Goal: Information Seeking & Learning: Learn about a topic

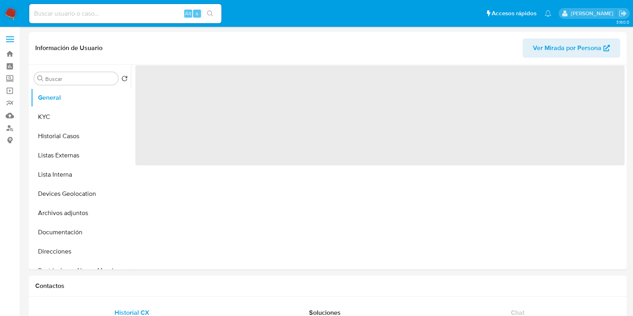
select select "10"
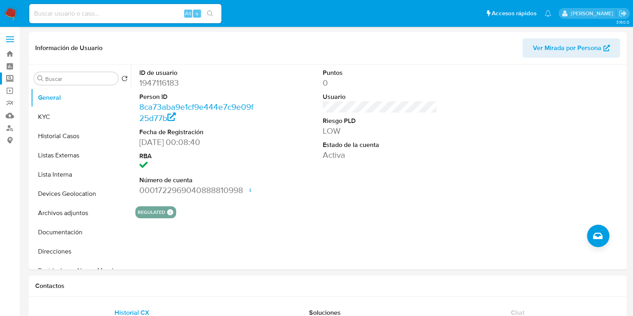
click at [9, 78] on label "Screening" at bounding box center [47, 78] width 95 height 12
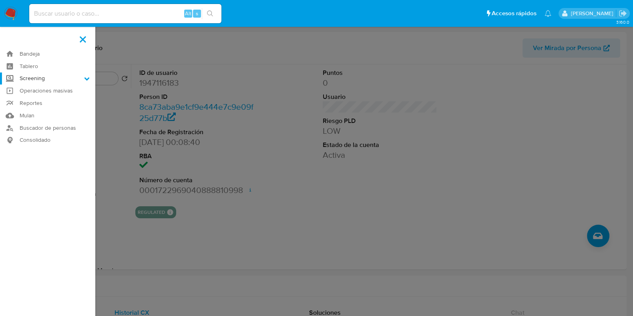
click at [0, 0] on input "Screening" at bounding box center [0, 0] width 0 height 0
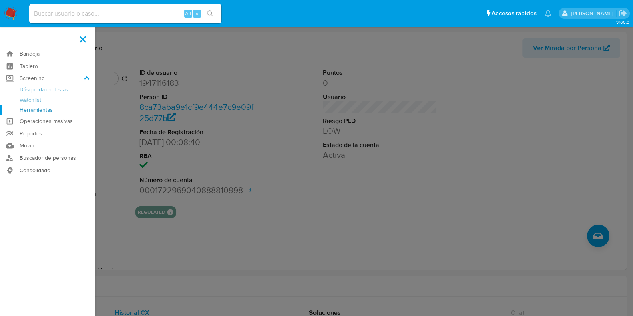
click at [43, 111] on link "Herramientas" at bounding box center [47, 110] width 95 height 10
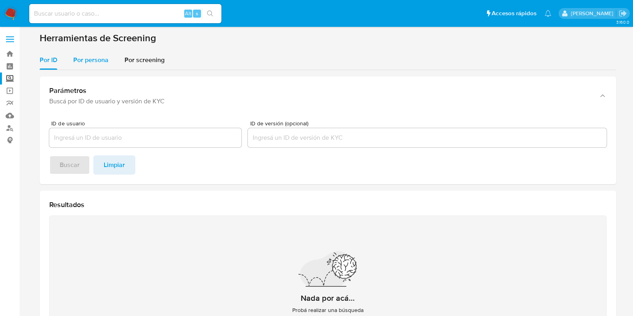
click at [78, 58] on span "Por persona" at bounding box center [90, 59] width 35 height 9
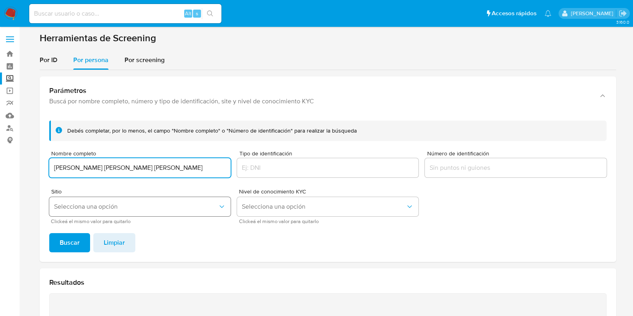
type input "ALMA LETICIA LOPEZ MONRREAL"
click at [134, 216] on button "Selecciona una opción" at bounding box center [139, 206] width 181 height 19
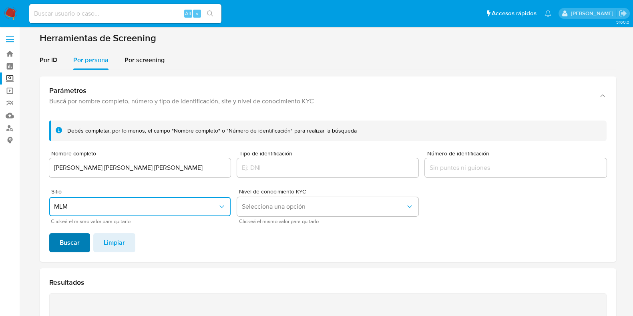
click at [67, 239] on span "Buscar" at bounding box center [70, 243] width 20 height 18
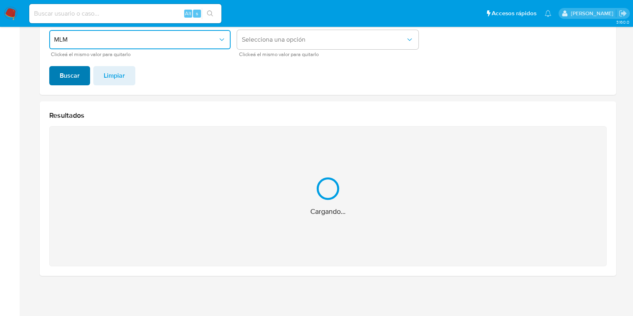
scroll to position [40, 0]
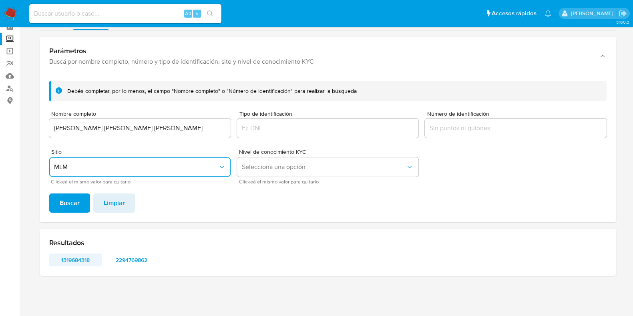
click at [90, 264] on span "1319684318" at bounding box center [76, 259] width 42 height 11
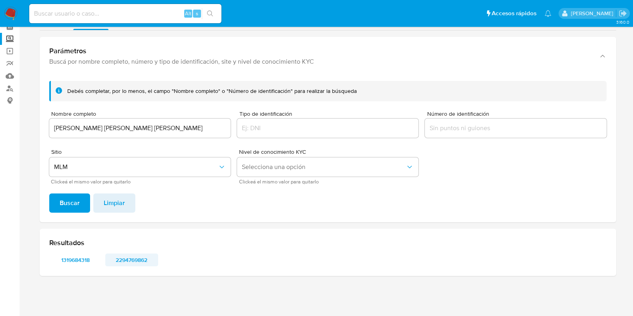
click at [128, 259] on span "2294769862" at bounding box center [132, 259] width 42 height 11
click at [144, 126] on input "ALMA LETICIA LOPEZ MONRREAL" at bounding box center [139, 128] width 181 height 10
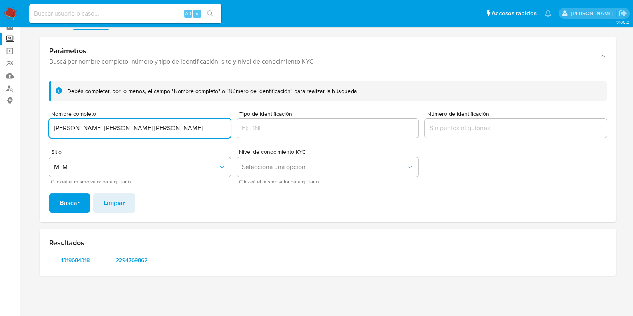
click at [144, 126] on input "ALMA LETICIA LOPEZ MONRREAL" at bounding box center [139, 128] width 181 height 10
type input "GLADISELA GARCIA PORTILLO"
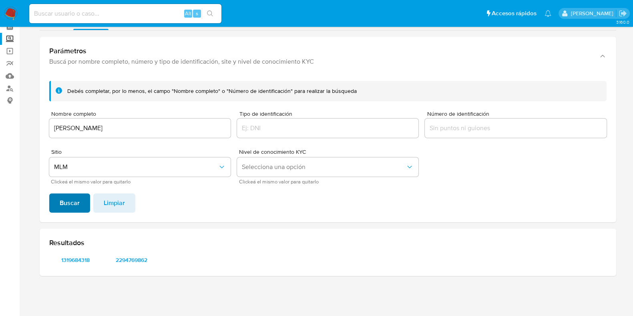
click at [69, 202] on span "Buscar" at bounding box center [70, 203] width 20 height 18
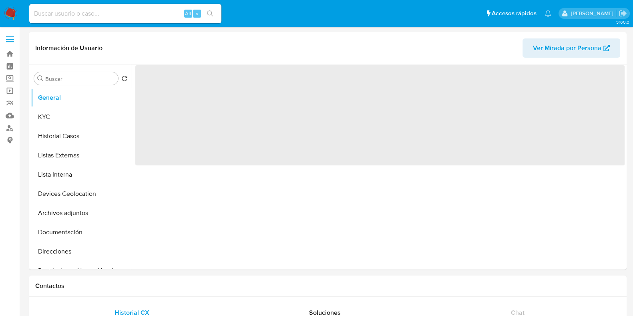
select select "10"
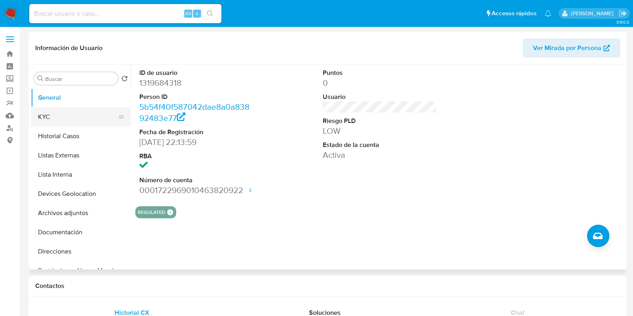
click at [54, 123] on button "KYC" at bounding box center [78, 116] width 94 height 19
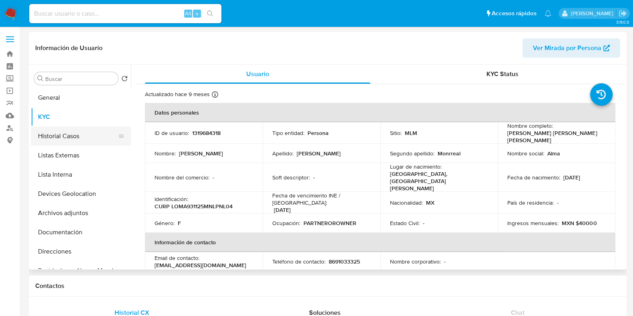
click at [62, 136] on button "Historial Casos" at bounding box center [78, 135] width 94 height 19
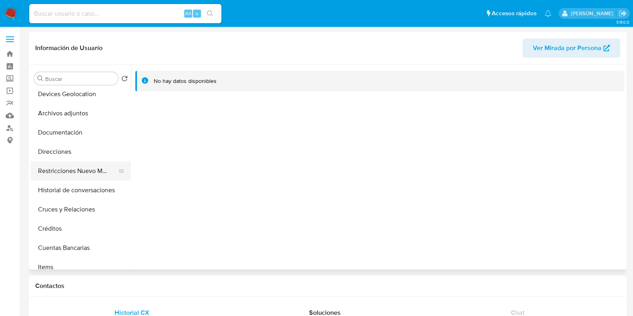
scroll to position [102, 0]
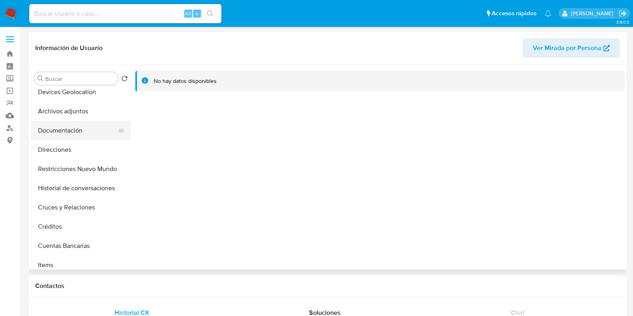
click at [80, 135] on button "Documentación" at bounding box center [78, 130] width 94 height 19
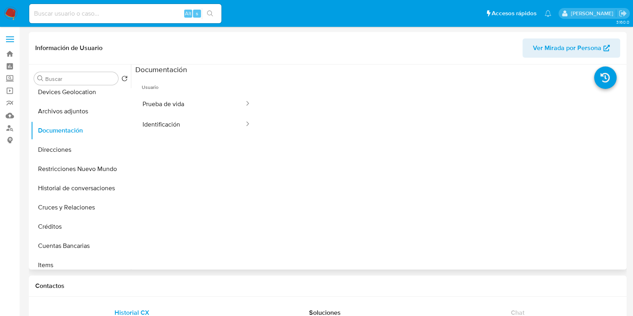
click at [162, 136] on ul "Usuario Prueba de vida Identificación" at bounding box center [196, 189] width 122 height 231
click at [162, 129] on button "Identificación" at bounding box center [190, 124] width 110 height 20
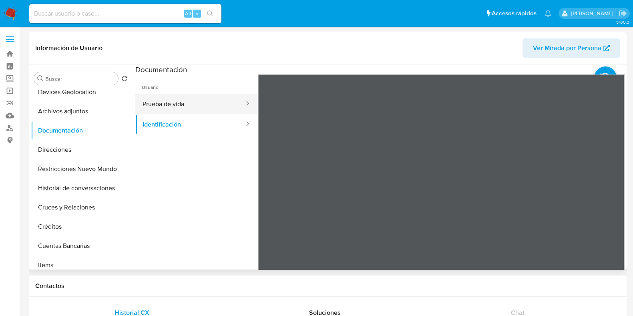
click at [212, 111] on button "Prueba de vida" at bounding box center [190, 104] width 110 height 20
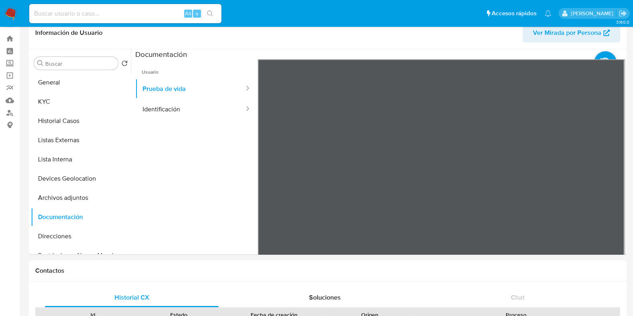
scroll to position [2, 0]
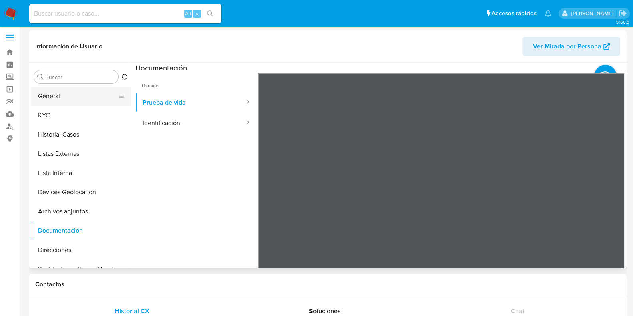
click at [78, 99] on button "General" at bounding box center [78, 95] width 94 height 19
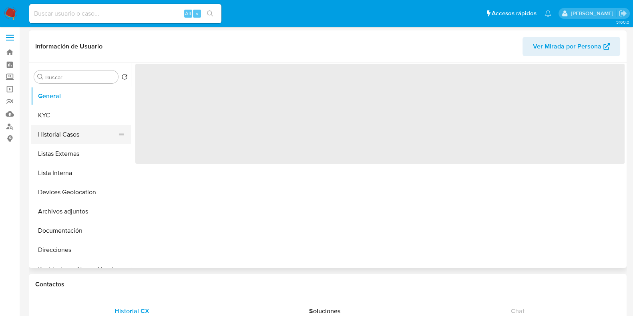
click at [63, 142] on button "Historial Casos" at bounding box center [78, 134] width 94 height 19
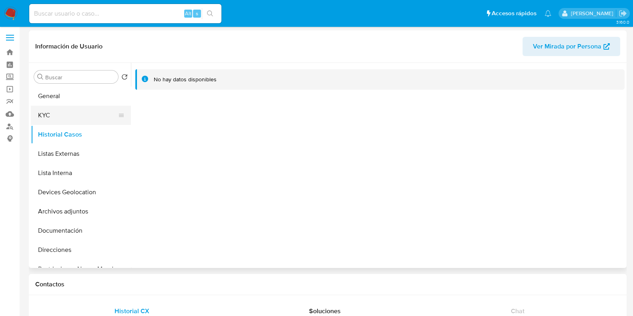
click at [51, 113] on button "KYC" at bounding box center [78, 115] width 94 height 19
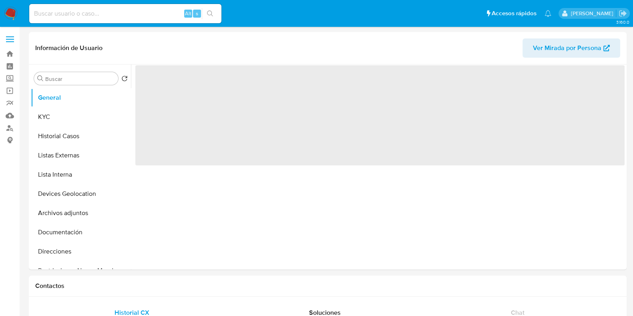
select select "10"
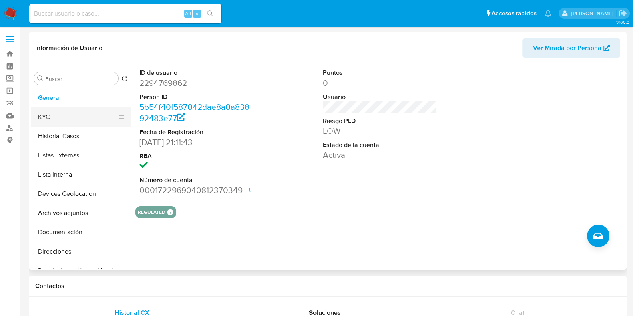
click at [63, 117] on button "KYC" at bounding box center [78, 116] width 94 height 19
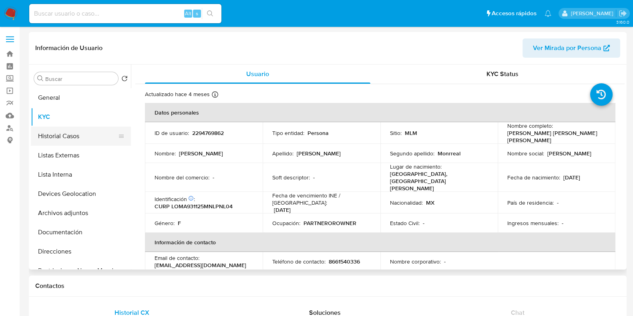
click at [52, 135] on button "Historial Casos" at bounding box center [78, 135] width 94 height 19
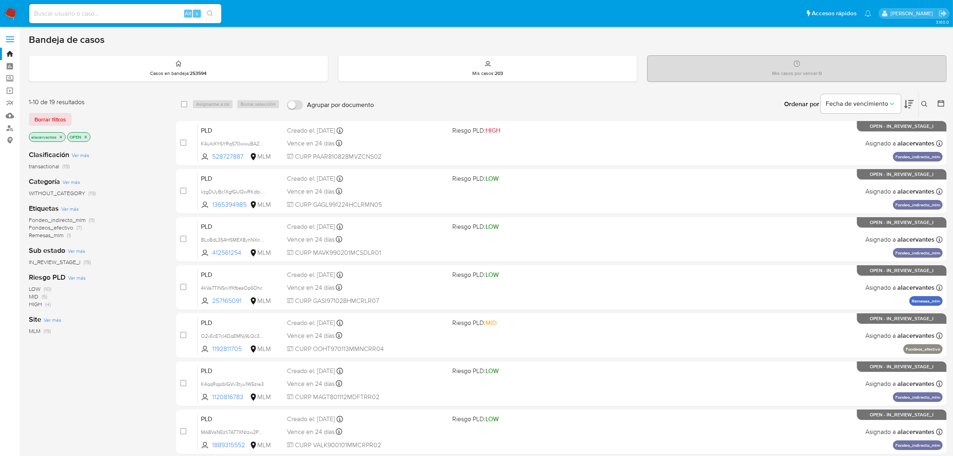
click at [129, 14] on input at bounding box center [125, 13] width 192 height 10
paste input "1184598375"
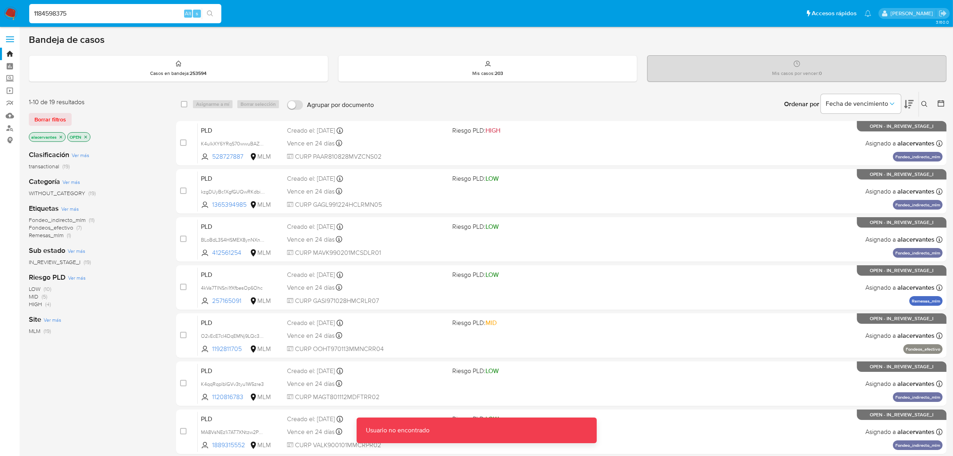
click at [137, 13] on input "1184598375" at bounding box center [125, 13] width 192 height 10
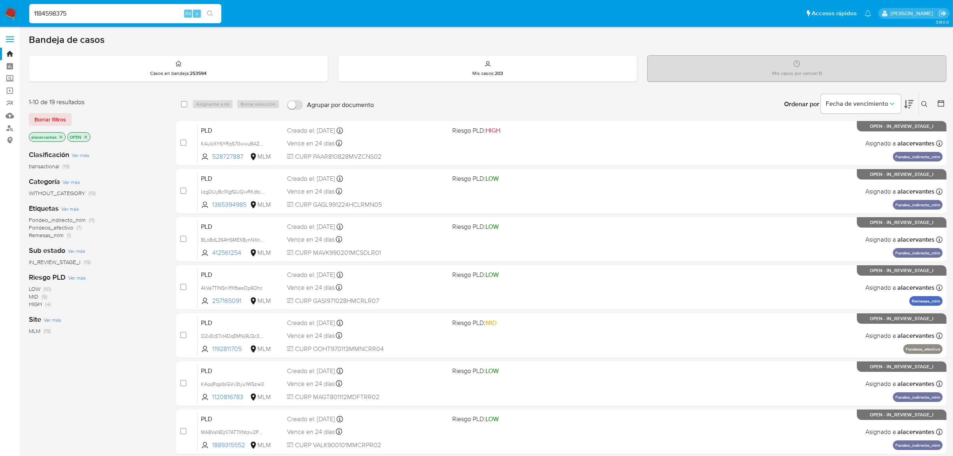
type input "1184598375"
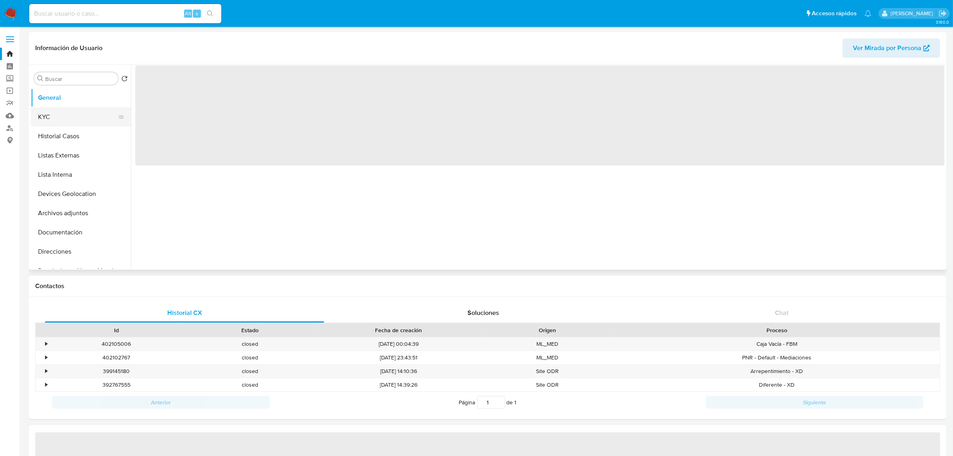
select select "10"
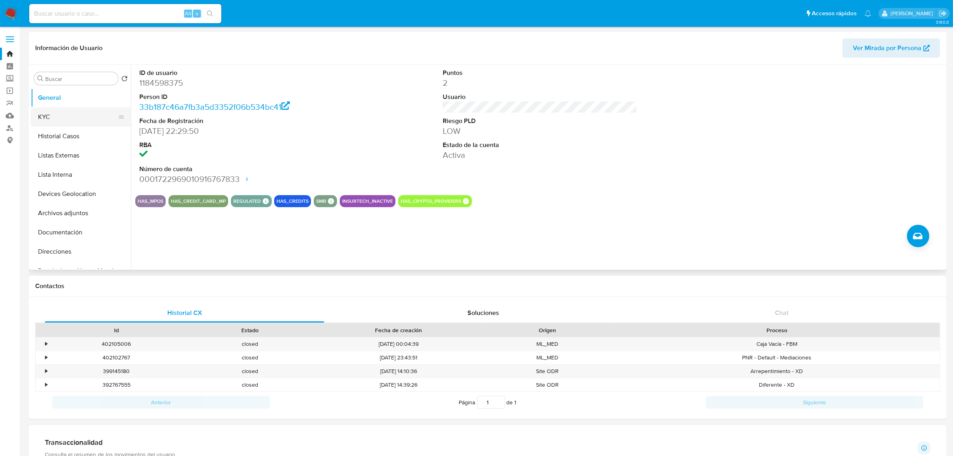
click at [68, 116] on button "KYC" at bounding box center [78, 116] width 94 height 19
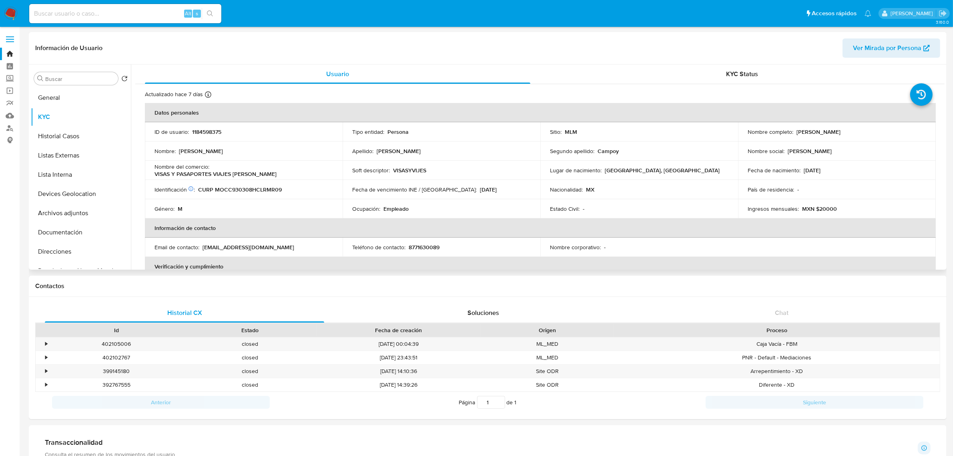
click at [434, 247] on p "8771630089" at bounding box center [424, 246] width 31 height 7
copy p "8771630089"
click at [99, 233] on button "Documentación" at bounding box center [78, 232] width 94 height 19
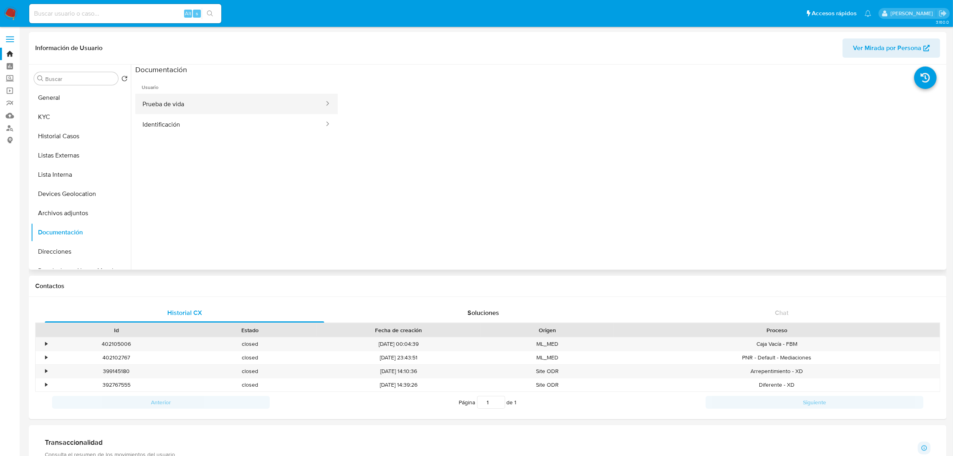
click at [179, 110] on button "Prueba de vida" at bounding box center [230, 104] width 190 height 20
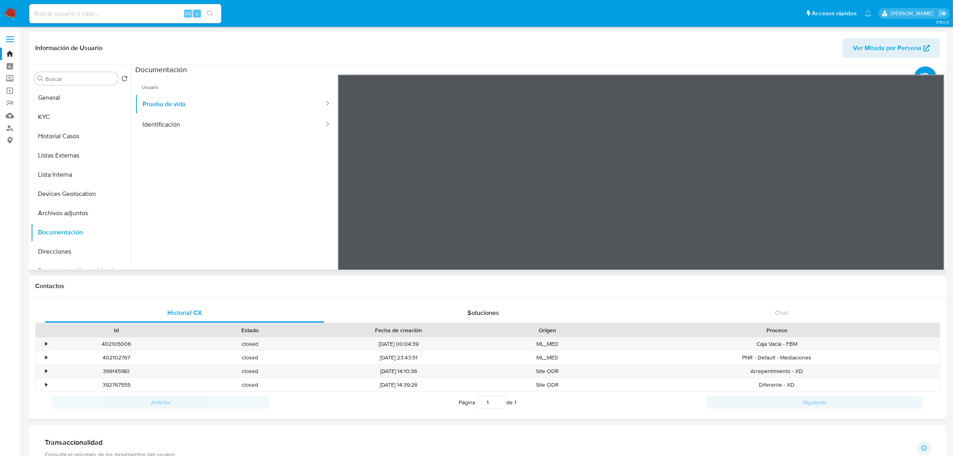
click at [133, 133] on div at bounding box center [538, 166] width 814 height 205
click at [156, 124] on button "Identificación" at bounding box center [230, 124] width 190 height 20
click at [100, 123] on button "KYC" at bounding box center [78, 116] width 94 height 19
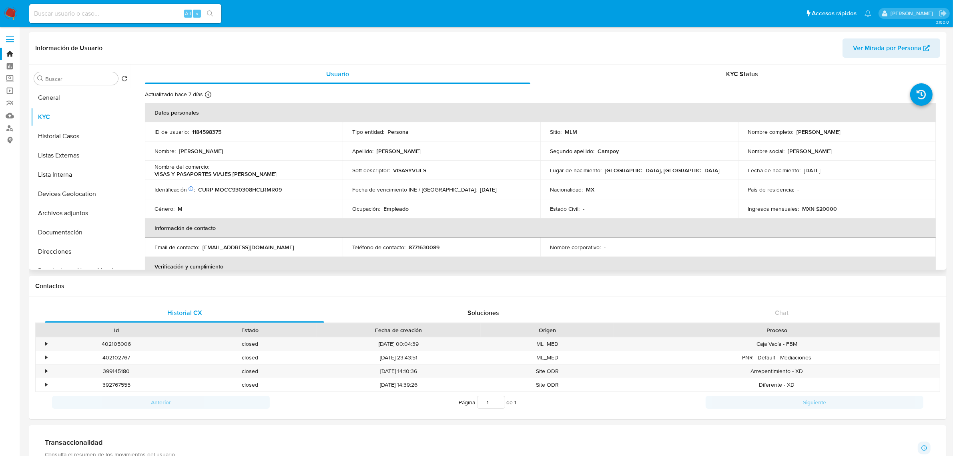
click at [213, 133] on p "1184598375" at bounding box center [206, 131] width 29 height 7
copy p "1184598375"
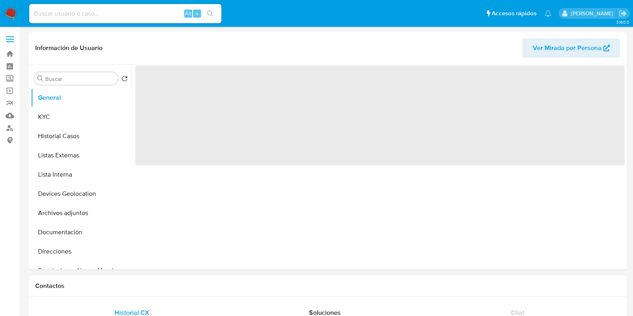
select select "10"
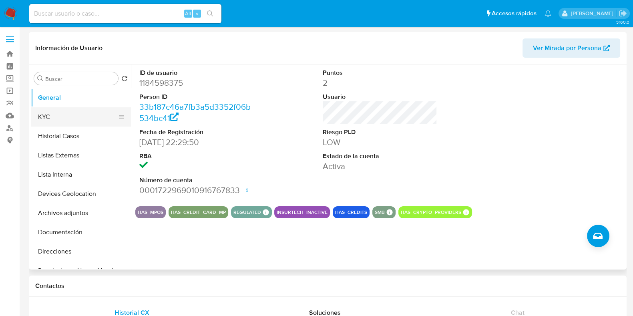
click at [79, 123] on button "KYC" at bounding box center [78, 116] width 94 height 19
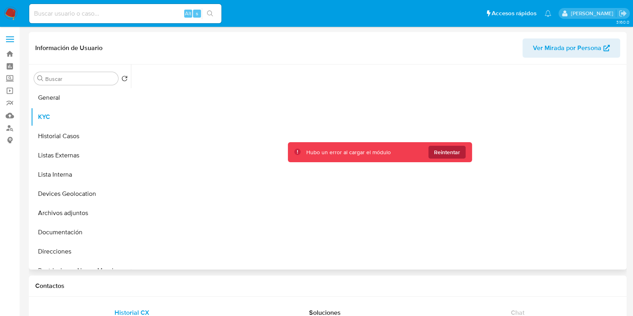
click at [437, 153] on span "Reintentar" at bounding box center [447, 152] width 26 height 13
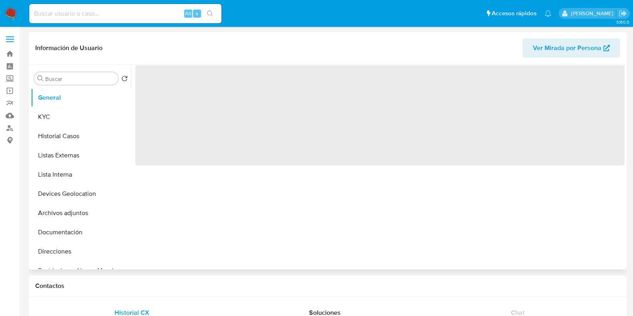
click at [144, 95] on span "‌" at bounding box center [379, 115] width 489 height 100
select select "10"
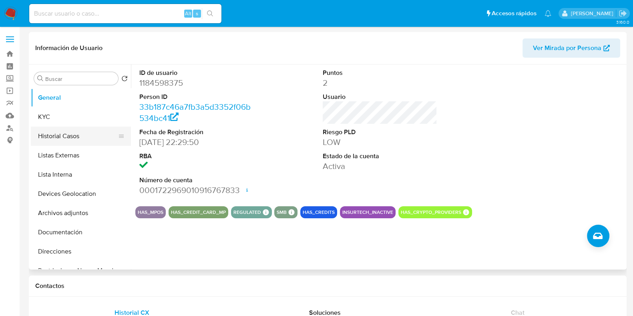
click at [67, 131] on button "Historial Casos" at bounding box center [78, 135] width 94 height 19
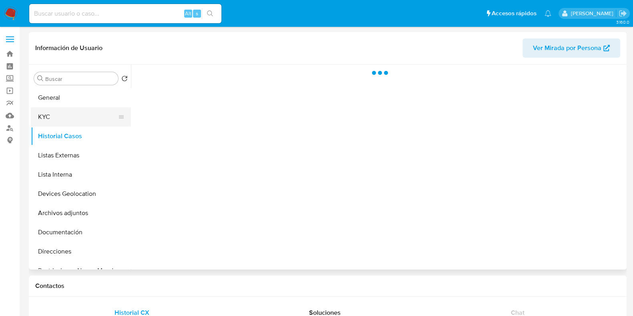
click at [55, 118] on button "KYC" at bounding box center [78, 116] width 94 height 19
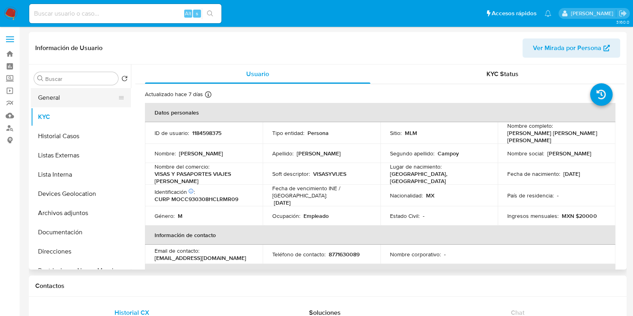
click at [76, 97] on button "General" at bounding box center [78, 97] width 94 height 19
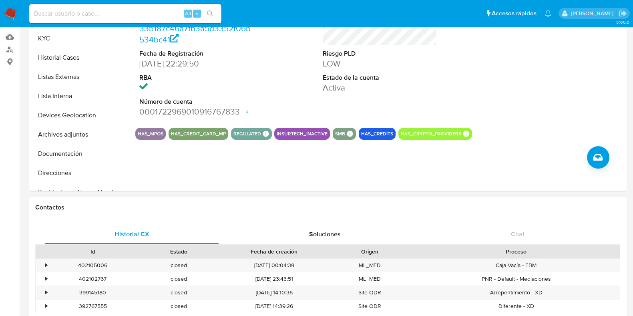
scroll to position [90, 0]
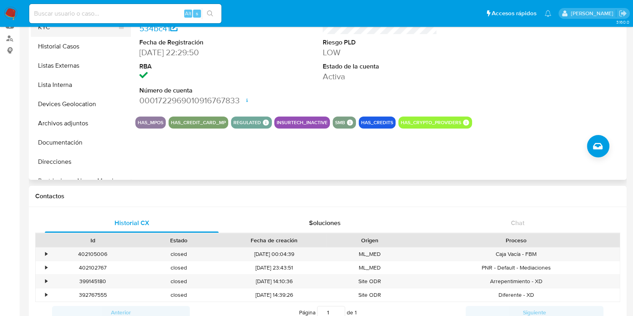
click at [77, 31] on button "KYC" at bounding box center [78, 27] width 94 height 19
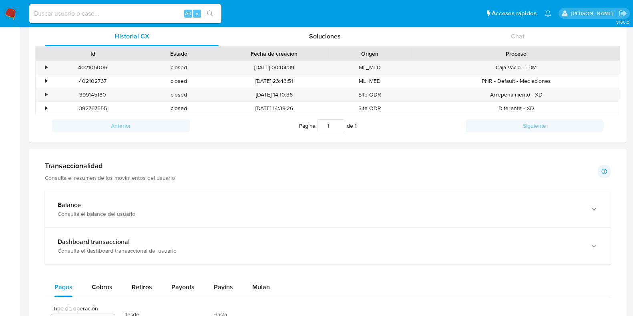
scroll to position [0, 0]
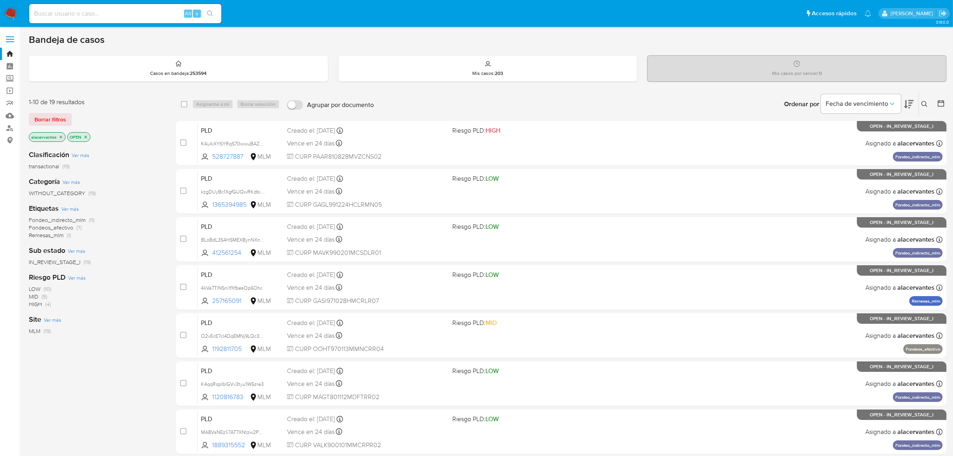
click at [153, 6] on div "Alt s" at bounding box center [125, 13] width 192 height 19
click at [110, 15] on input at bounding box center [125, 13] width 192 height 10
paste input "1889315552"
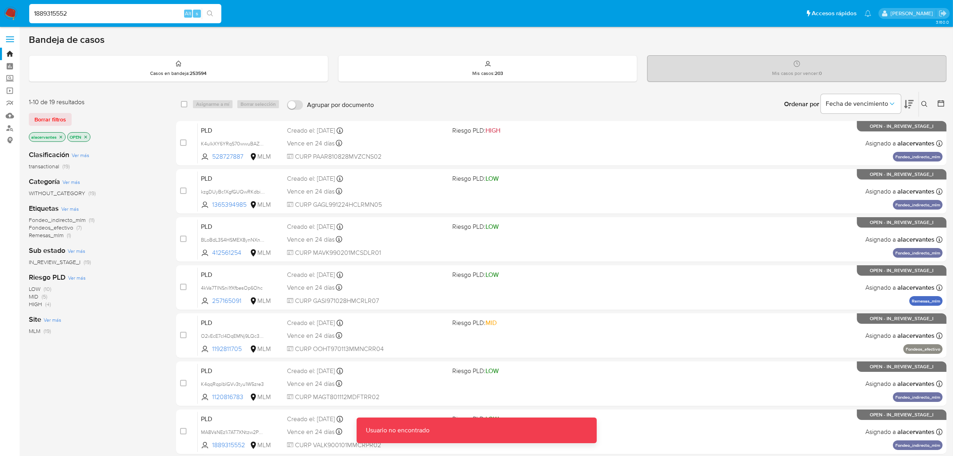
click at [110, 15] on input "1889315552" at bounding box center [125, 13] width 192 height 10
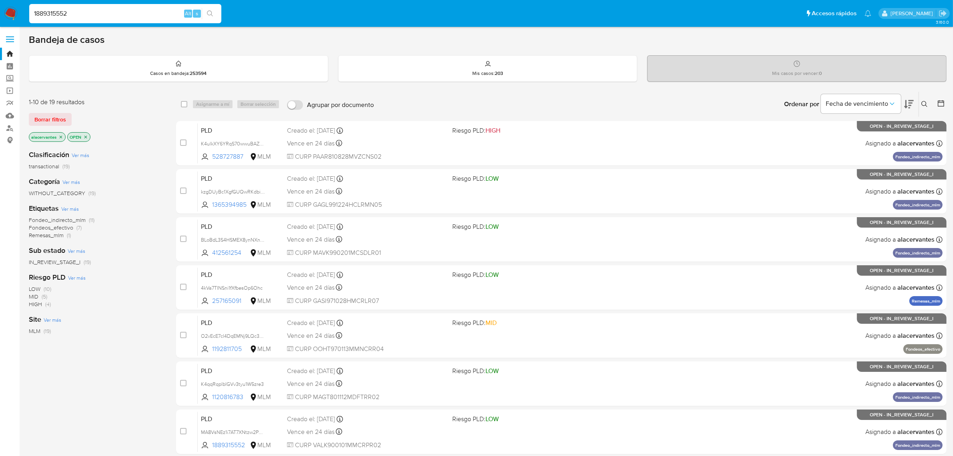
type input "1889315552"
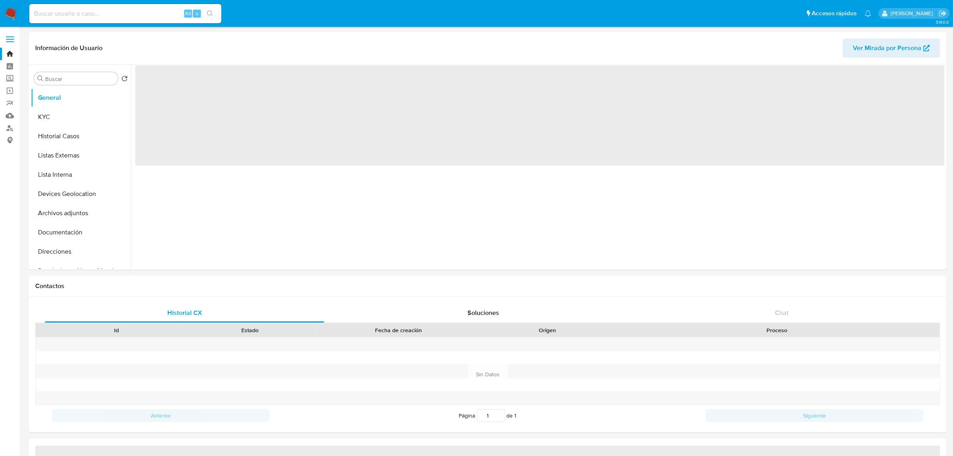
select select "10"
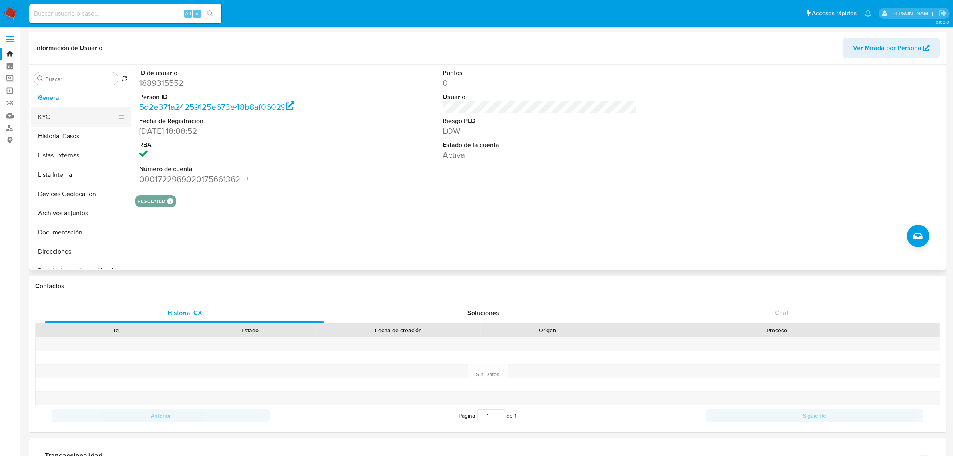
click at [55, 113] on button "KYC" at bounding box center [78, 116] width 94 height 19
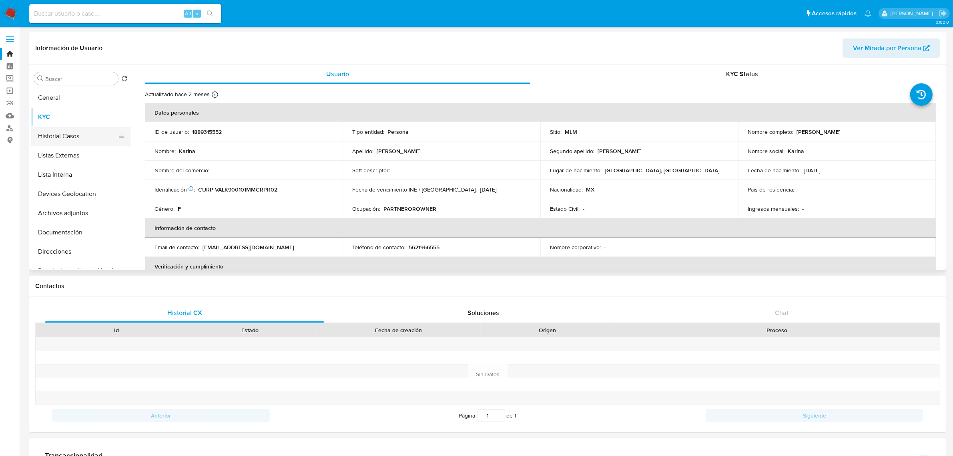
click at [70, 133] on button "Historial Casos" at bounding box center [78, 135] width 94 height 19
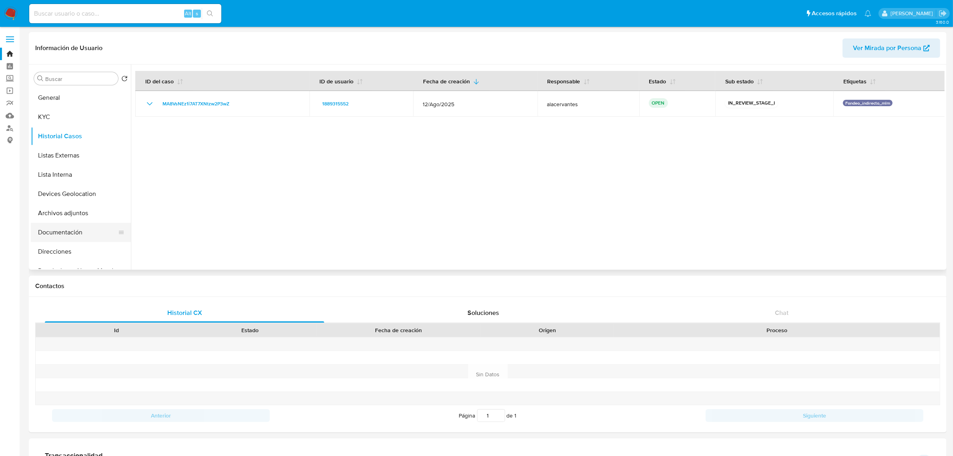
click at [85, 228] on button "Documentación" at bounding box center [78, 232] width 94 height 19
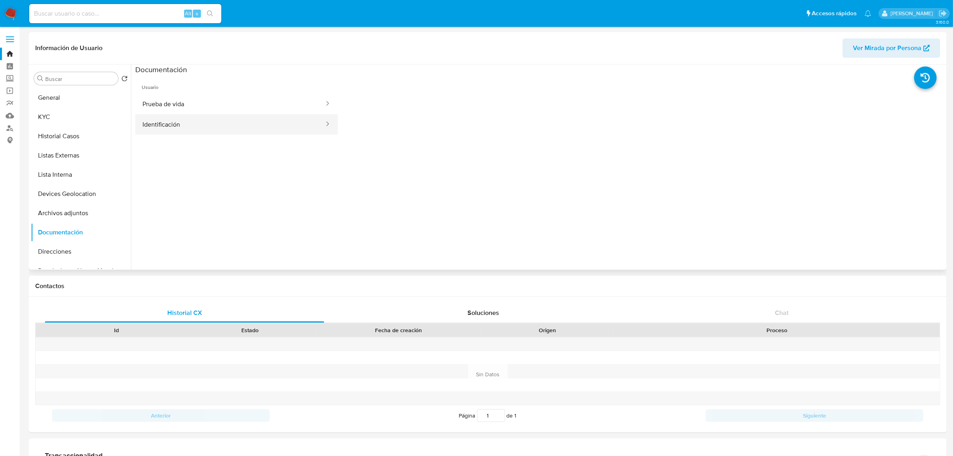
click at [172, 131] on button "Identificación" at bounding box center [230, 124] width 190 height 20
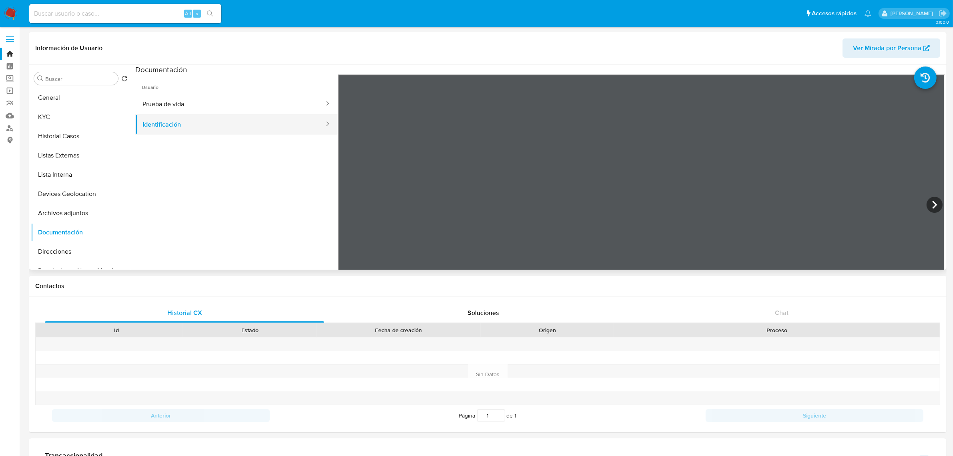
click at [249, 119] on button "Identificación" at bounding box center [230, 124] width 190 height 20
click at [243, 101] on button "Prueba de vida" at bounding box center [230, 104] width 190 height 20
click at [97, 136] on button "Historial Casos" at bounding box center [78, 135] width 94 height 19
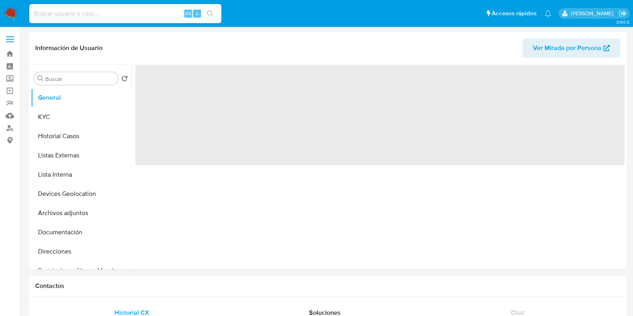
select select "10"
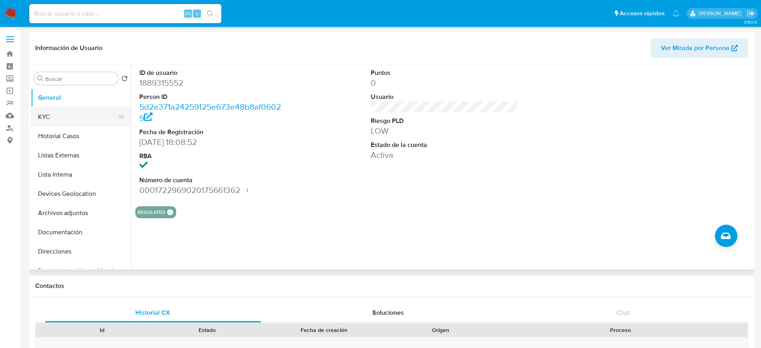
click at [43, 116] on button "KYC" at bounding box center [78, 116] width 94 height 19
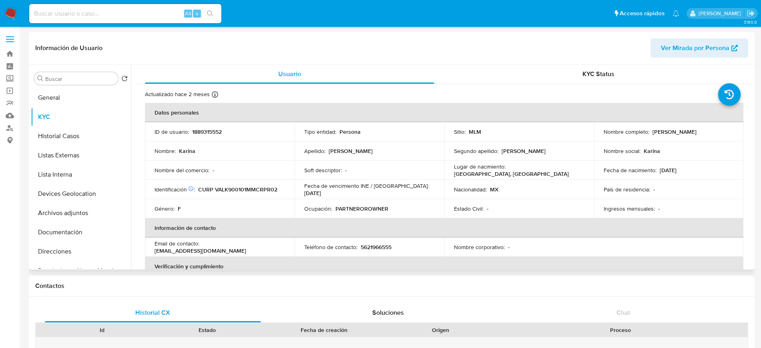
click at [423, 171] on div "Soft descriptor : -" at bounding box center [369, 170] width 131 height 7
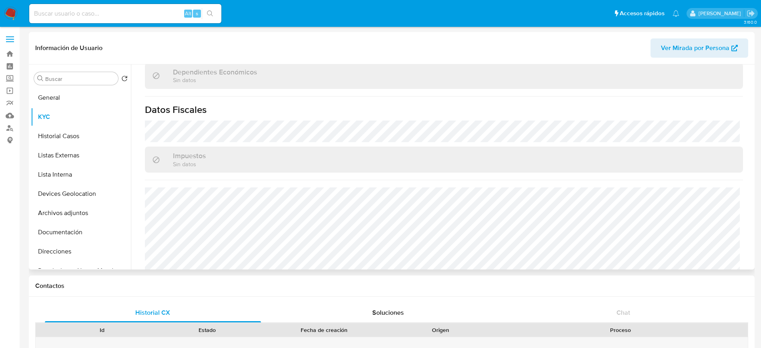
scroll to position [495, 0]
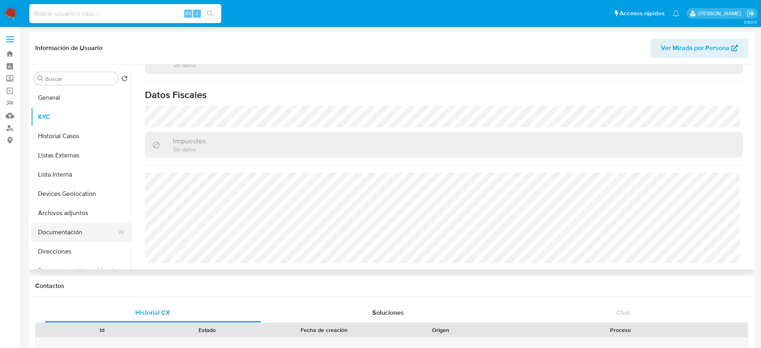
click at [72, 229] on button "Documentación" at bounding box center [78, 232] width 94 height 19
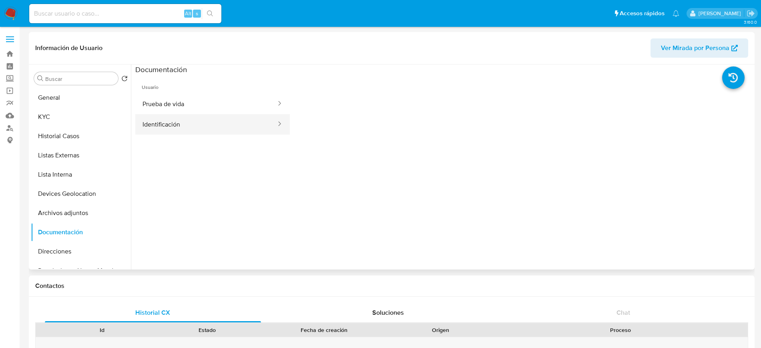
click at [198, 117] on button "Identificación" at bounding box center [206, 124] width 142 height 20
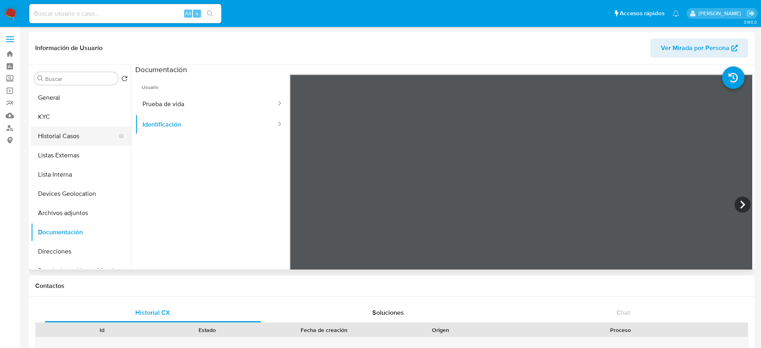
click at [61, 142] on button "Historial Casos" at bounding box center [78, 135] width 94 height 19
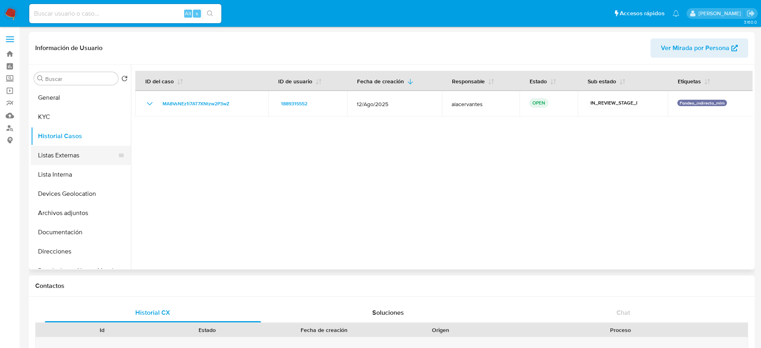
click at [76, 159] on button "Listas Externas" at bounding box center [78, 155] width 94 height 19
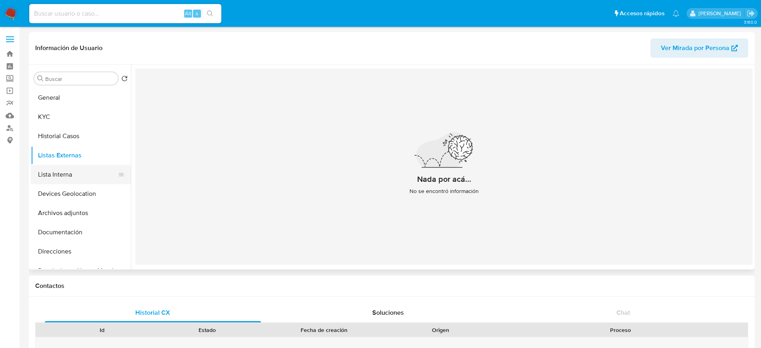
click at [93, 170] on button "Lista Interna" at bounding box center [78, 174] width 94 height 19
click at [78, 195] on button "Devices Geolocation" at bounding box center [78, 193] width 94 height 19
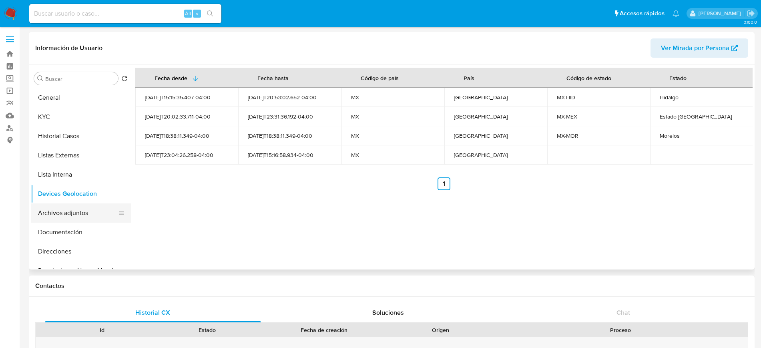
click at [86, 212] on button "Archivos adjuntos" at bounding box center [78, 212] width 94 height 19
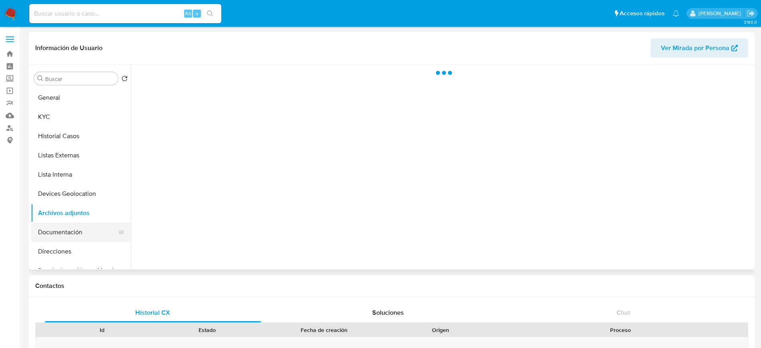
click at [74, 229] on button "Documentación" at bounding box center [78, 232] width 94 height 19
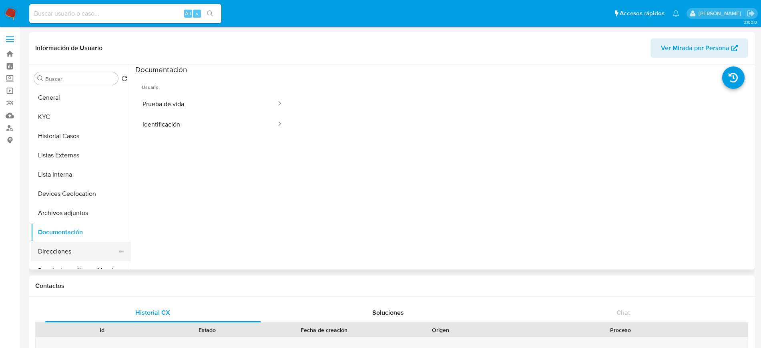
click at [72, 248] on button "Direcciones" at bounding box center [78, 251] width 94 height 19
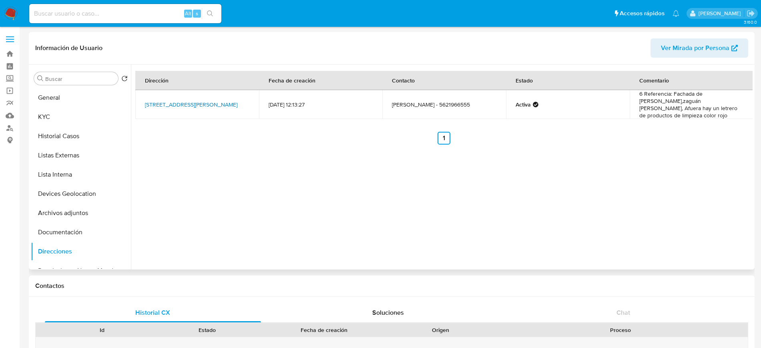
click at [197, 100] on link "Calle 14 Manzana 90 Lote 6, Ecatepec De Morelos, Estado De México, 55339, Mexic…" at bounding box center [191, 104] width 92 height 8
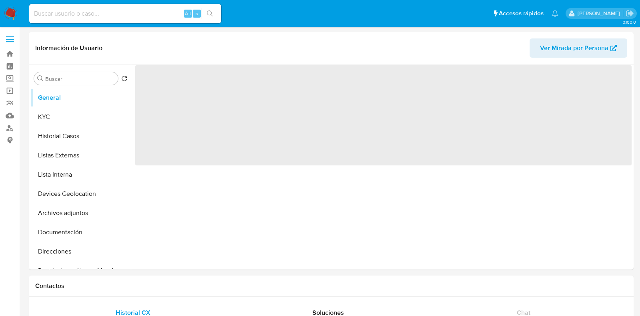
select select "10"
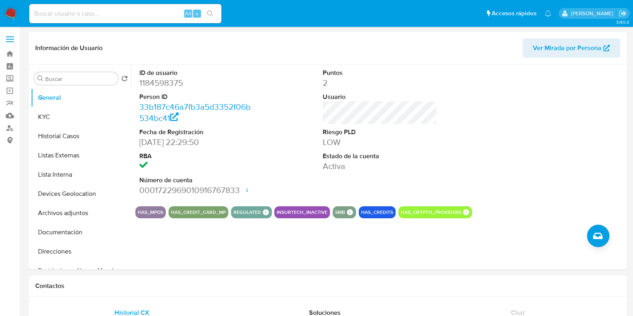
click at [76, 20] on div "Alt s" at bounding box center [125, 13] width 192 height 19
click at [77, 16] on input at bounding box center [125, 13] width 192 height 10
paste input "1889315552"
type input "1889315552"
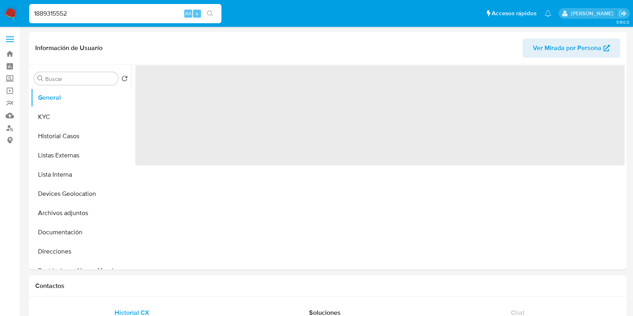
select select "10"
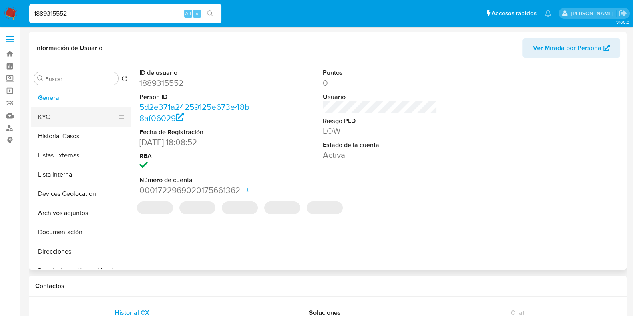
click at [66, 124] on button "KYC" at bounding box center [78, 116] width 94 height 19
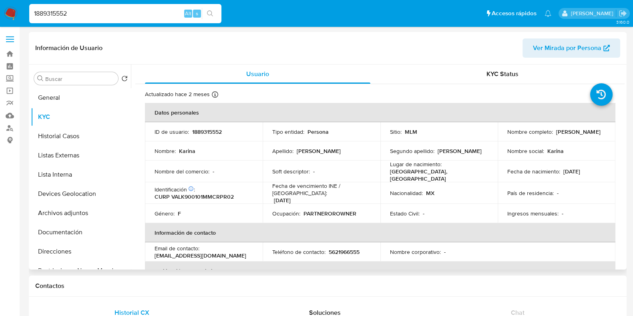
click at [343, 248] on p "5621966555" at bounding box center [344, 251] width 31 height 7
copy p "5621966555"
click at [201, 252] on p "[EMAIL_ADDRESS][DOMAIN_NAME]" at bounding box center [201, 255] width 92 height 7
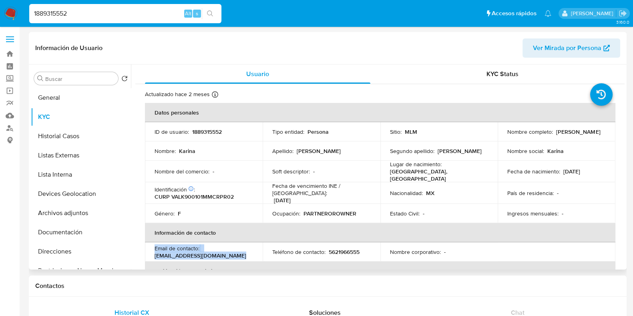
click at [201, 252] on p "[EMAIL_ADDRESS][DOMAIN_NAME]" at bounding box center [201, 255] width 92 height 7
copy div "Email de contacto : karvar90@icloud.com"
click at [75, 93] on button "General" at bounding box center [78, 97] width 94 height 19
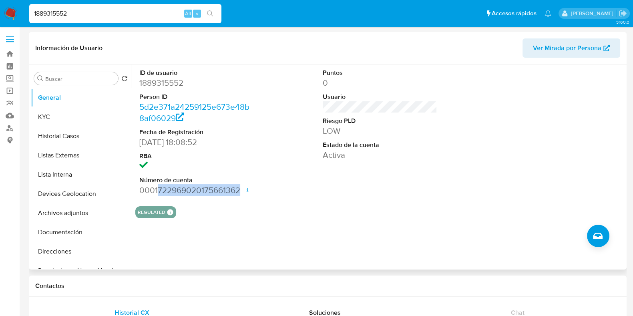
drag, startPoint x: 158, startPoint y: 188, endPoint x: 243, endPoint y: 193, distance: 84.6
click at [243, 193] on dd "0001722969020175661362 Fecha de apertura 14/08/2024 11:39 Estado ACTIVE" at bounding box center [196, 190] width 114 height 11
copy dd "722969020175661362"
click at [67, 227] on button "Documentación" at bounding box center [78, 232] width 94 height 19
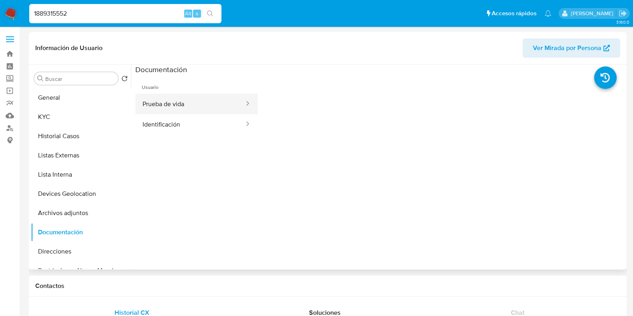
click at [219, 101] on button "Prueba de vida" at bounding box center [190, 104] width 110 height 20
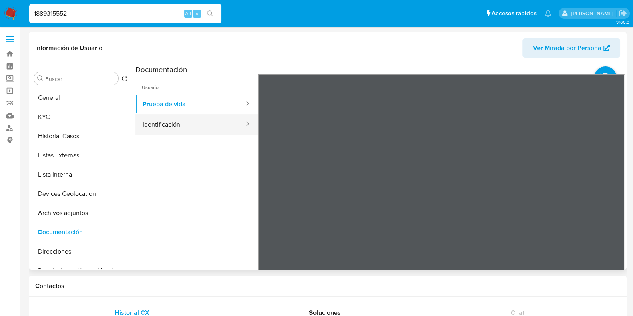
click at [218, 115] on button "Identificación" at bounding box center [190, 124] width 110 height 20
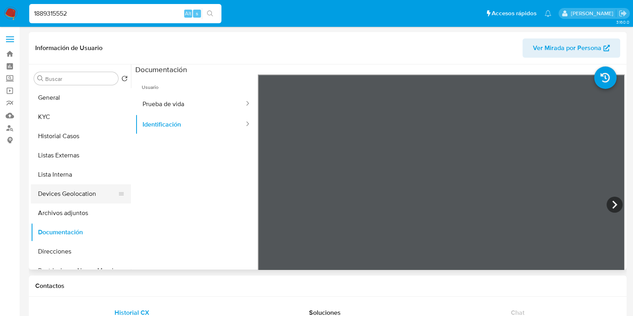
click at [72, 193] on button "Devices Geolocation" at bounding box center [78, 193] width 94 height 19
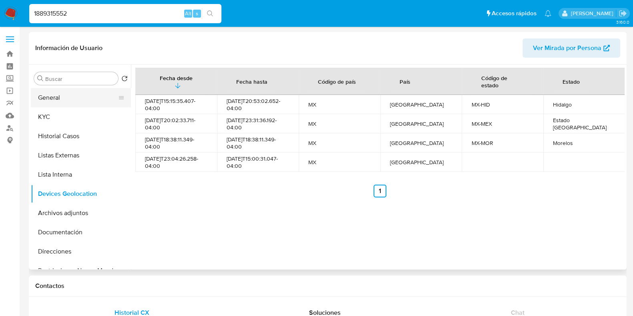
click at [70, 104] on button "General" at bounding box center [78, 97] width 94 height 19
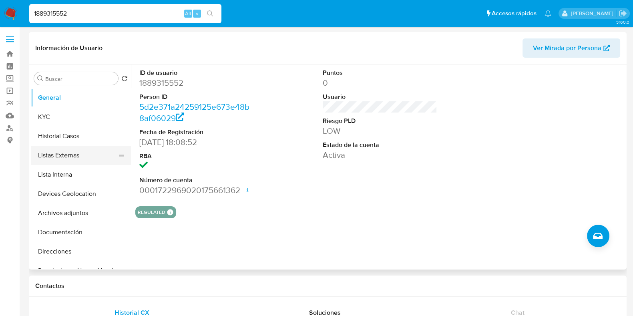
click at [76, 146] on button "Listas Externas" at bounding box center [78, 155] width 94 height 19
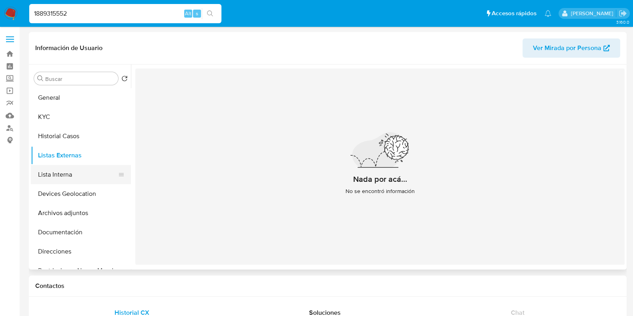
click at [82, 179] on button "Lista Interna" at bounding box center [78, 174] width 94 height 19
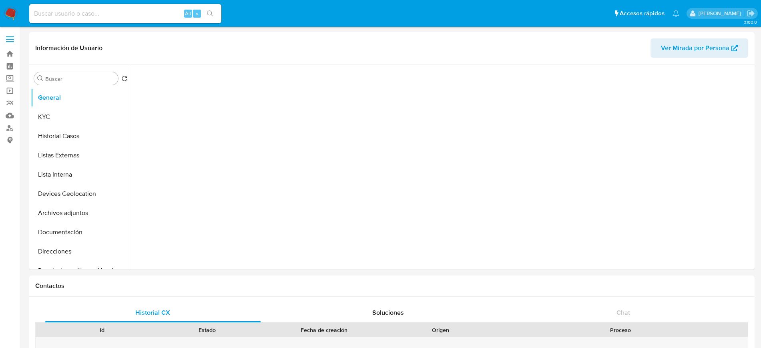
select select "10"
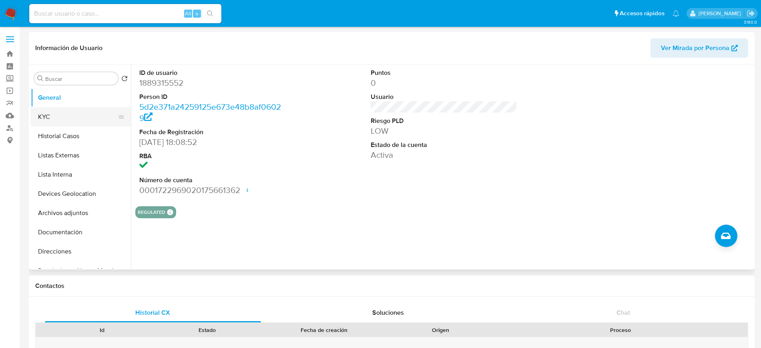
click at [64, 122] on button "KYC" at bounding box center [78, 116] width 94 height 19
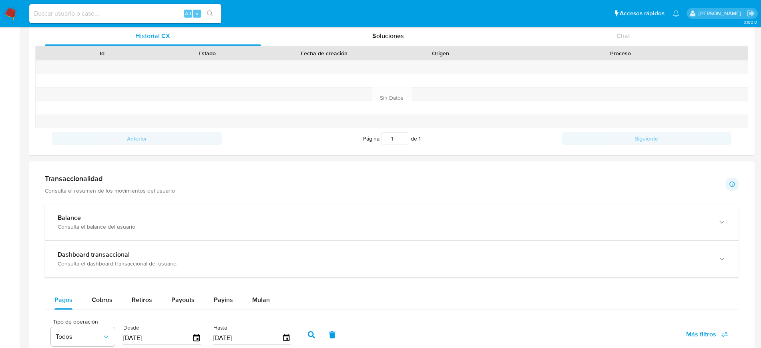
scroll to position [293, 0]
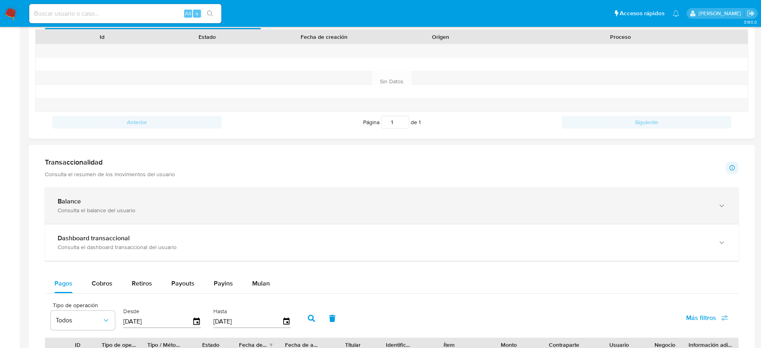
click at [444, 209] on div "Consulta el balance del usuario" at bounding box center [384, 210] width 652 height 7
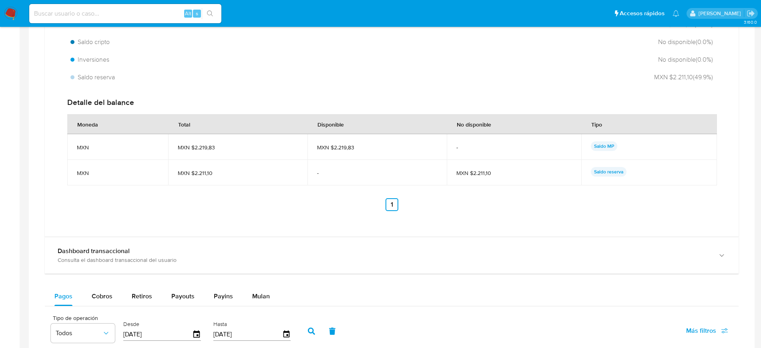
scroll to position [580, 0]
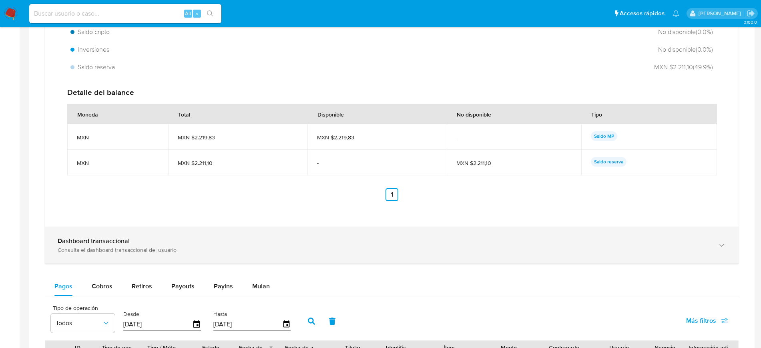
click at [703, 254] on div "Dashboard transaccional Consulta el dashboard transaccional del usuario" at bounding box center [392, 245] width 694 height 36
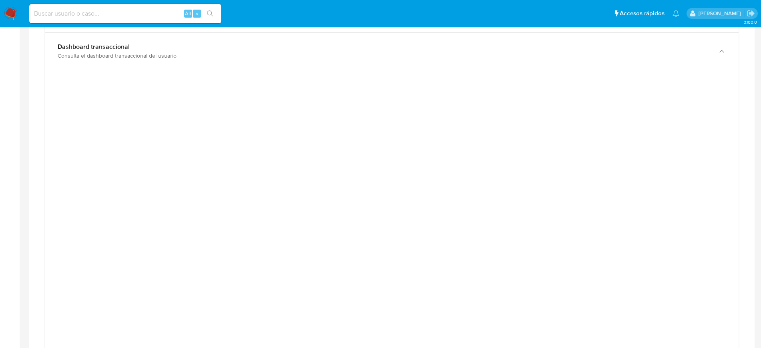
scroll to position [779, 0]
click at [693, 151] on div at bounding box center [391, 251] width 681 height 360
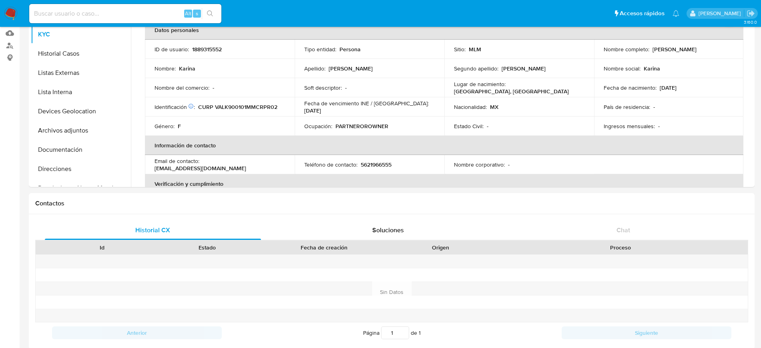
scroll to position [84, 0]
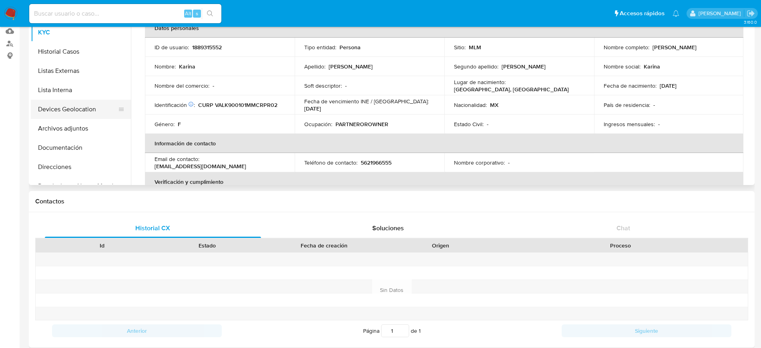
click at [80, 112] on button "Devices Geolocation" at bounding box center [78, 109] width 94 height 19
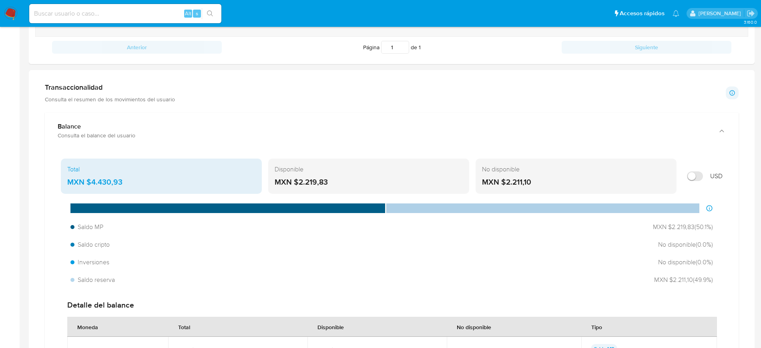
scroll to position [381, 0]
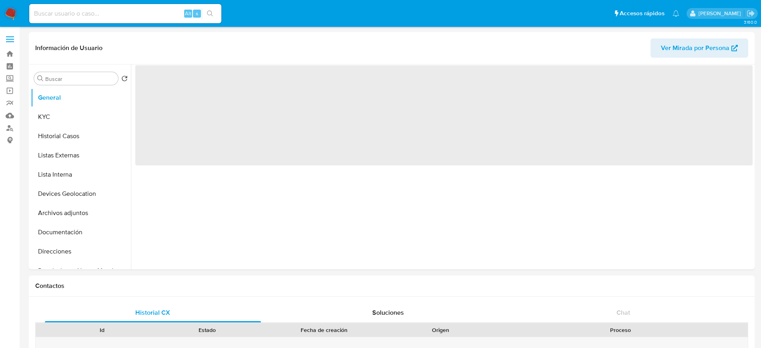
select select "10"
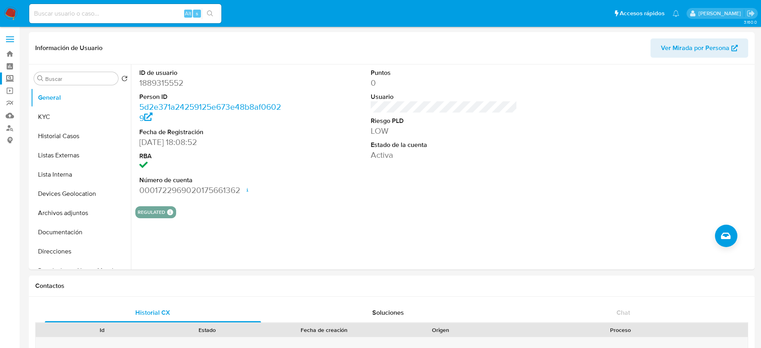
click at [13, 79] on label "Screening" at bounding box center [47, 78] width 95 height 12
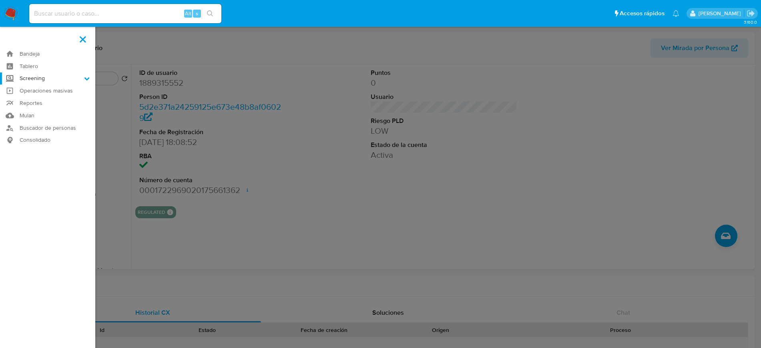
click at [0, 0] on input "Screening" at bounding box center [0, 0] width 0 height 0
click at [44, 108] on link "Herramientas" at bounding box center [47, 110] width 95 height 10
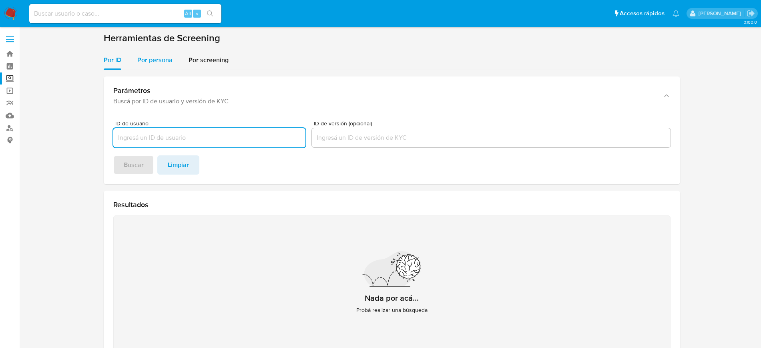
click at [147, 58] on span "Por persona" at bounding box center [154, 59] width 35 height 9
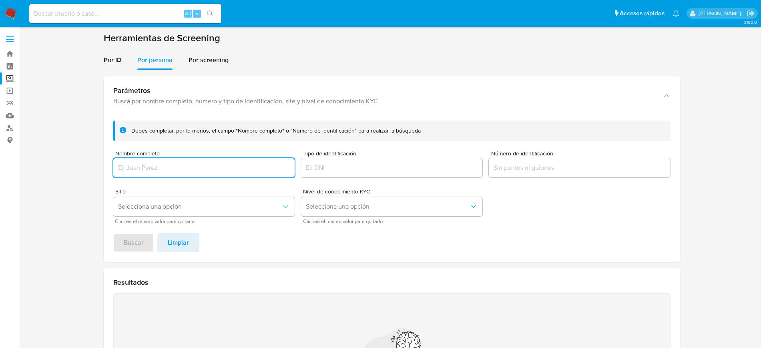
click at [144, 163] on input "Nombre completo" at bounding box center [203, 168] width 181 height 10
type input "ABRAHAM CRUZ VELAZQUEZ"
click at [145, 213] on button "Selecciona una opción" at bounding box center [203, 206] width 181 height 19
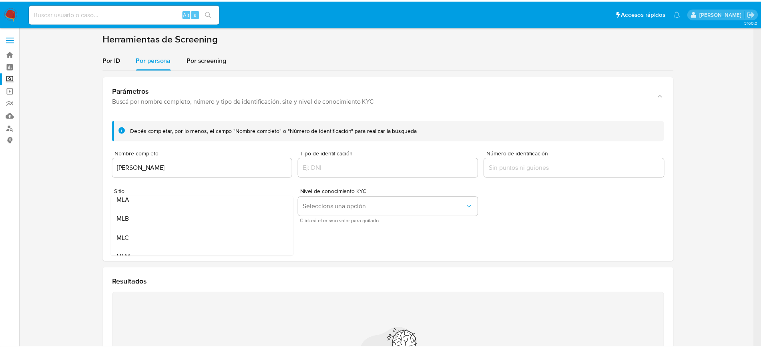
scroll to position [20, 0]
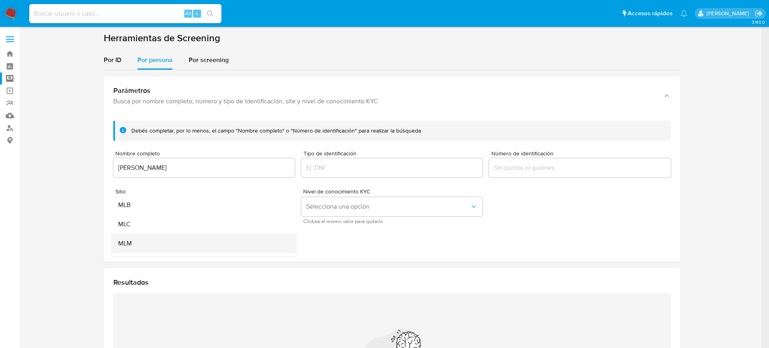
click at [221, 241] on div "MLM" at bounding box center [201, 243] width 167 height 19
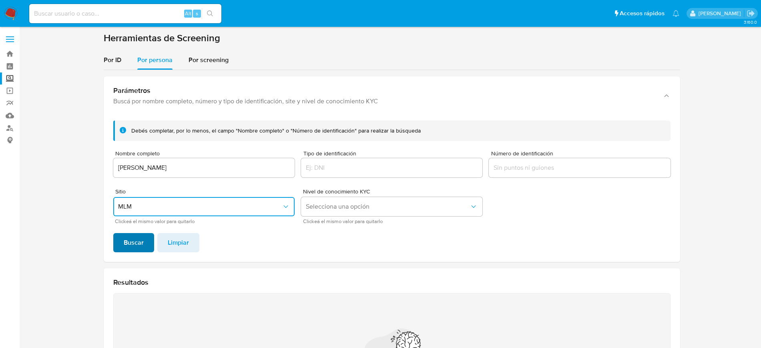
click at [130, 238] on span "Buscar" at bounding box center [134, 243] width 20 height 18
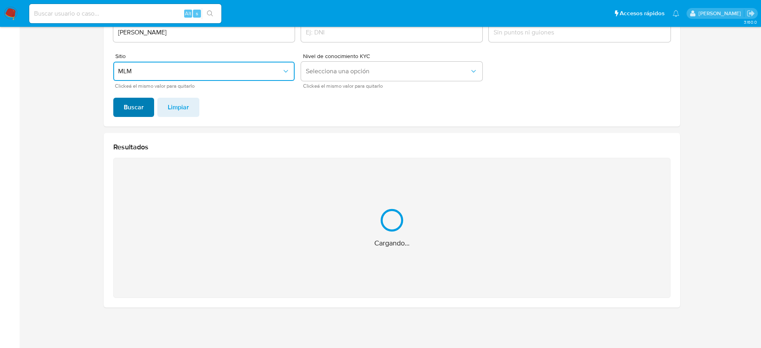
scroll to position [8, 0]
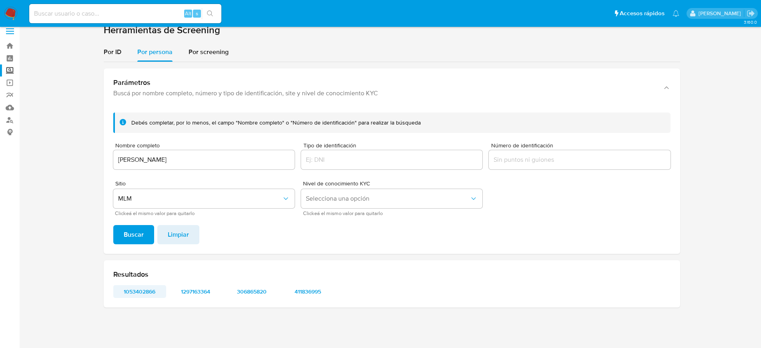
click at [122, 289] on span "1053402866" at bounding box center [140, 291] width 42 height 11
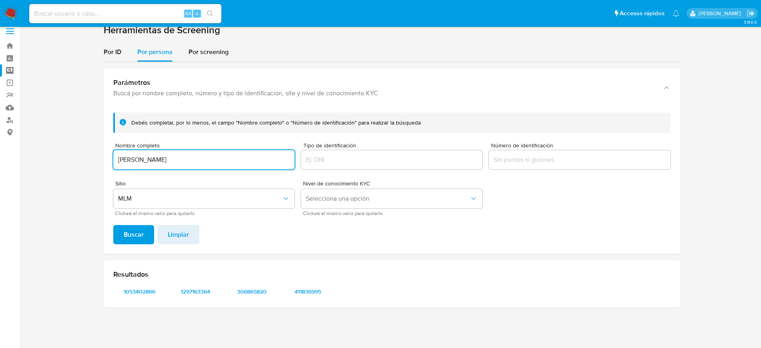
click at [166, 160] on input "ABRAHAM CRUZ VELAZQUEZ" at bounding box center [203, 160] width 181 height 10
click at [126, 235] on span "Buscar" at bounding box center [134, 235] width 20 height 18
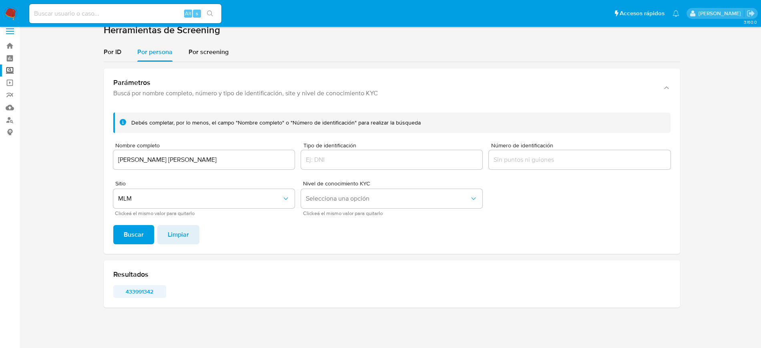
click at [132, 291] on span "433991342" at bounding box center [140, 291] width 42 height 11
click at [183, 155] on input "ARACELI BERENICE JUAREZ NAVARRO" at bounding box center [203, 160] width 181 height 10
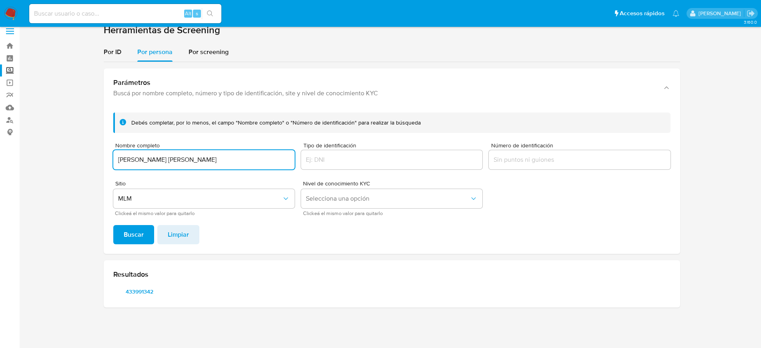
click at [183, 155] on input "ARACELI BERENICE JUAREZ NAVARRO" at bounding box center [203, 160] width 181 height 10
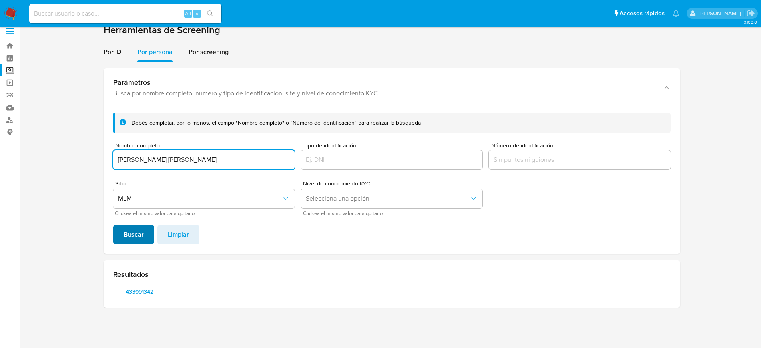
click at [138, 236] on span "Buscar" at bounding box center [134, 235] width 20 height 18
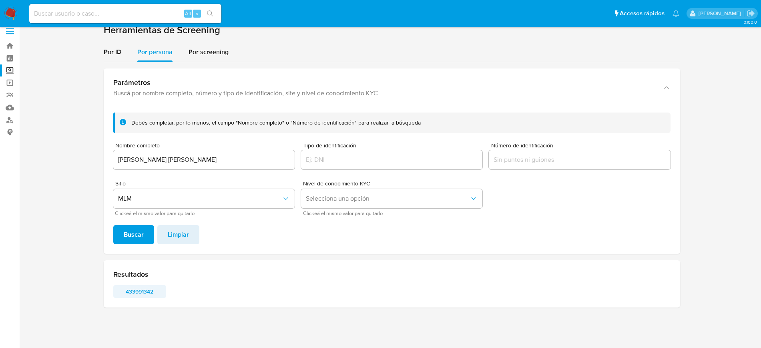
click at [134, 289] on span "433991342" at bounding box center [140, 291] width 42 height 11
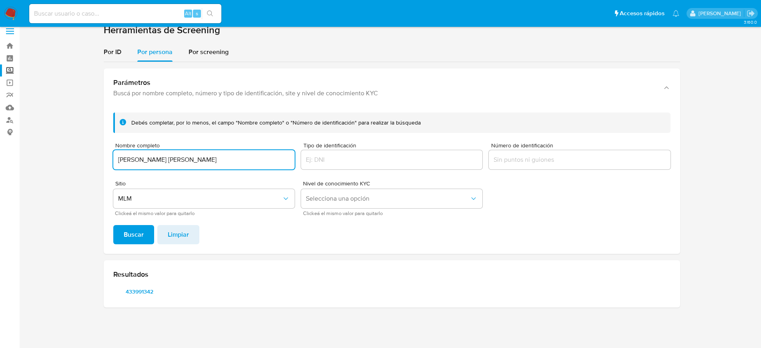
click at [182, 162] on input "ARACELI BERENICE JUAREZ NAVARRO" at bounding box center [203, 160] width 181 height 10
click at [141, 229] on span "Buscar" at bounding box center [134, 235] width 20 height 18
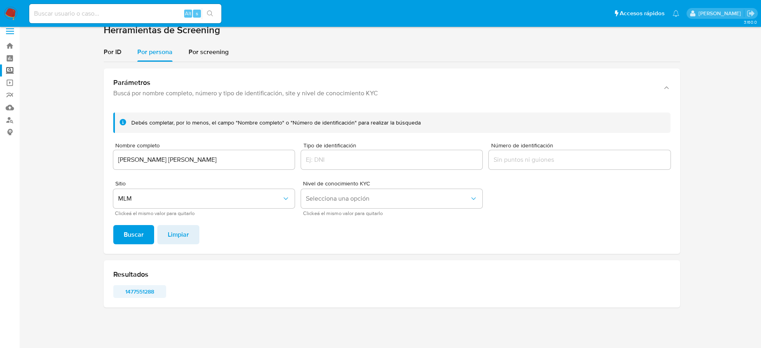
click at [143, 290] on span "1477551288" at bounding box center [140, 291] width 42 height 11
click at [168, 161] on input "JORGE ALBERTO ALEJO COBA" at bounding box center [203, 160] width 181 height 10
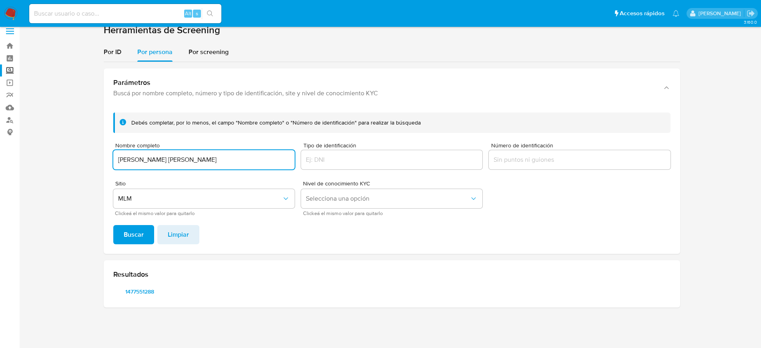
click at [168, 161] on input "JORGE ALBERTO ALEJO COBA" at bounding box center [203, 160] width 181 height 10
type input "RODRIGO ROCHA GOMEZ"
click at [125, 224] on div "Debés completar, por lo menos, el campo "Nombre completo" o "Número de identifi…" at bounding box center [392, 180] width 576 height 148
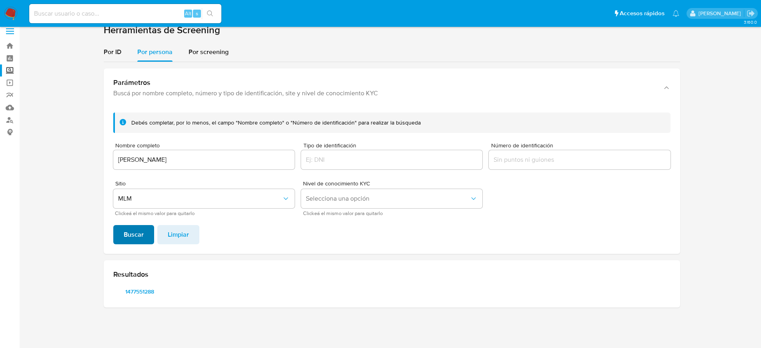
click at [125, 233] on span "Buscar" at bounding box center [134, 235] width 20 height 18
click at [139, 293] on span "128986120" at bounding box center [140, 291] width 42 height 11
click at [162, 14] on input at bounding box center [125, 13] width 192 height 10
paste input "2571448991"
type input "2571448991"
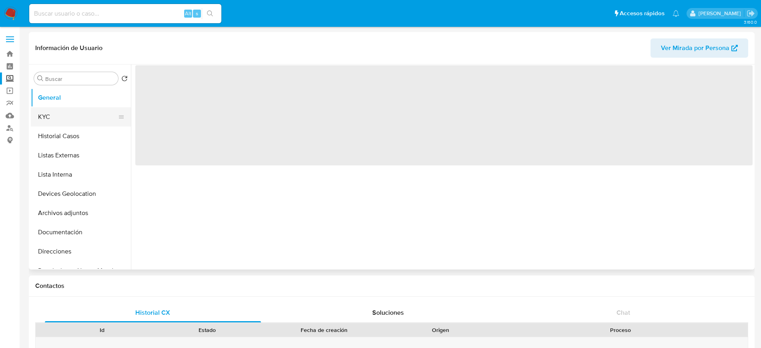
click at [46, 116] on button "KYC" at bounding box center [78, 116] width 94 height 19
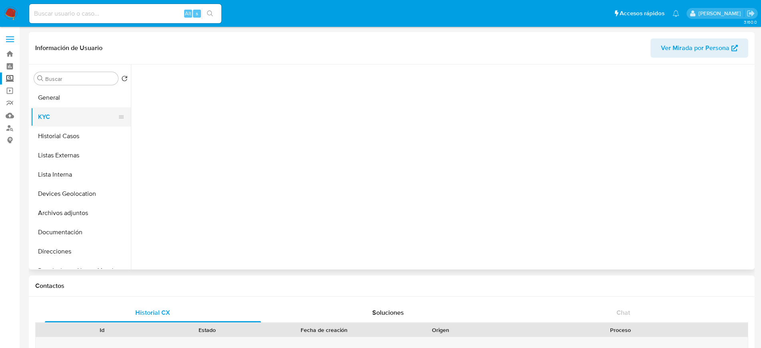
select select "10"
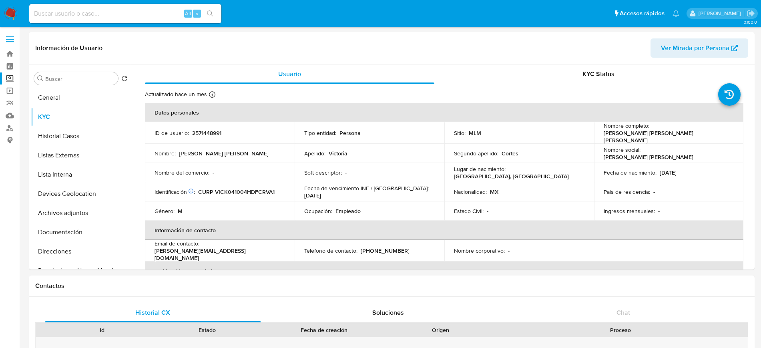
click at [125, 10] on input at bounding box center [125, 13] width 192 height 10
paste input "1835240506"
type input "1835240506"
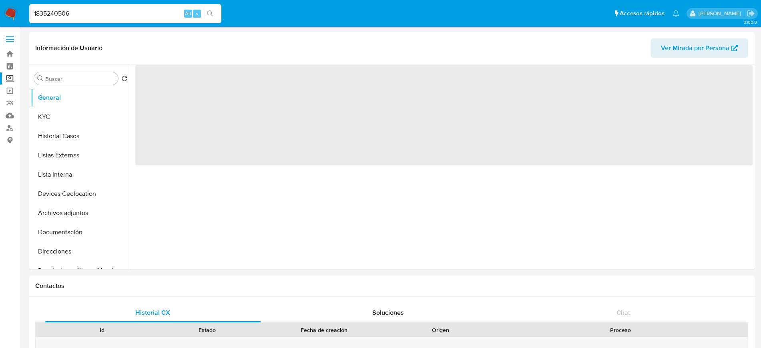
select select "10"
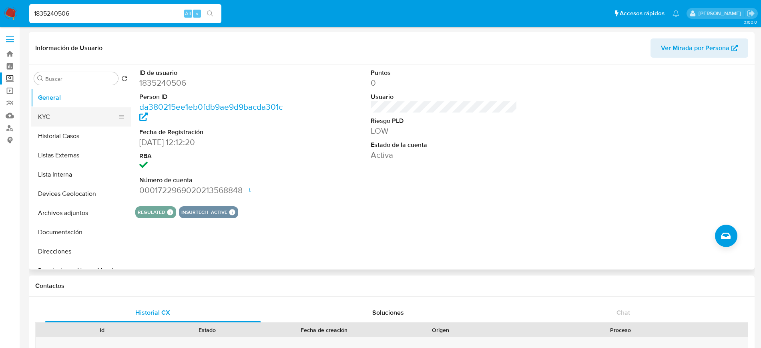
click at [76, 119] on button "KYC" at bounding box center [78, 116] width 94 height 19
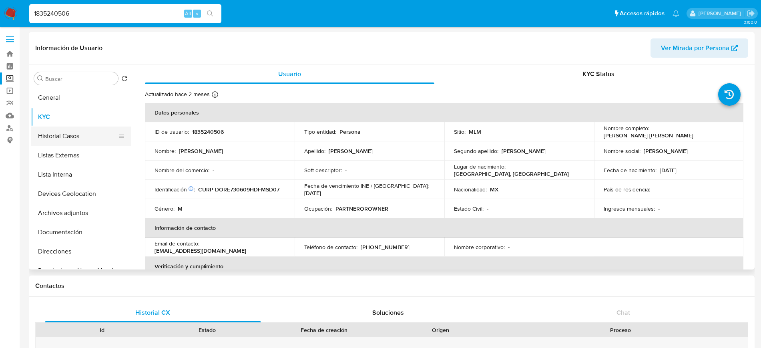
click at [62, 137] on button "Historial Casos" at bounding box center [78, 135] width 94 height 19
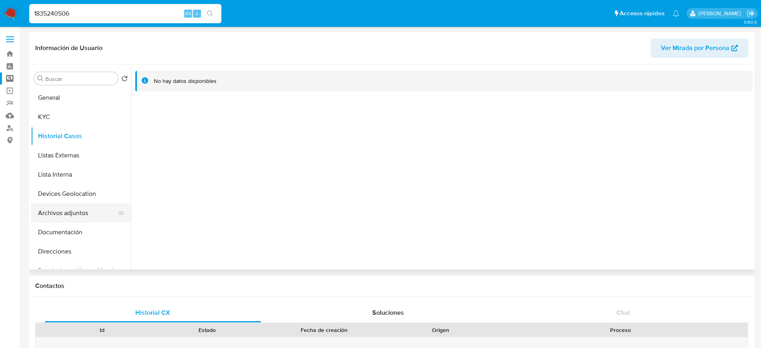
click at [65, 213] on button "Archivos adjuntos" at bounding box center [78, 212] width 94 height 19
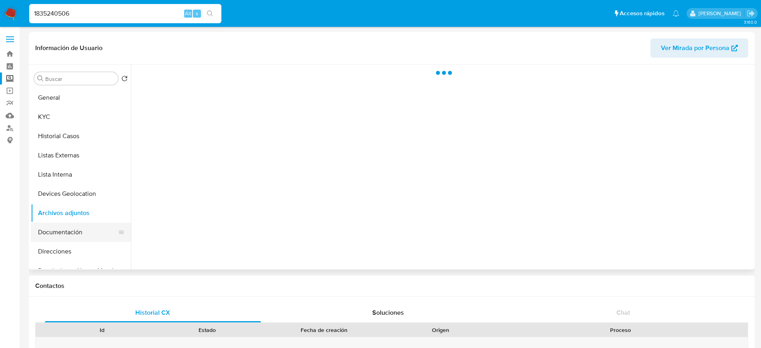
click at [64, 231] on button "Documentación" at bounding box center [78, 232] width 94 height 19
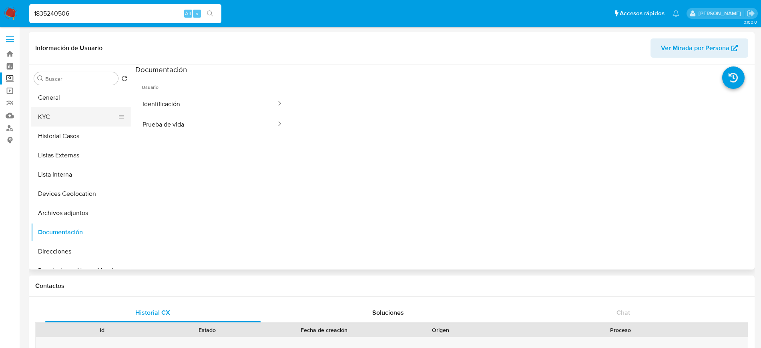
click at [58, 113] on button "KYC" at bounding box center [78, 116] width 94 height 19
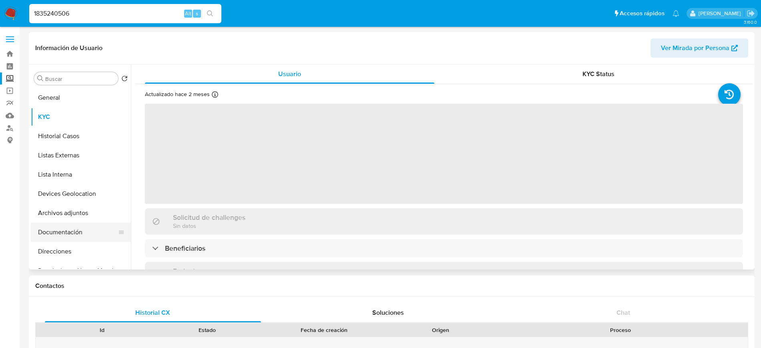
click at [95, 229] on button "Documentación" at bounding box center [78, 232] width 94 height 19
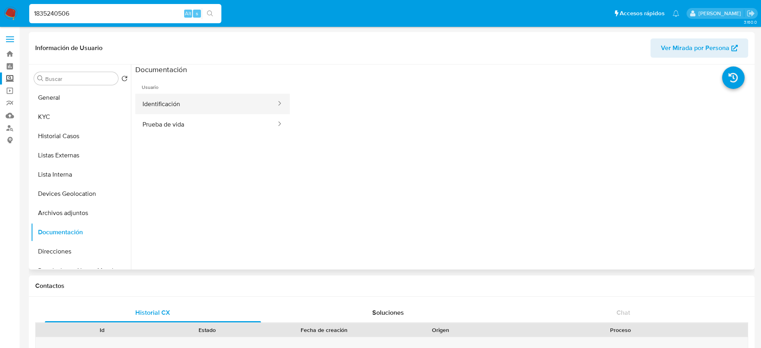
click at [175, 110] on button "Identificación" at bounding box center [206, 104] width 142 height 20
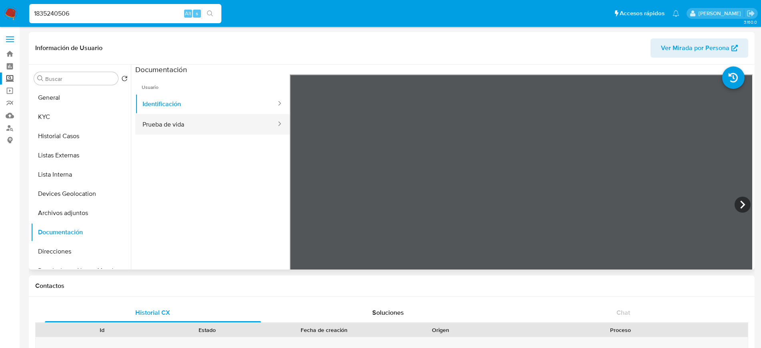
click at [232, 128] on button "Prueba de vida" at bounding box center [206, 124] width 142 height 20
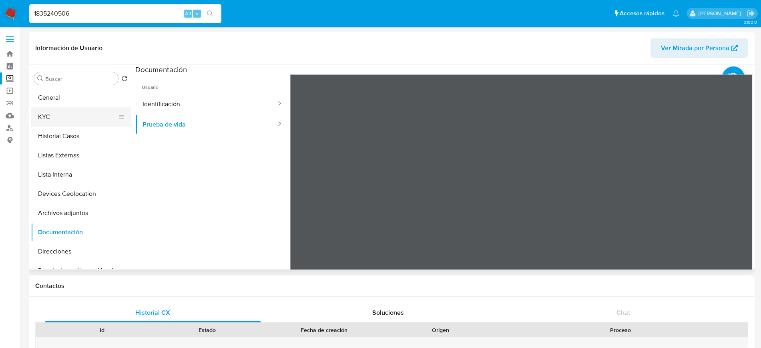
click at [41, 116] on button "KYC" at bounding box center [78, 116] width 94 height 19
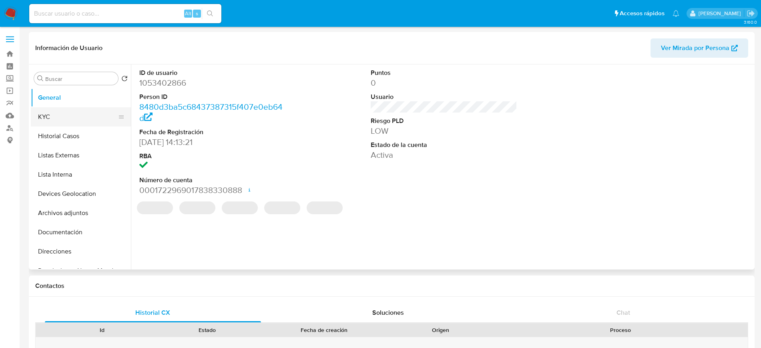
select select "10"
click at [88, 118] on button "KYC" at bounding box center [78, 116] width 94 height 19
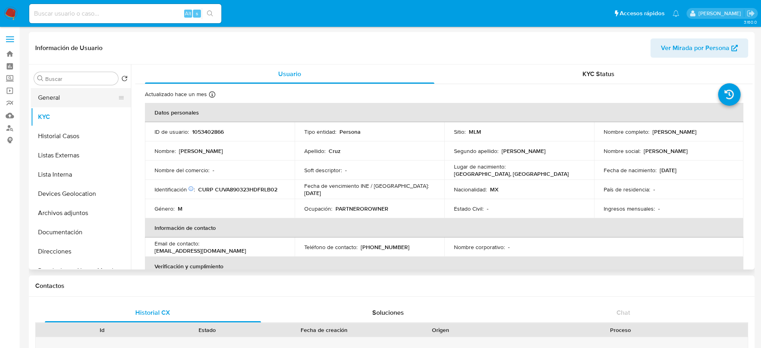
click at [82, 99] on button "General" at bounding box center [78, 97] width 94 height 19
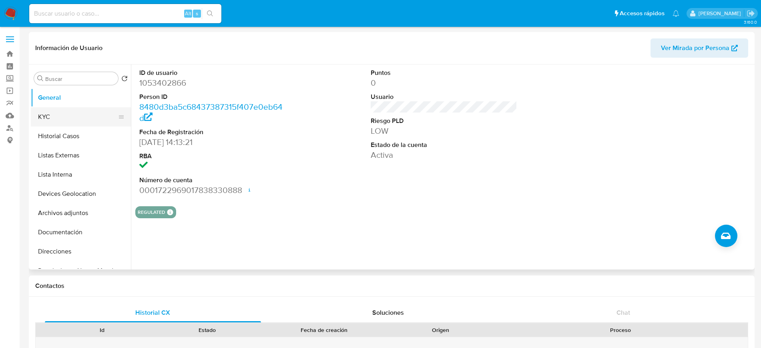
click at [72, 112] on button "KYC" at bounding box center [78, 116] width 94 height 19
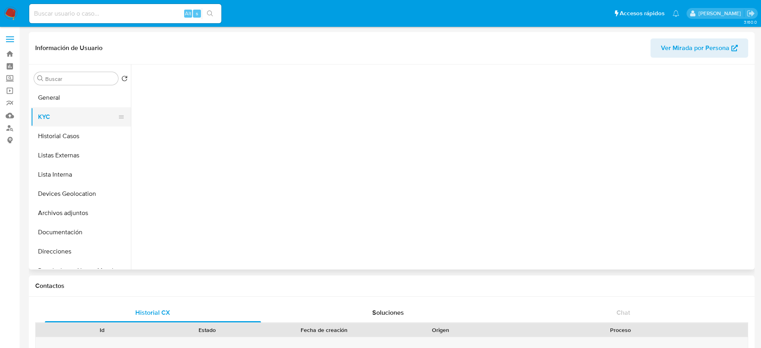
click at [72, 112] on button "KYC" at bounding box center [78, 116] width 94 height 19
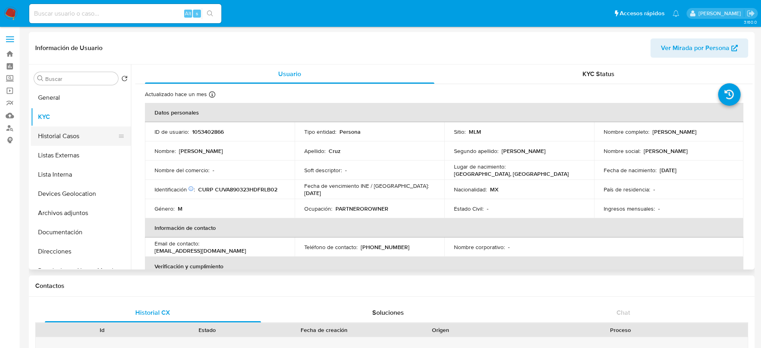
click at [64, 137] on button "Historial Casos" at bounding box center [78, 135] width 94 height 19
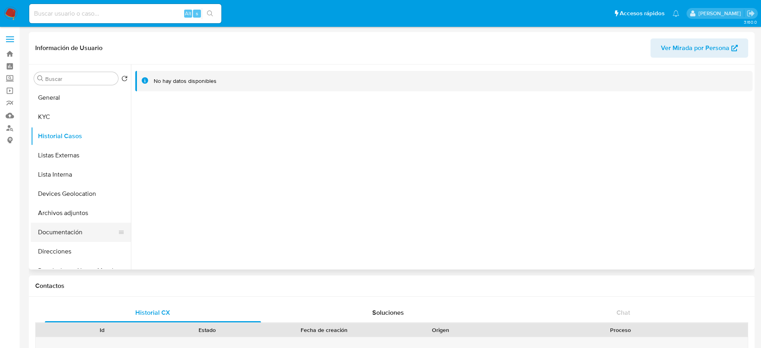
click at [70, 239] on button "Documentación" at bounding box center [78, 232] width 94 height 19
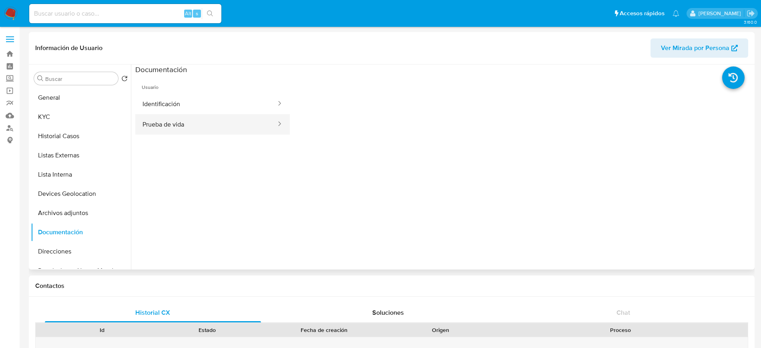
click at [169, 132] on button "Prueba de vida" at bounding box center [206, 124] width 142 height 20
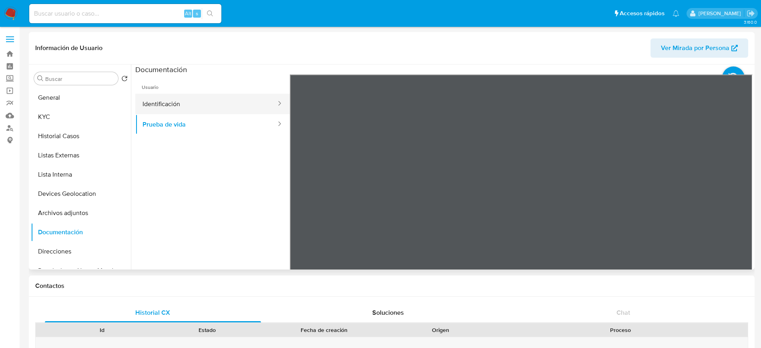
click at [254, 113] on button "Identificación" at bounding box center [206, 104] width 142 height 20
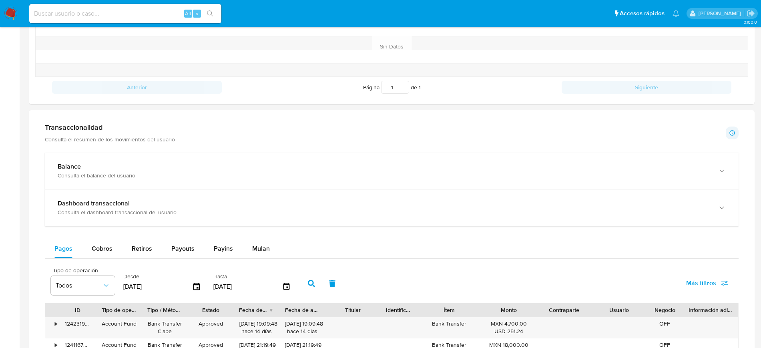
scroll to position [327, 0]
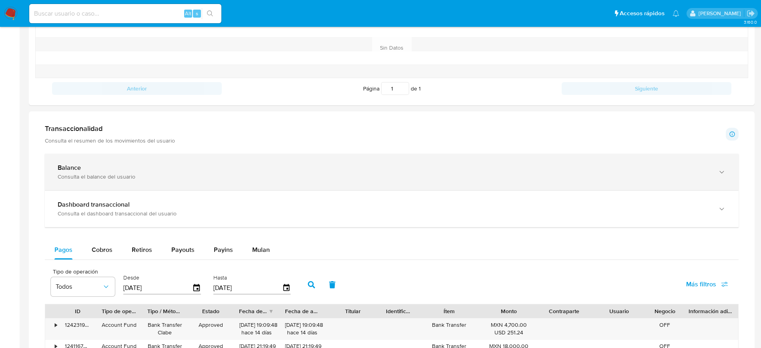
click at [637, 174] on div "Consulta el balance del usuario" at bounding box center [384, 176] width 652 height 7
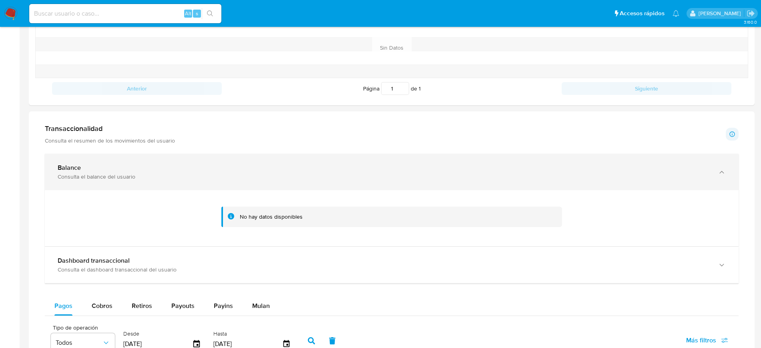
click at [636, 174] on div "Consulta el balance del usuario" at bounding box center [384, 176] width 652 height 7
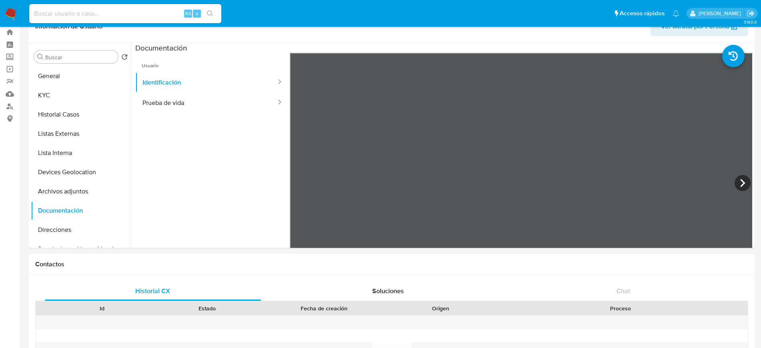
scroll to position [0, 0]
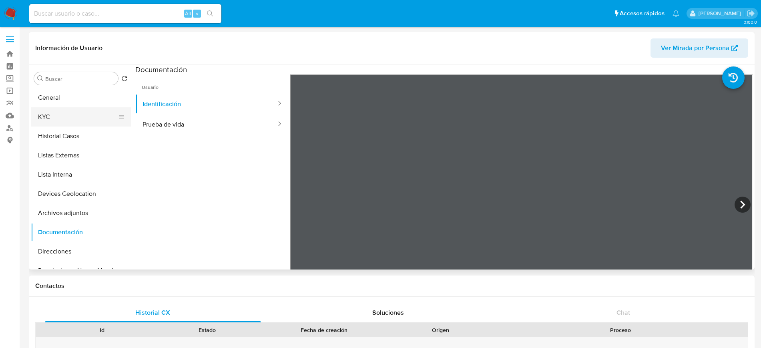
click at [39, 122] on button "KYC" at bounding box center [78, 116] width 94 height 19
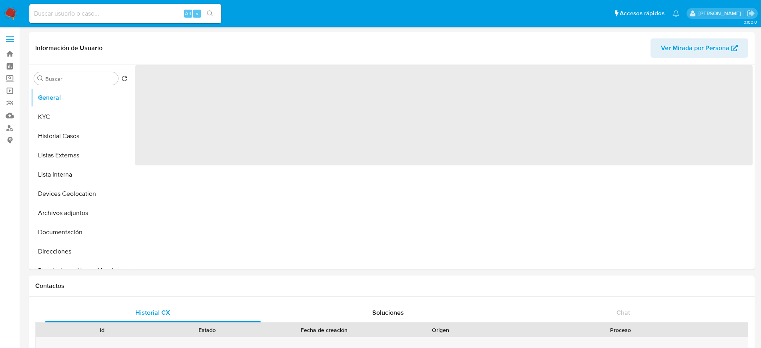
select select "10"
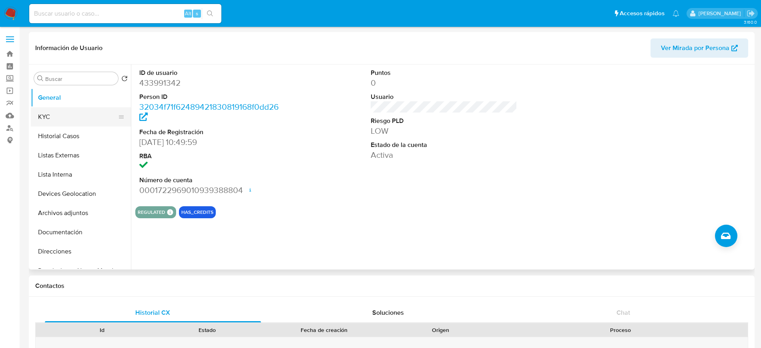
click at [70, 118] on button "KYC" at bounding box center [78, 116] width 94 height 19
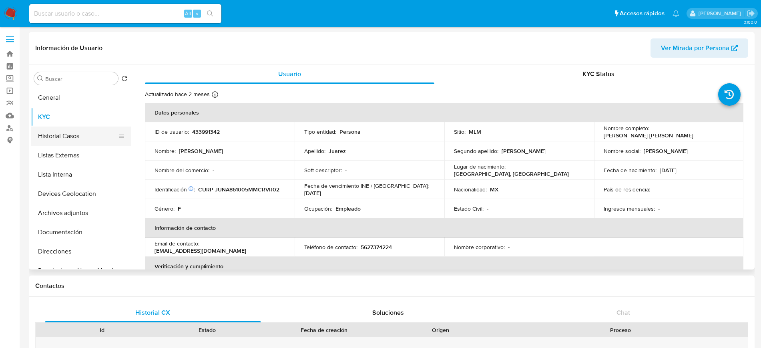
click at [60, 143] on button "Historial Casos" at bounding box center [78, 135] width 94 height 19
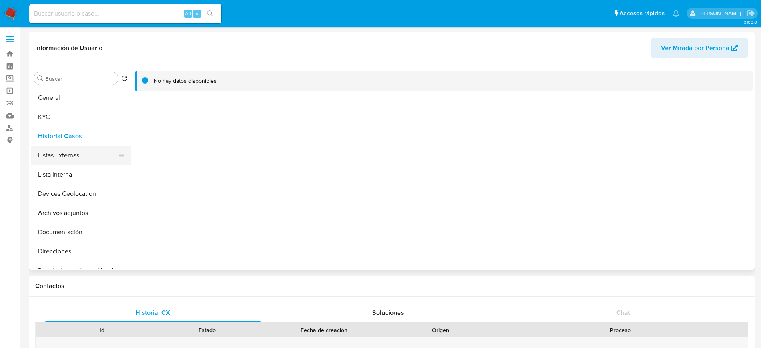
click at [63, 155] on button "Listas Externas" at bounding box center [78, 155] width 94 height 19
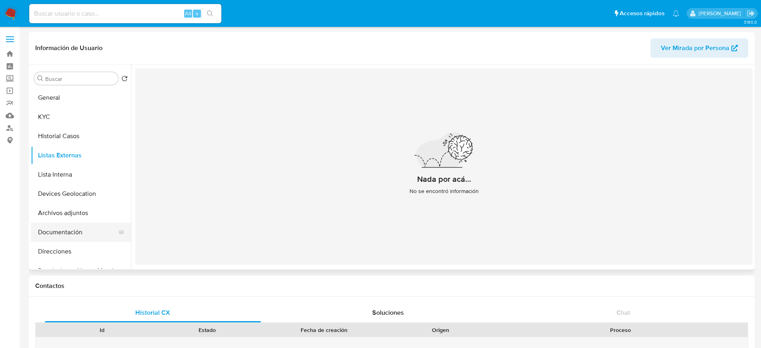
click at [53, 231] on button "Documentación" at bounding box center [78, 232] width 94 height 19
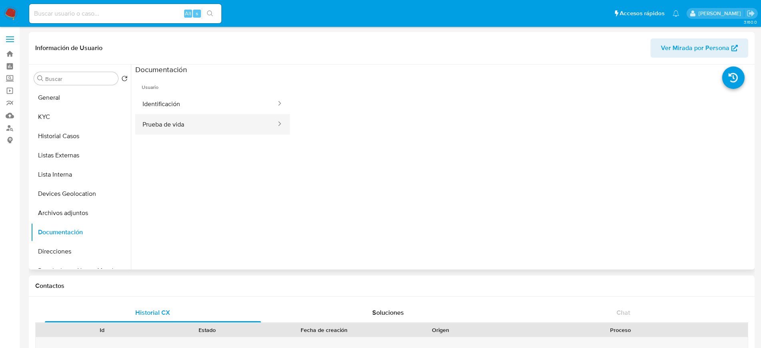
click at [178, 118] on button "Prueba de vida" at bounding box center [206, 124] width 142 height 20
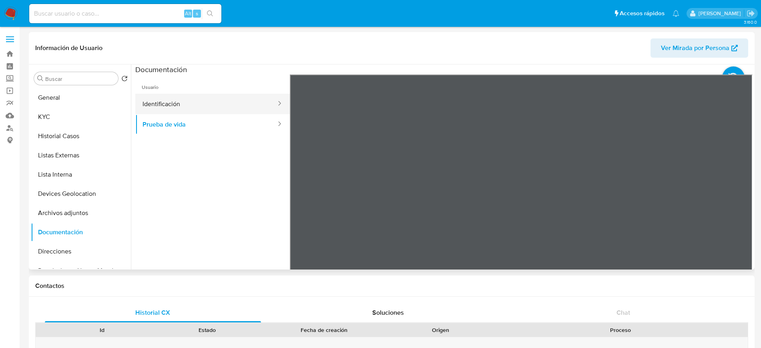
click at [161, 98] on button "Identificación" at bounding box center [206, 104] width 142 height 20
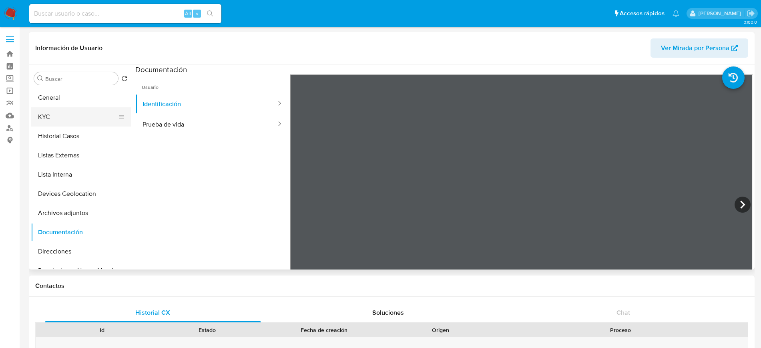
click at [42, 112] on button "KYC" at bounding box center [78, 116] width 94 height 19
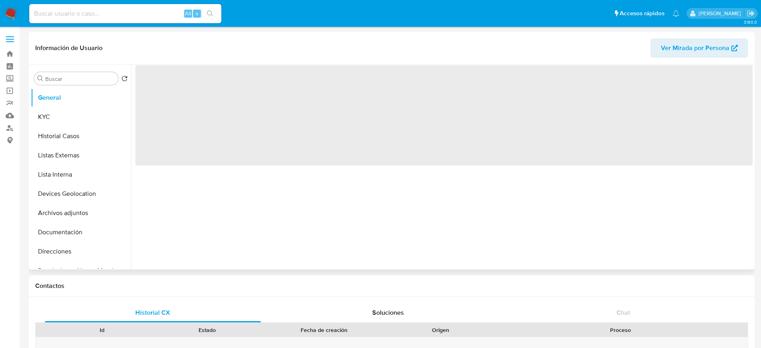
select select "10"
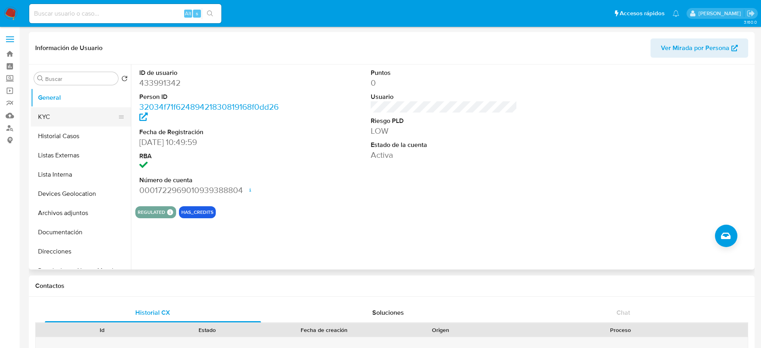
click at [80, 120] on button "KYC" at bounding box center [78, 116] width 94 height 19
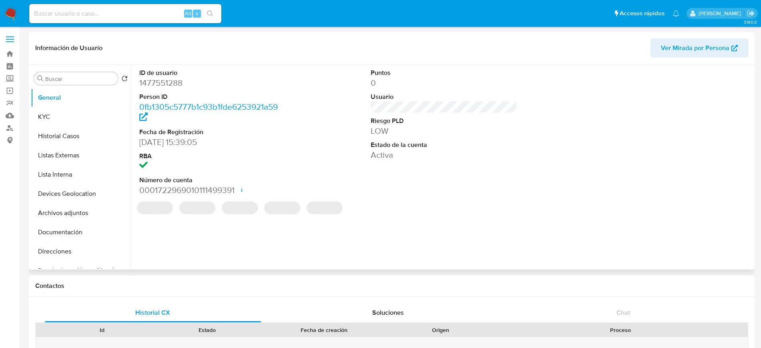
select select "10"
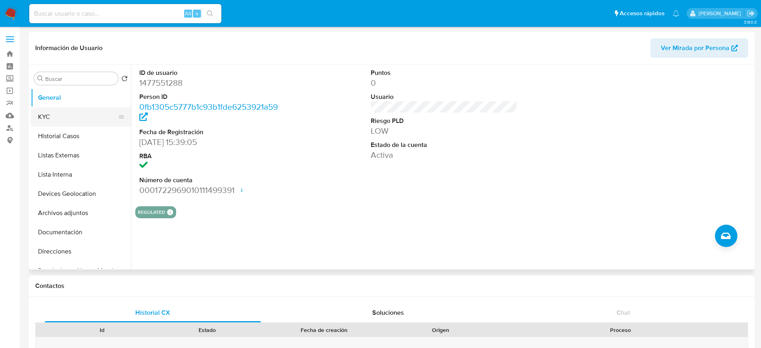
click at [49, 122] on button "KYC" at bounding box center [78, 116] width 94 height 19
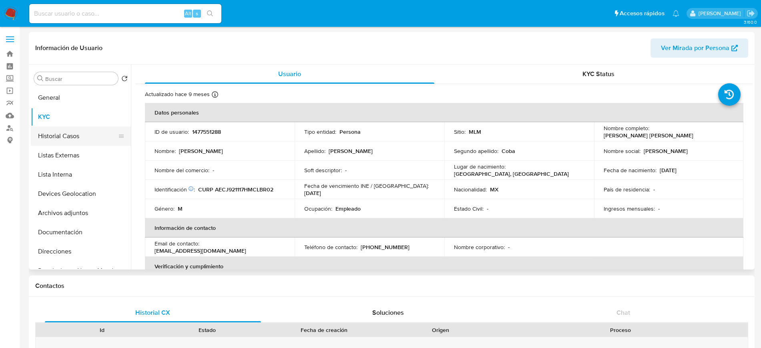
click at [42, 137] on button "Historial Casos" at bounding box center [78, 135] width 94 height 19
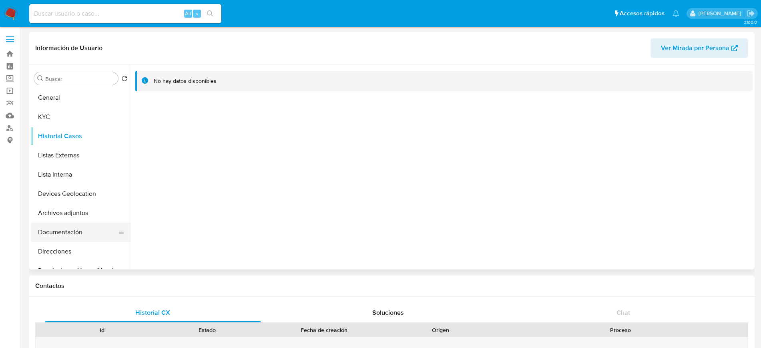
click at [56, 229] on button "Documentación" at bounding box center [78, 232] width 94 height 19
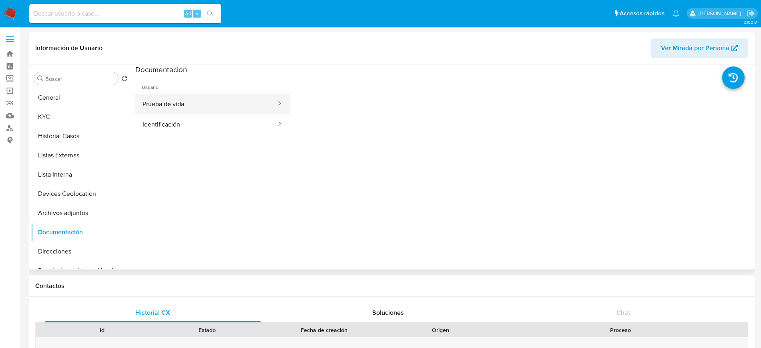
click at [192, 107] on button "Prueba de vida" at bounding box center [206, 104] width 142 height 20
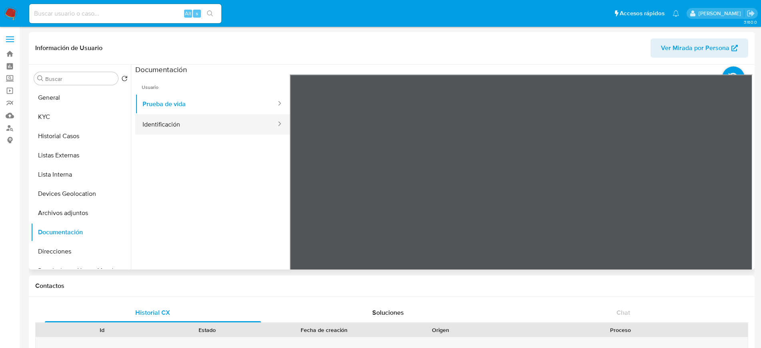
click at [184, 124] on button "Identificación" at bounding box center [206, 124] width 142 height 20
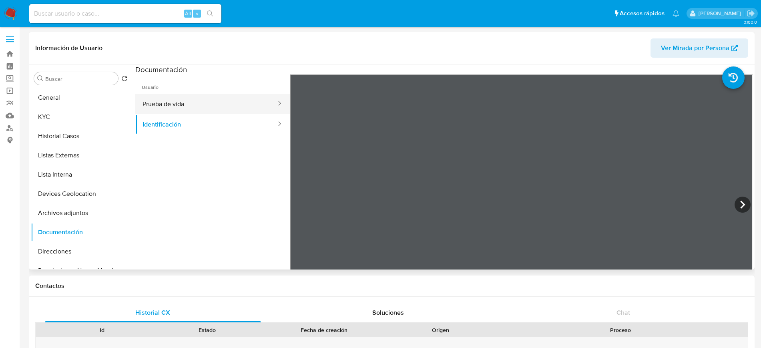
click at [191, 109] on button "Prueba de vida" at bounding box center [206, 104] width 142 height 20
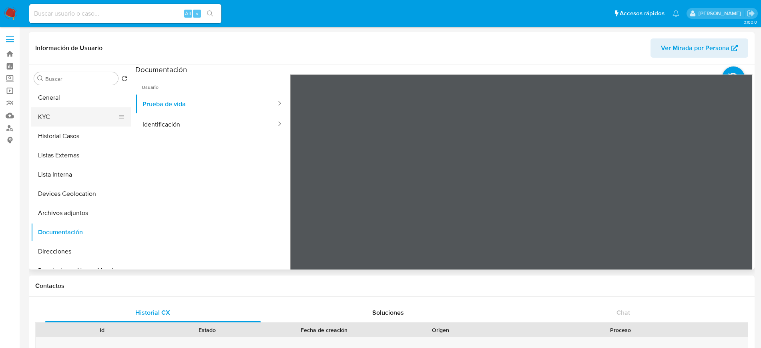
click at [70, 110] on button "KYC" at bounding box center [78, 116] width 94 height 19
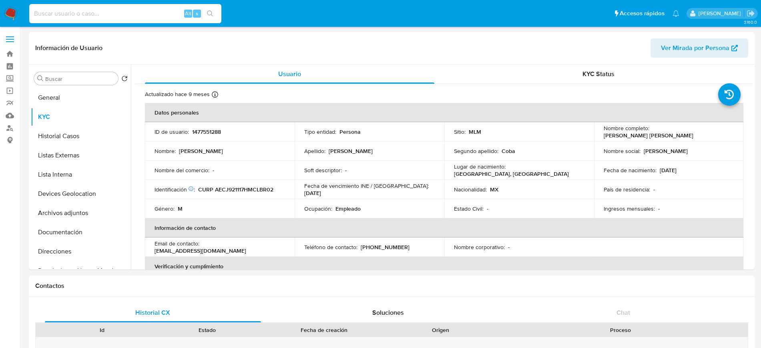
click at [160, 14] on input at bounding box center [125, 13] width 192 height 10
paste input "1175946192"
type input "1175946192"
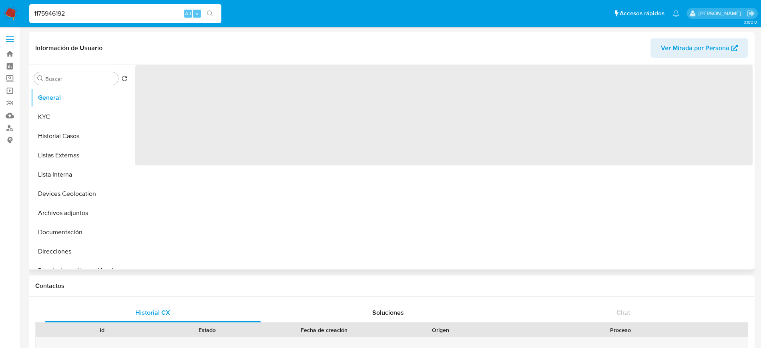
select select "10"
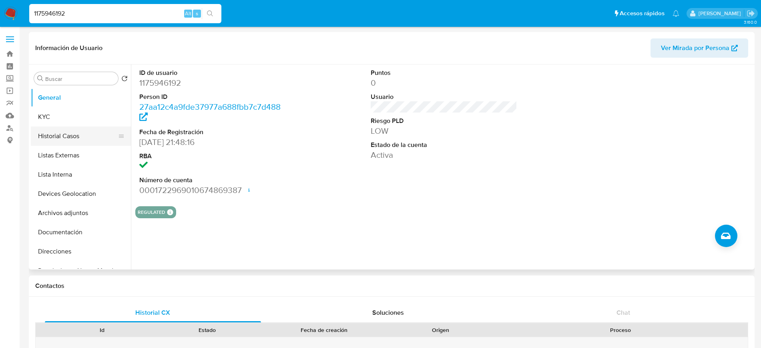
click at [58, 133] on button "Historial Casos" at bounding box center [78, 135] width 94 height 19
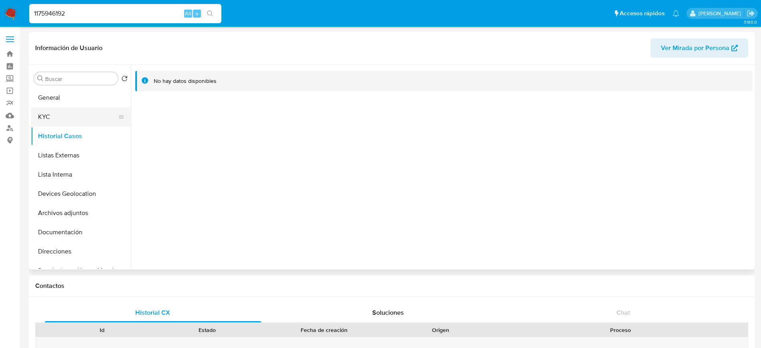
click at [54, 118] on button "KYC" at bounding box center [78, 116] width 94 height 19
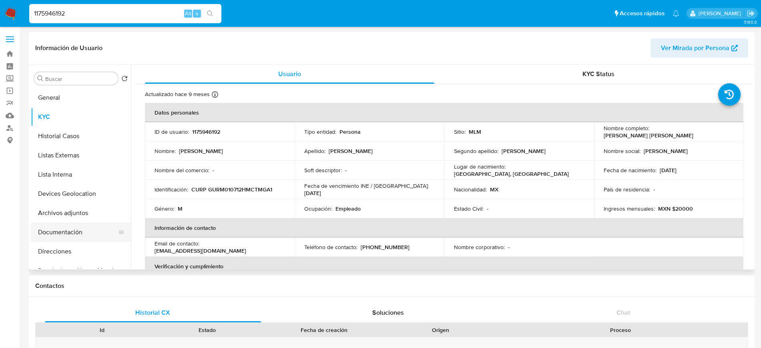
click at [52, 230] on button "Documentación" at bounding box center [78, 232] width 94 height 19
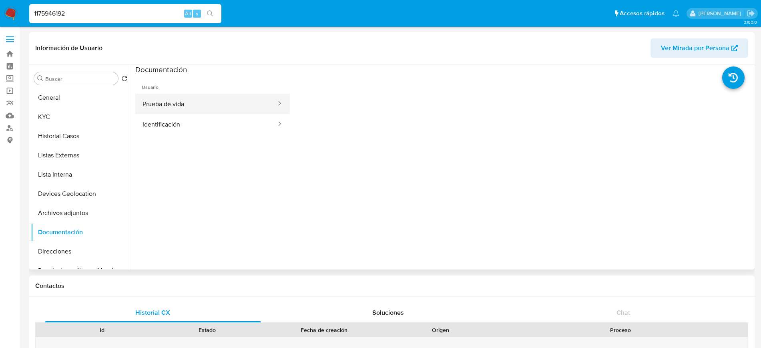
click at [173, 108] on button "Prueba de vida" at bounding box center [206, 104] width 142 height 20
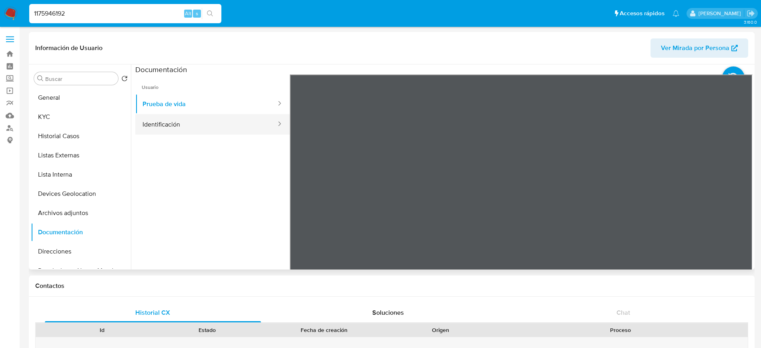
click at [176, 122] on button "Identificación" at bounding box center [206, 124] width 142 height 20
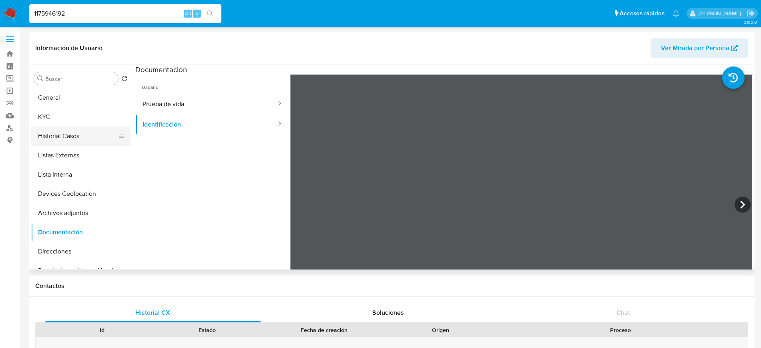
click at [68, 135] on button "Historial Casos" at bounding box center [78, 135] width 94 height 19
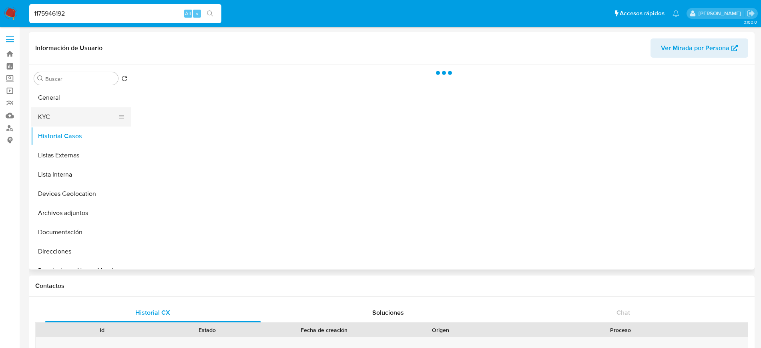
click at [48, 115] on button "KYC" at bounding box center [78, 116] width 94 height 19
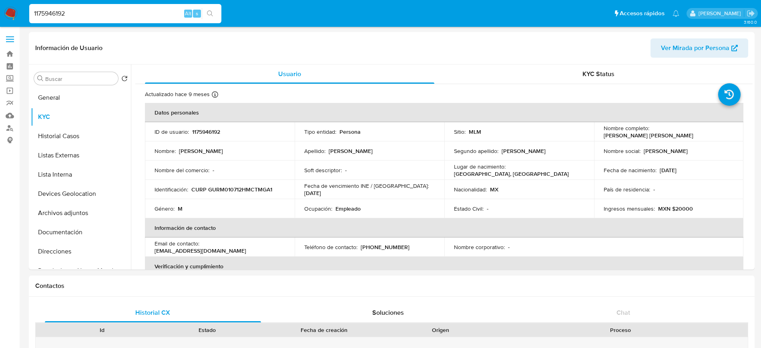
click at [106, 12] on input "1175946192" at bounding box center [125, 13] width 192 height 10
paste input "2571448991"
type input "2571448991"
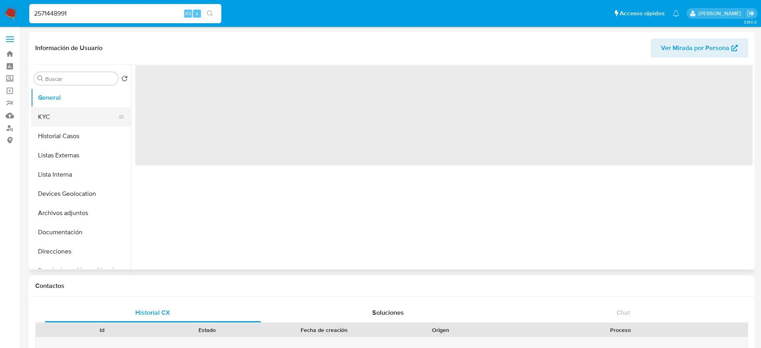
select select "10"
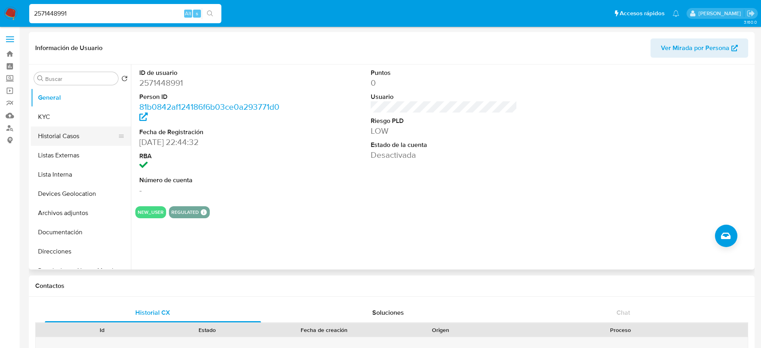
click at [59, 134] on button "Historial Casos" at bounding box center [78, 135] width 94 height 19
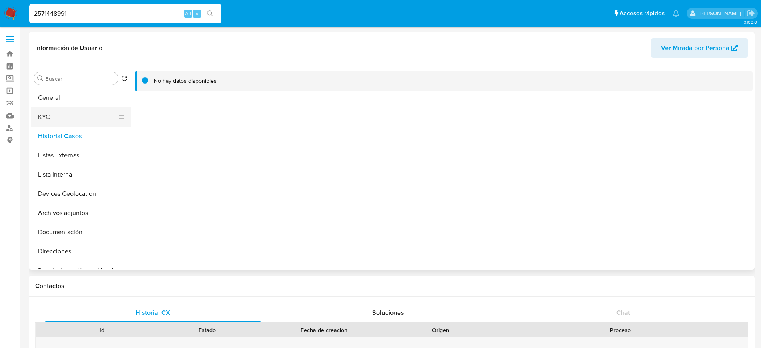
click at [49, 119] on button "KYC" at bounding box center [78, 116] width 94 height 19
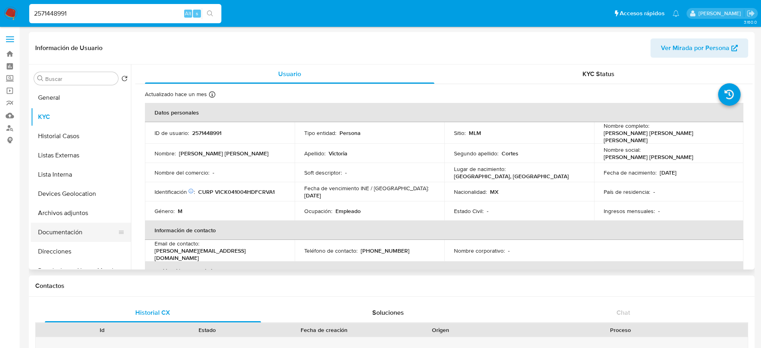
click at [74, 238] on button "Documentación" at bounding box center [78, 232] width 94 height 19
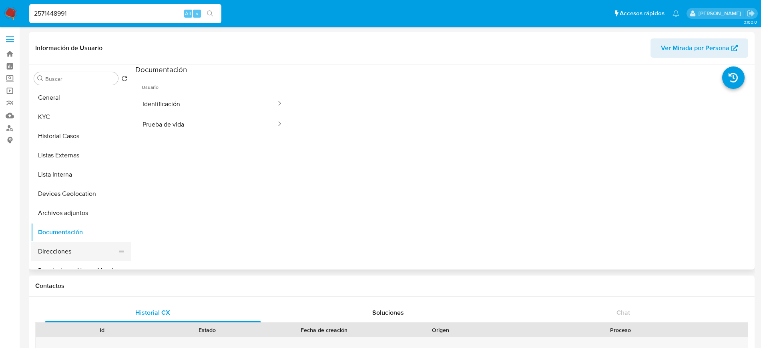
click at [71, 253] on button "Direcciones" at bounding box center [78, 251] width 94 height 19
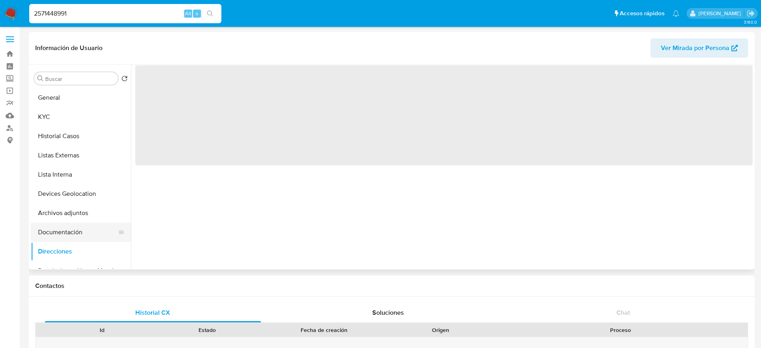
click at [63, 234] on button "Documentación" at bounding box center [78, 232] width 94 height 19
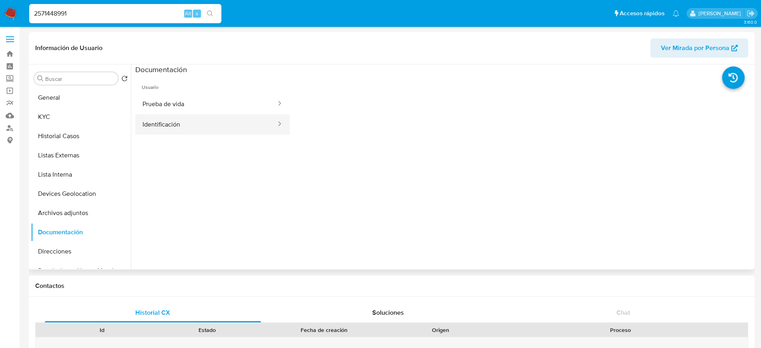
click at [179, 126] on button "Identificación" at bounding box center [206, 124] width 142 height 20
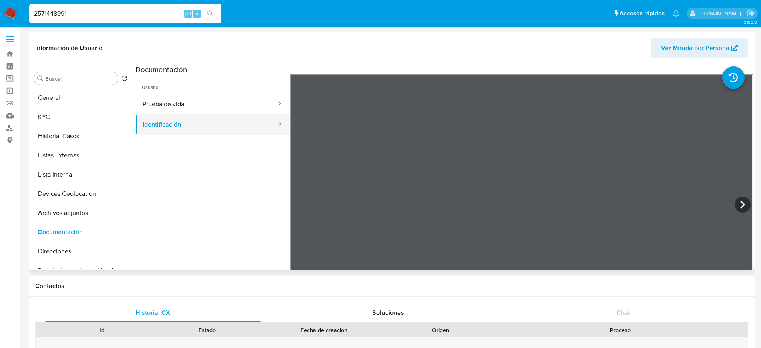
drag, startPoint x: 176, startPoint y: 100, endPoint x: 263, endPoint y: 117, distance: 89.3
click at [263, 117] on ul "Prueba de vida Identificación" at bounding box center [212, 114] width 155 height 41
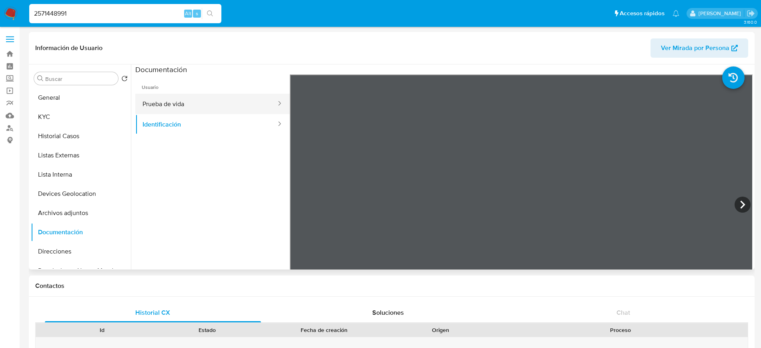
click at [157, 108] on button "Prueba de vida" at bounding box center [206, 104] width 142 height 20
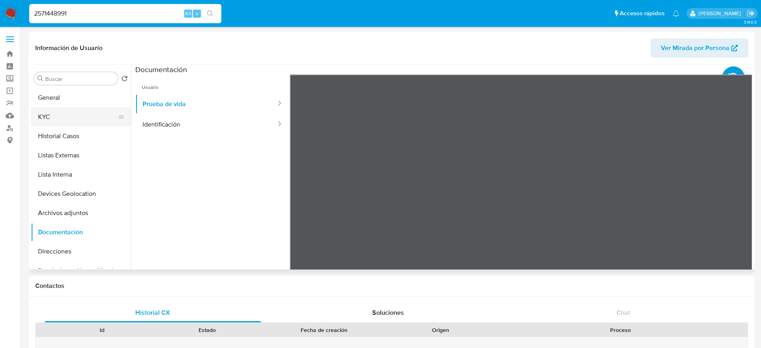
click at [57, 117] on button "KYC" at bounding box center [78, 116] width 94 height 19
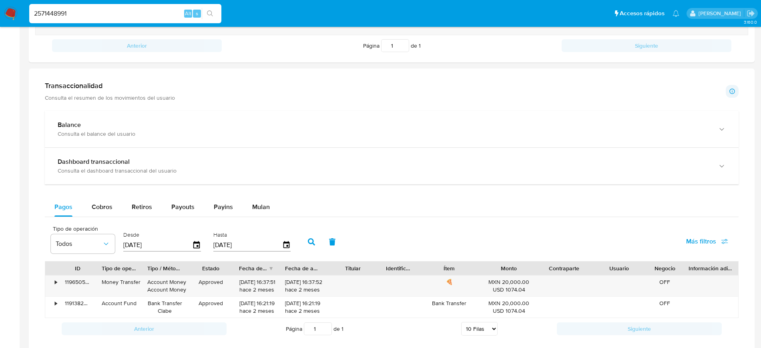
scroll to position [373, 0]
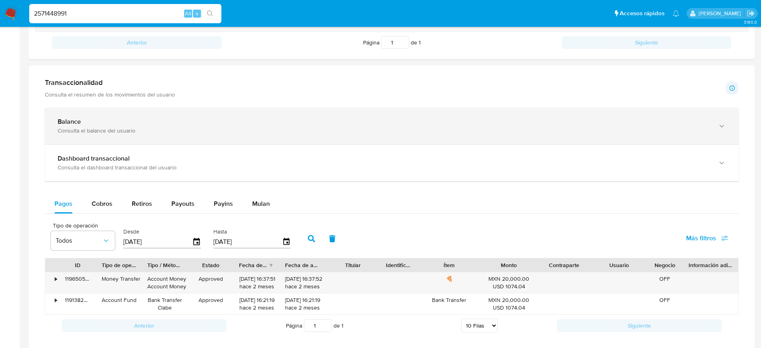
click at [592, 119] on div "Balance" at bounding box center [384, 122] width 652 height 8
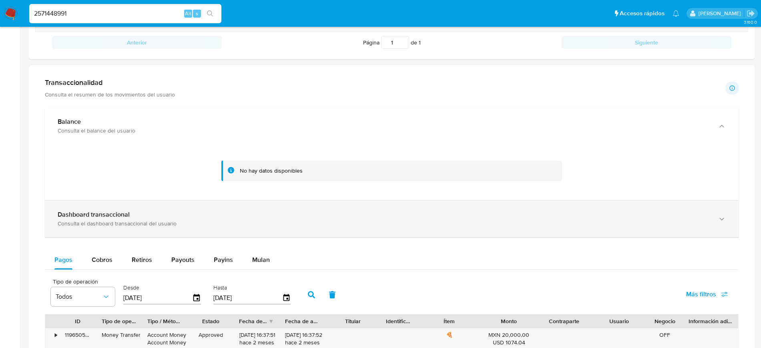
click at [550, 225] on div "Consulta el dashboard transaccional del usuario" at bounding box center [384, 223] width 652 height 7
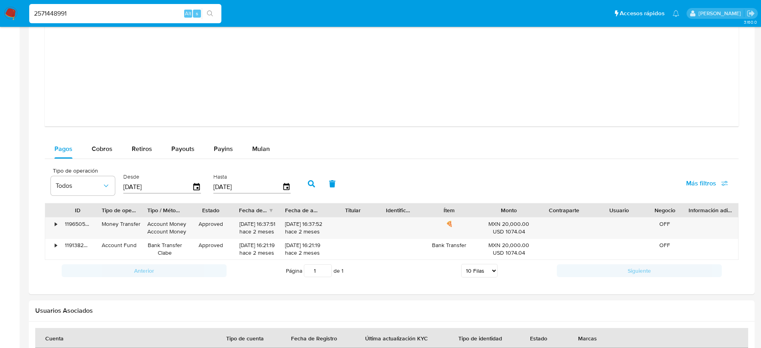
scroll to position [865, 0]
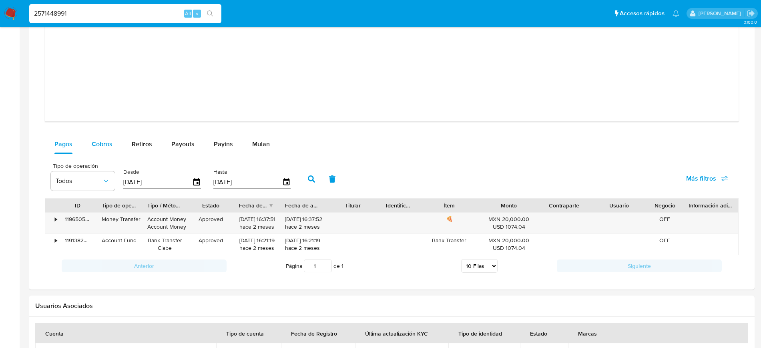
click at [109, 152] on div "Cobros" at bounding box center [102, 144] width 21 height 19
select select "10"
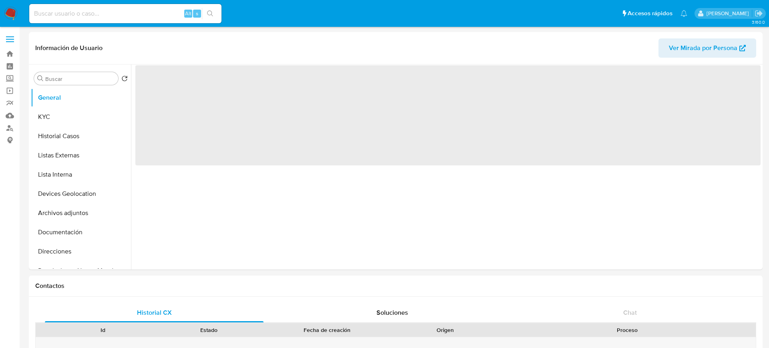
select select "10"
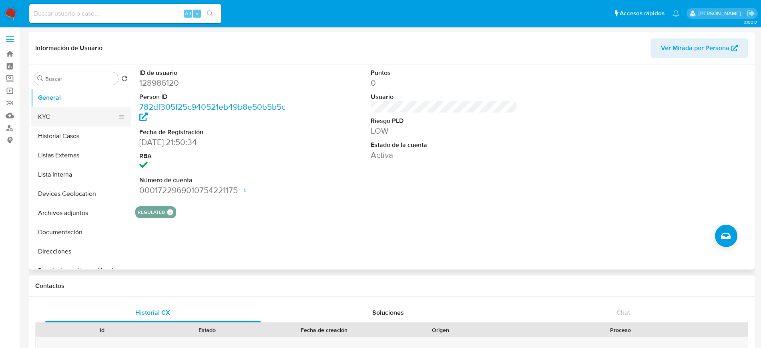
click at [52, 122] on button "KYC" at bounding box center [78, 116] width 94 height 19
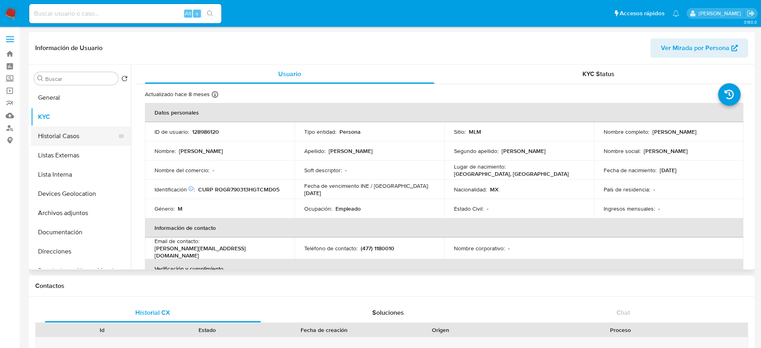
click at [52, 130] on button "Historial Casos" at bounding box center [78, 135] width 94 height 19
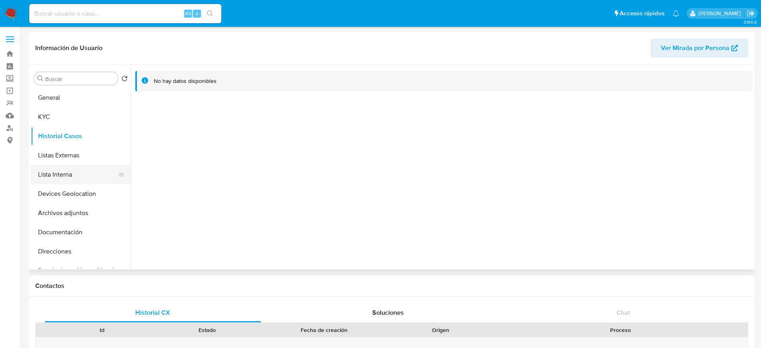
click at [56, 165] on button "Lista Interna" at bounding box center [78, 174] width 94 height 19
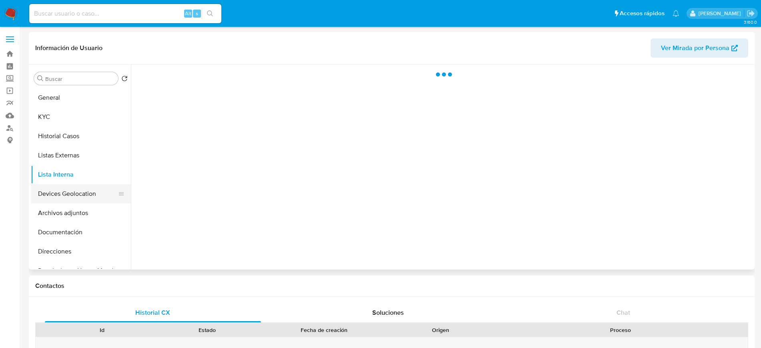
click at [58, 195] on button "Devices Geolocation" at bounding box center [78, 193] width 94 height 19
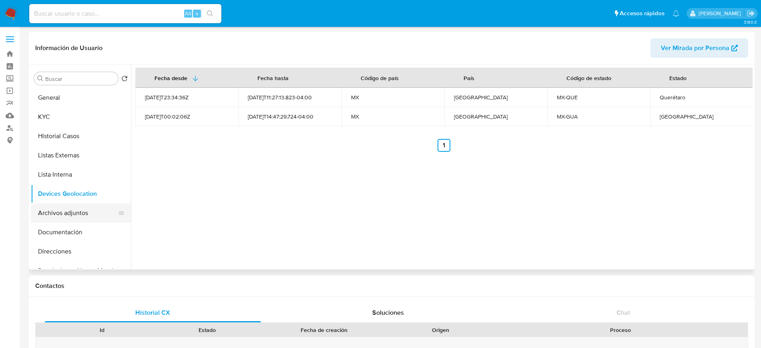
click at [59, 214] on button "Archivos adjuntos" at bounding box center [78, 212] width 94 height 19
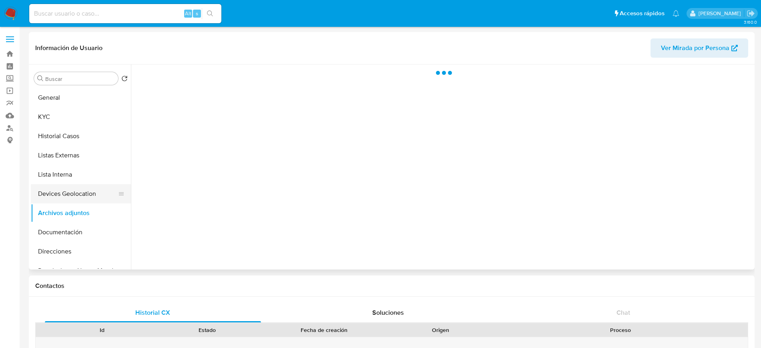
click at [68, 197] on button "Devices Geolocation" at bounding box center [78, 193] width 94 height 19
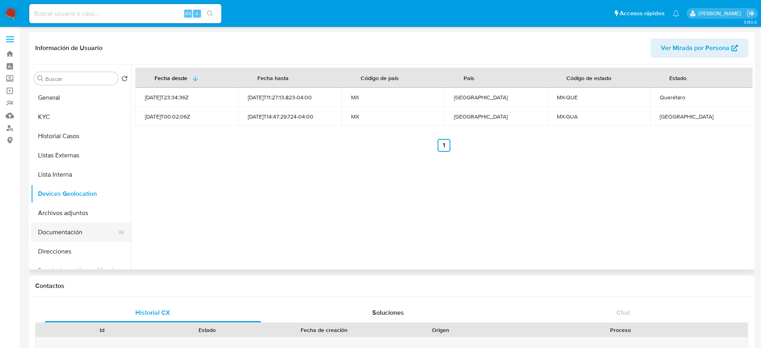
click at [63, 229] on button "Documentación" at bounding box center [78, 232] width 94 height 19
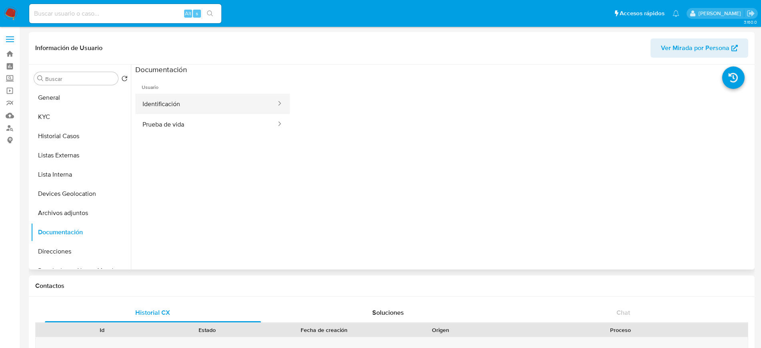
click at [184, 97] on button "Identificación" at bounding box center [206, 104] width 142 height 20
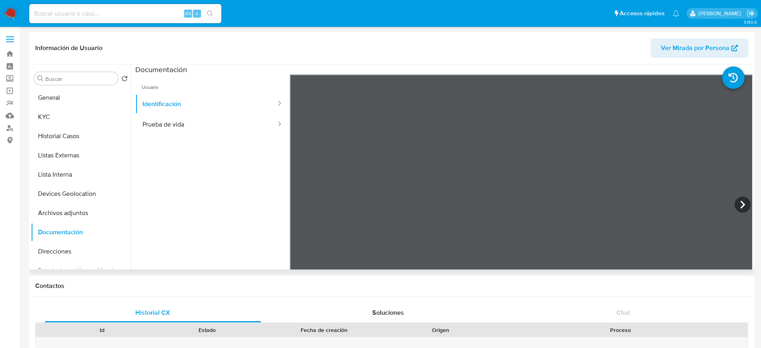
click at [235, 145] on ul "Usuario Identificación Prueba de vida" at bounding box center [212, 189] width 155 height 231
click at [222, 130] on button "Prueba de vida" at bounding box center [206, 124] width 142 height 20
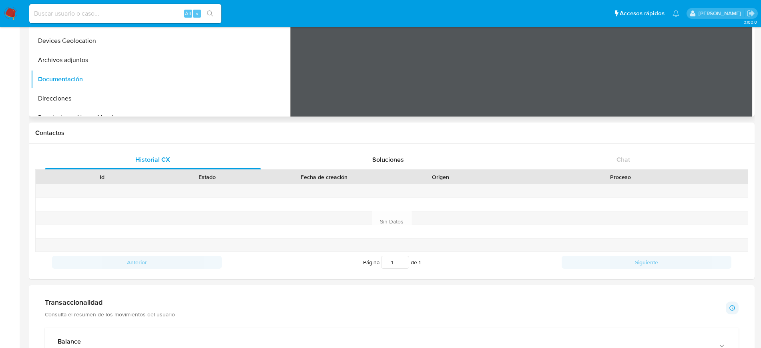
scroll to position [41, 0]
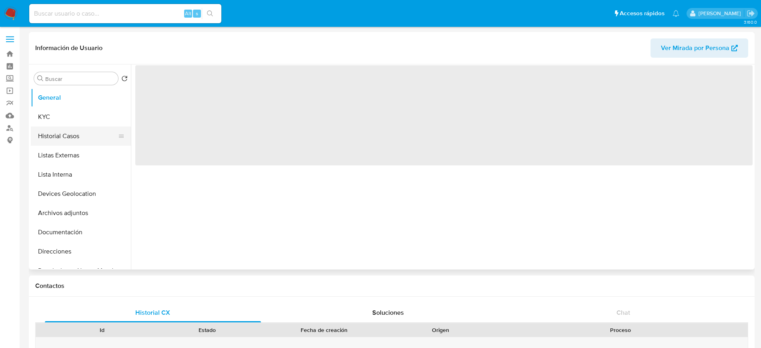
click at [89, 136] on button "Historial Casos" at bounding box center [78, 135] width 94 height 19
select select "10"
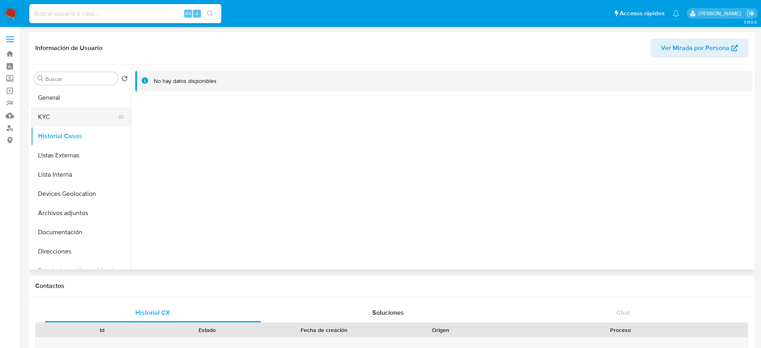
click at [64, 118] on button "KYC" at bounding box center [78, 116] width 94 height 19
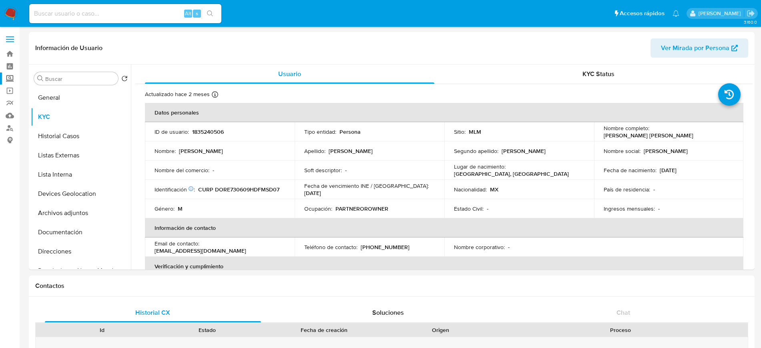
click at [10, 82] on label "Screening" at bounding box center [47, 78] width 95 height 12
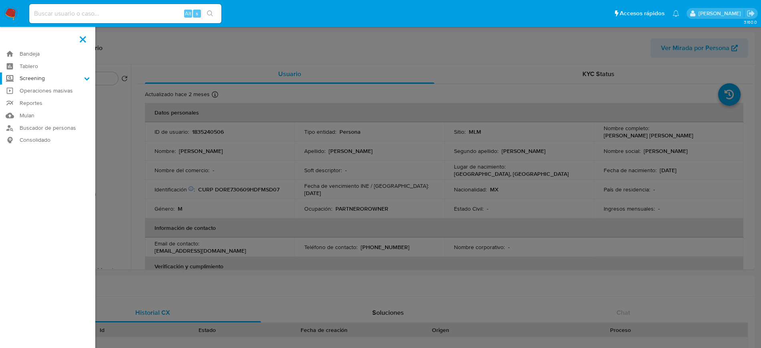
click at [0, 0] on input "Screening" at bounding box center [0, 0] width 0 height 0
click at [27, 109] on link "Herramientas" at bounding box center [47, 110] width 95 height 10
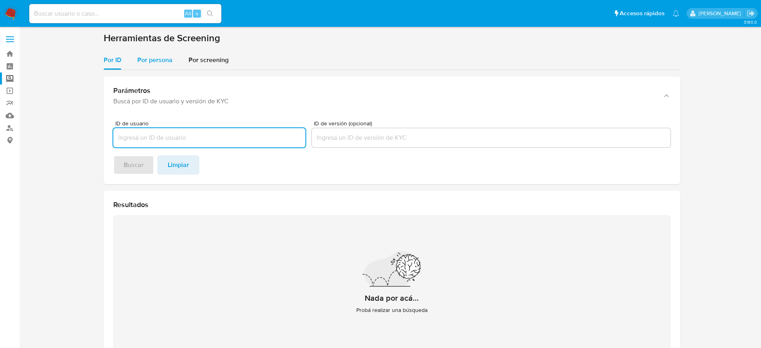
click at [159, 66] on div "Por persona" at bounding box center [154, 59] width 35 height 19
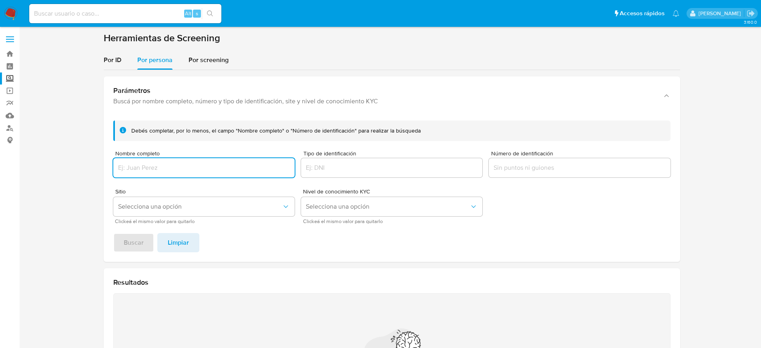
click at [167, 166] on input "Nombre completo" at bounding box center [203, 168] width 181 height 10
type input "[PERSON_NAME] [PERSON_NAME]"
click at [135, 215] on button "Selecciona una opción" at bounding box center [203, 206] width 181 height 19
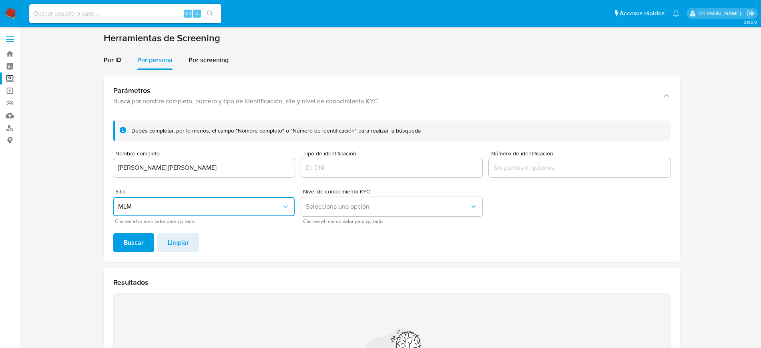
click at [135, 241] on span "Buscar" at bounding box center [134, 243] width 20 height 18
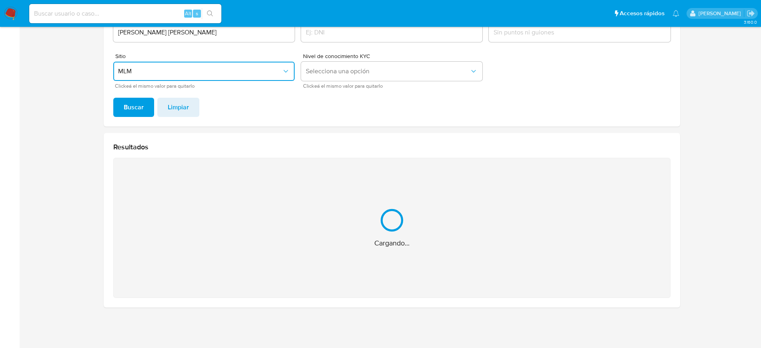
scroll to position [8, 0]
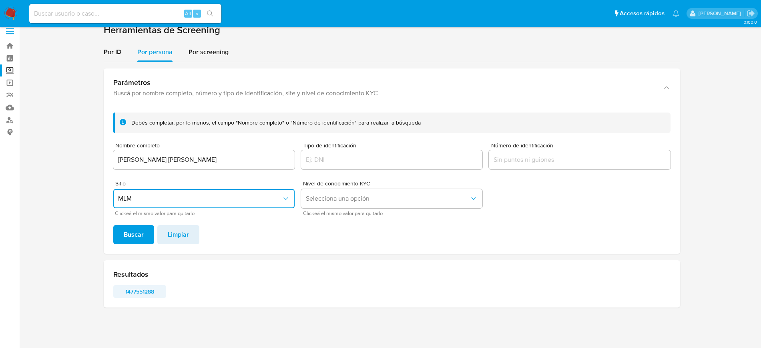
click at [136, 295] on span "1477551288" at bounding box center [140, 291] width 42 height 11
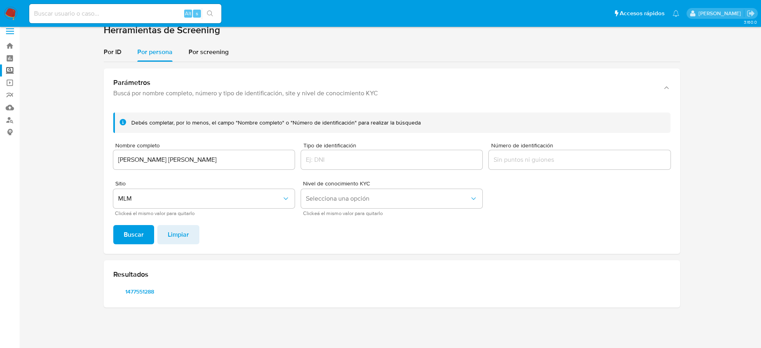
click at [174, 168] on div "[PERSON_NAME] [PERSON_NAME]" at bounding box center [203, 159] width 181 height 19
click at [185, 155] on input "[PERSON_NAME] [PERSON_NAME]" at bounding box center [203, 160] width 181 height 10
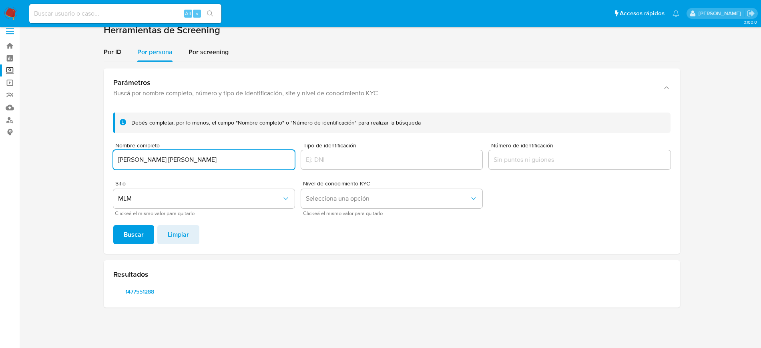
click at [185, 155] on input "[PERSON_NAME] [PERSON_NAME]" at bounding box center [203, 160] width 181 height 10
click at [134, 233] on span "Buscar" at bounding box center [134, 235] width 20 height 18
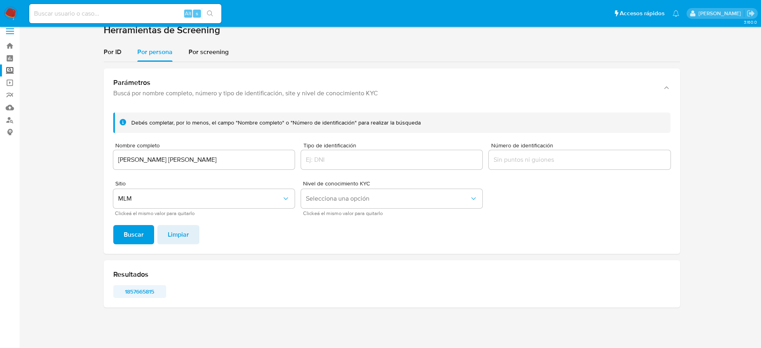
click at [139, 294] on span "1857665815" at bounding box center [140, 291] width 42 height 11
click at [128, 295] on span "1857665815" at bounding box center [140, 291] width 42 height 11
click at [189, 159] on input "[PERSON_NAME] [PERSON_NAME]" at bounding box center [203, 160] width 181 height 10
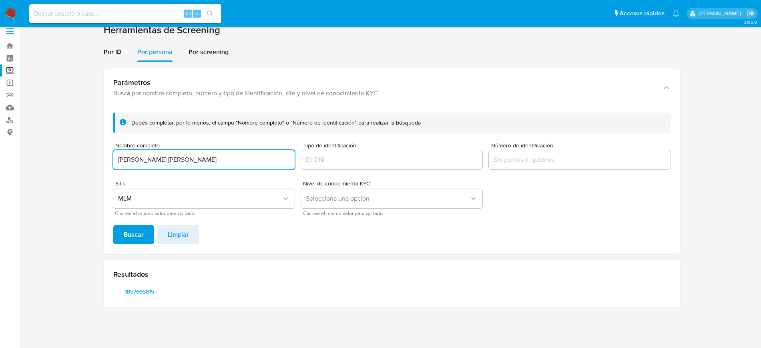
click at [189, 159] on input "[PERSON_NAME] [PERSON_NAME]" at bounding box center [203, 160] width 181 height 10
click at [189, 159] on input "[PERSON_NAME] [PERSON_NAME] [PERSON_NAME] [PERSON_NAME]" at bounding box center [203, 160] width 181 height 10
type input "[PERSON_NAME] [PERSON_NAME]"
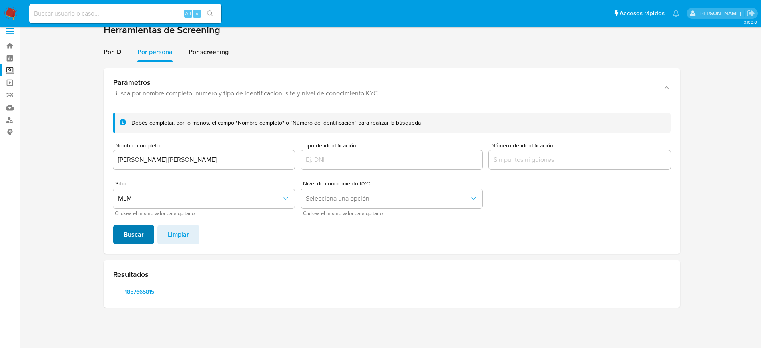
click at [131, 235] on span "Buscar" at bounding box center [134, 235] width 20 height 18
click at [144, 292] on span "1359411644" at bounding box center [140, 291] width 42 height 11
click at [195, 284] on div "Resultados 1359411644 1417256154 1734807644 32346271" at bounding box center [392, 283] width 576 height 47
click at [193, 290] on span "1417256154" at bounding box center [196, 291] width 42 height 11
click at [255, 294] on span "1734807644" at bounding box center [252, 291] width 42 height 11
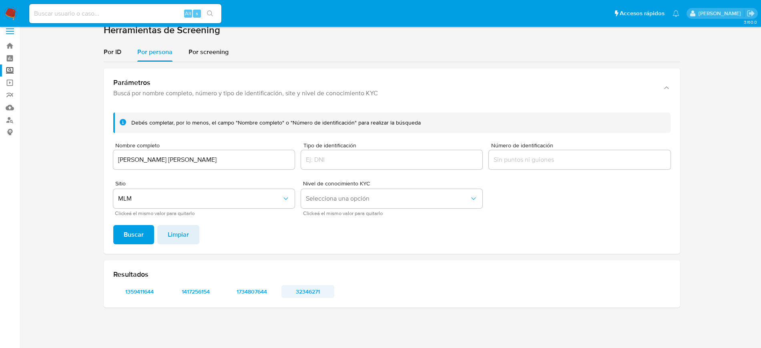
click at [302, 295] on span "32346271" at bounding box center [308, 291] width 42 height 11
click at [103, 20] on div "Alt s" at bounding box center [125, 13] width 192 height 19
click at [88, 14] on input at bounding box center [125, 13] width 192 height 10
paste input "1889315552"
type input "1889315552"
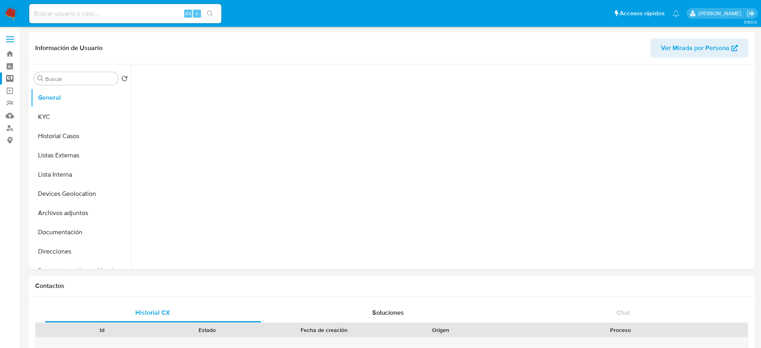
select select "10"
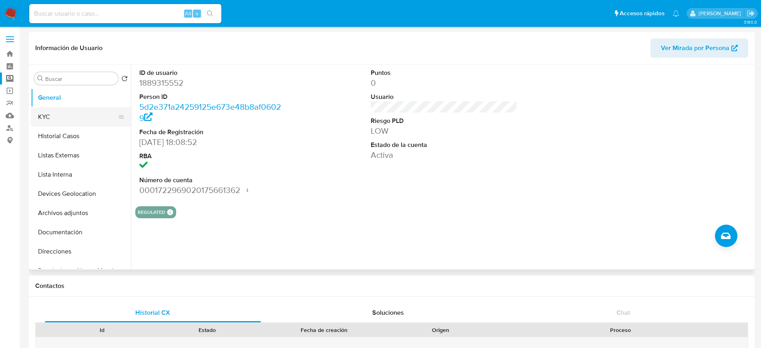
click at [74, 118] on button "KYC" at bounding box center [78, 116] width 94 height 19
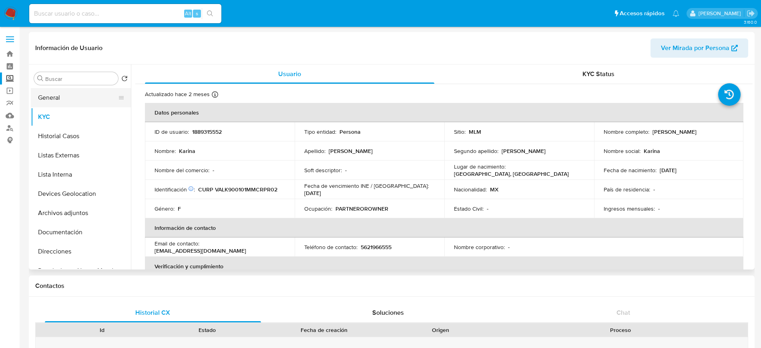
click at [85, 102] on button "General" at bounding box center [78, 97] width 94 height 19
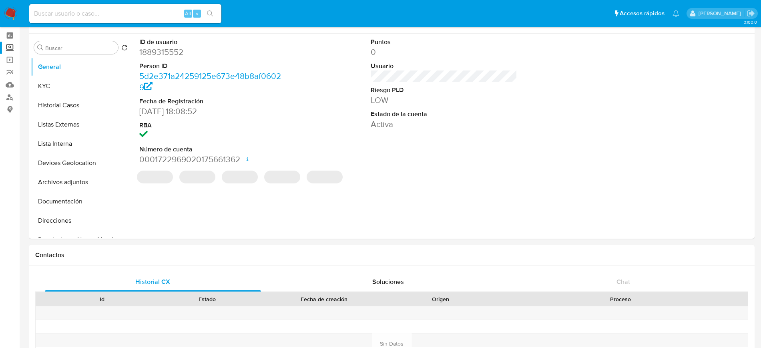
scroll to position [47, 0]
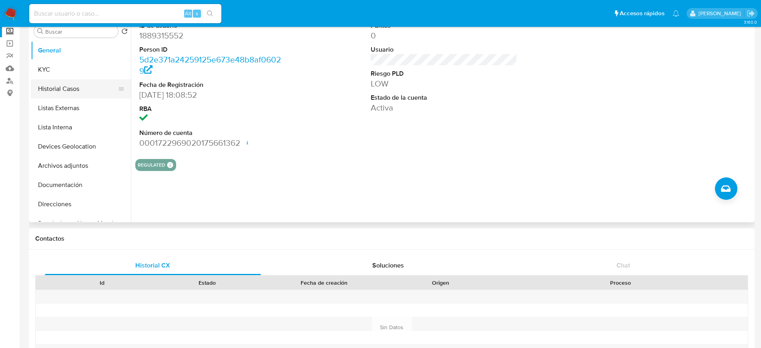
click at [72, 86] on button "Historial Casos" at bounding box center [78, 88] width 94 height 19
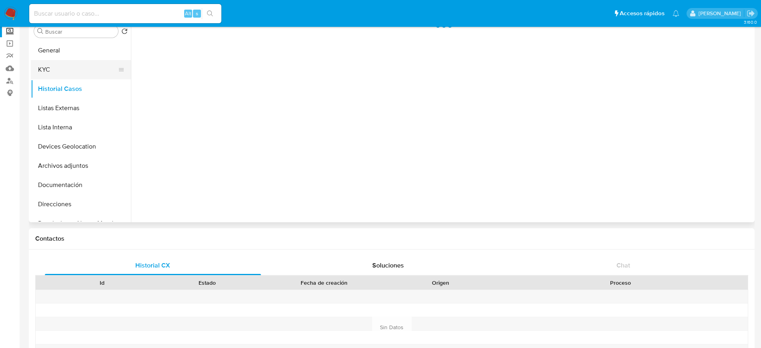
click at [55, 66] on button "KYC" at bounding box center [78, 69] width 94 height 19
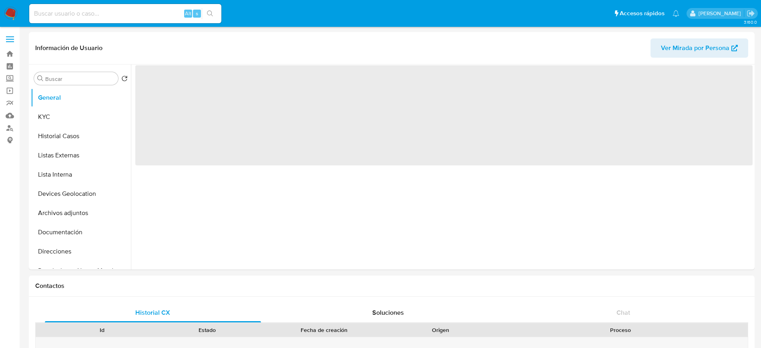
select select "10"
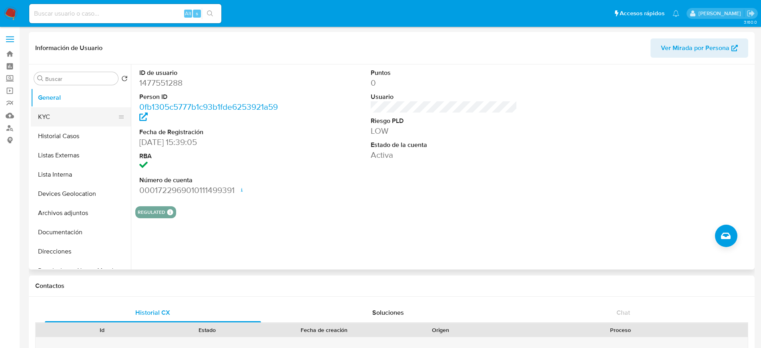
click at [64, 117] on button "KYC" at bounding box center [78, 116] width 94 height 19
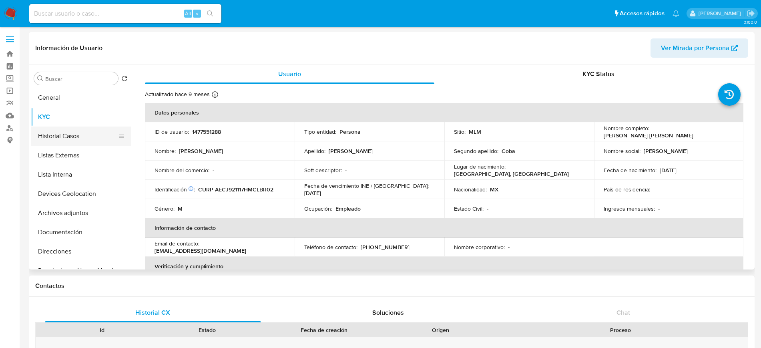
click at [79, 136] on button "Historial Casos" at bounding box center [78, 135] width 94 height 19
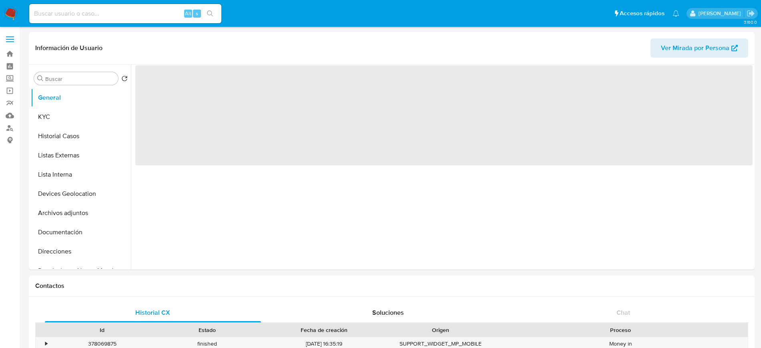
select select "10"
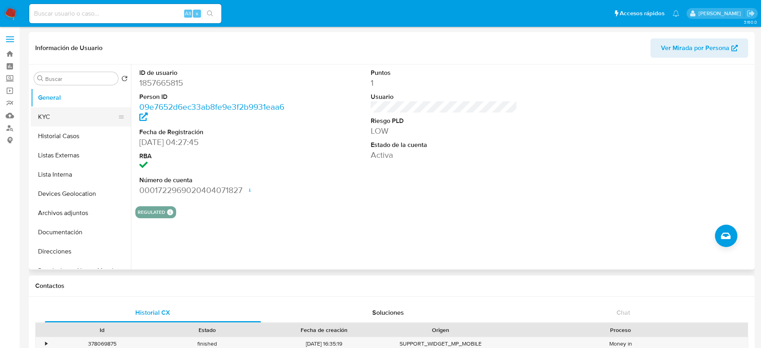
click at [49, 114] on button "KYC" at bounding box center [78, 116] width 94 height 19
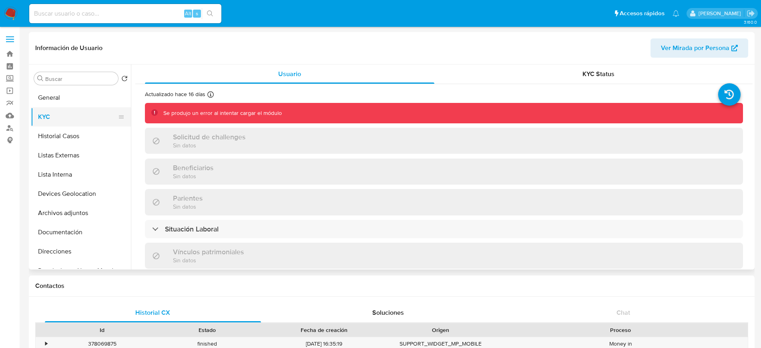
click at [59, 113] on button "KYC" at bounding box center [78, 116] width 94 height 19
click at [55, 101] on button "General" at bounding box center [78, 97] width 94 height 19
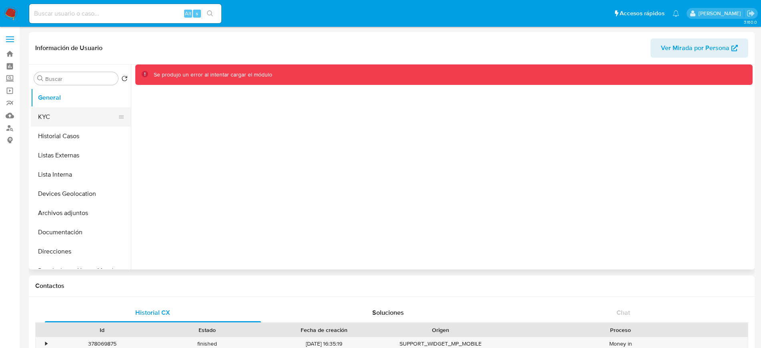
select select "10"
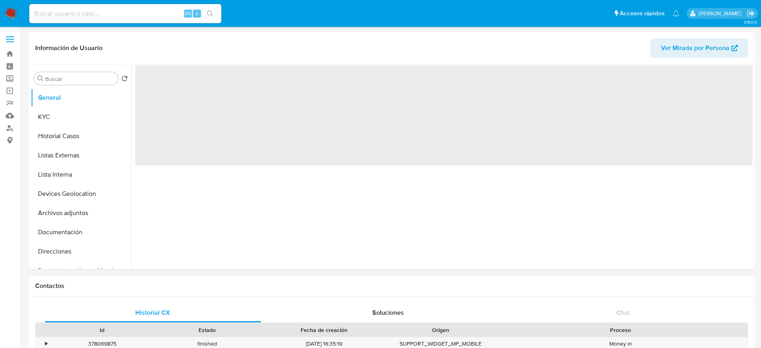
select select "10"
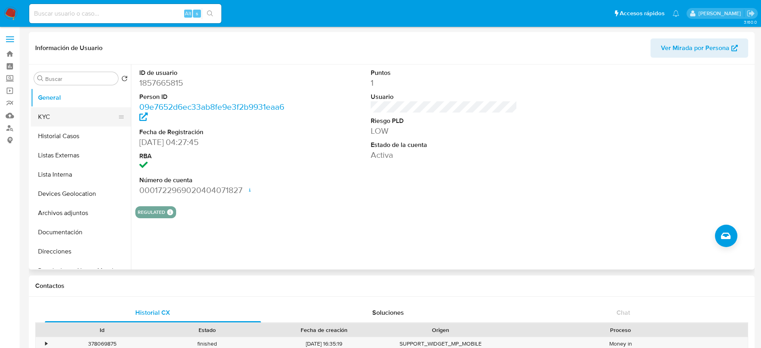
click at [58, 121] on button "KYC" at bounding box center [78, 116] width 94 height 19
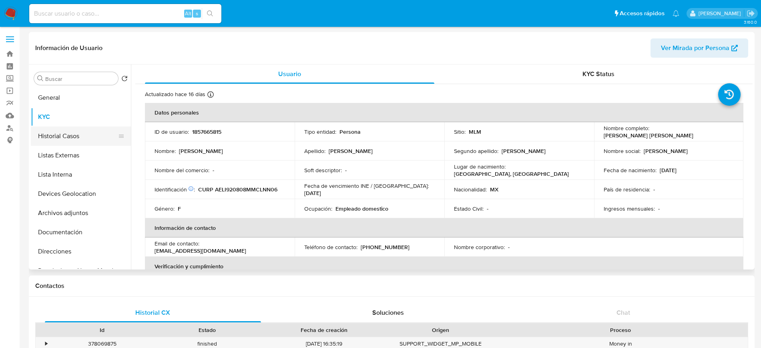
click at [50, 133] on button "Historial Casos" at bounding box center [78, 135] width 94 height 19
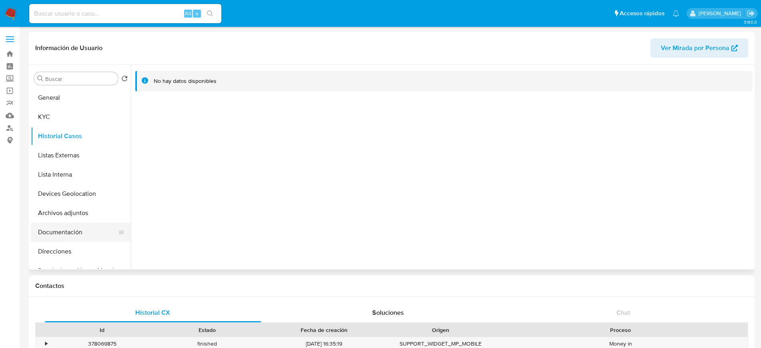
click at [67, 229] on button "Documentación" at bounding box center [78, 232] width 94 height 19
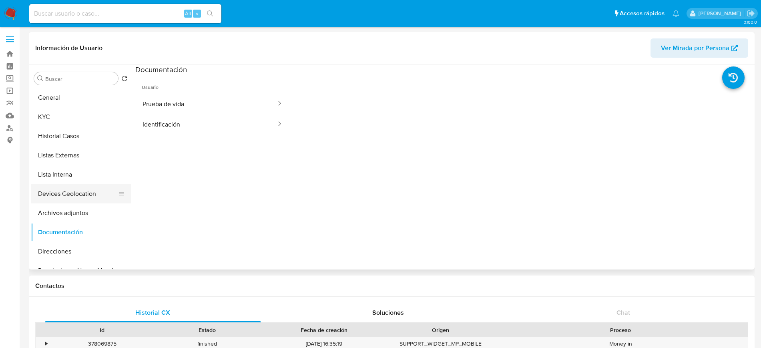
click at [82, 195] on button "Devices Geolocation" at bounding box center [78, 193] width 94 height 19
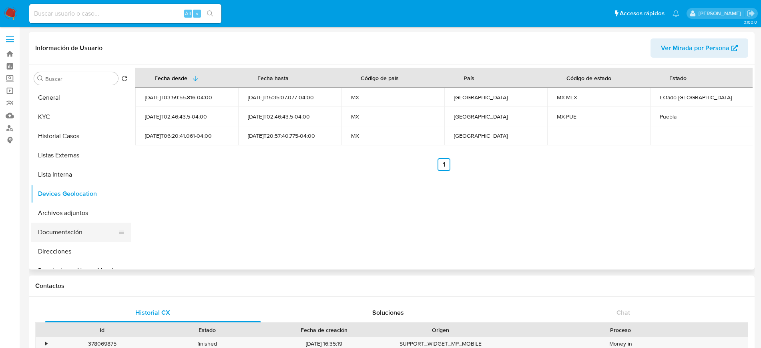
click at [71, 233] on button "Documentación" at bounding box center [78, 232] width 94 height 19
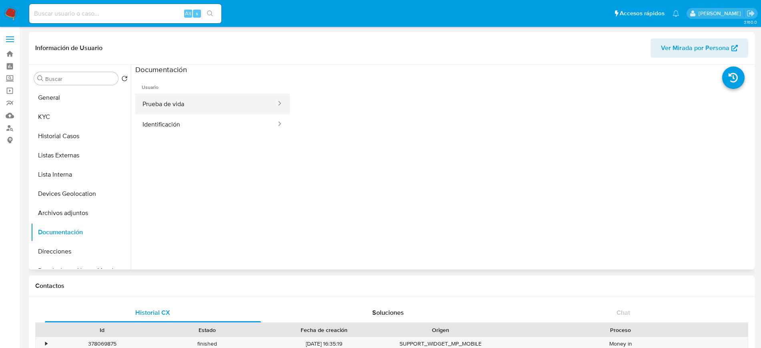
click at [183, 106] on button "Prueba de vida" at bounding box center [206, 104] width 142 height 20
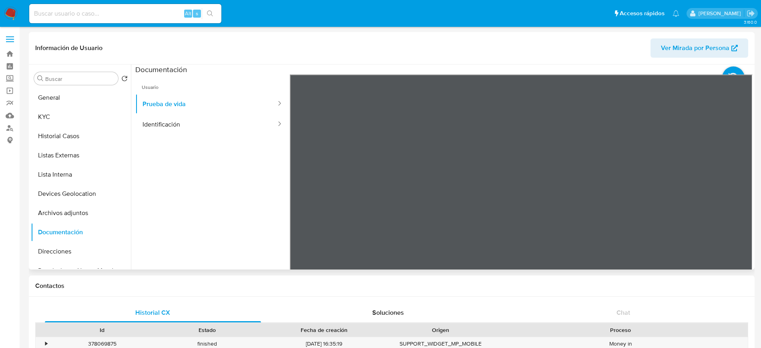
click at [417, 157] on div at bounding box center [521, 205] width 463 height 263
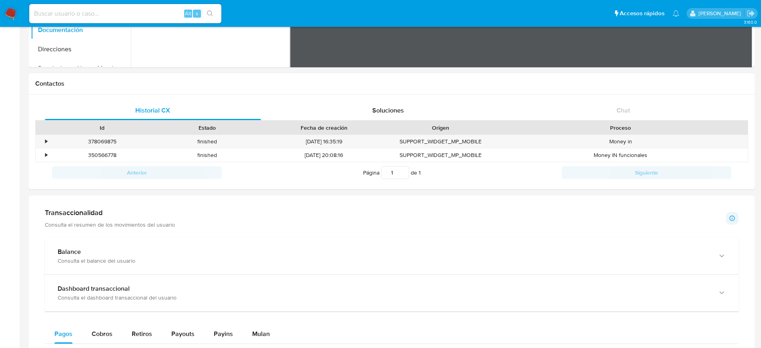
scroll to position [195, 0]
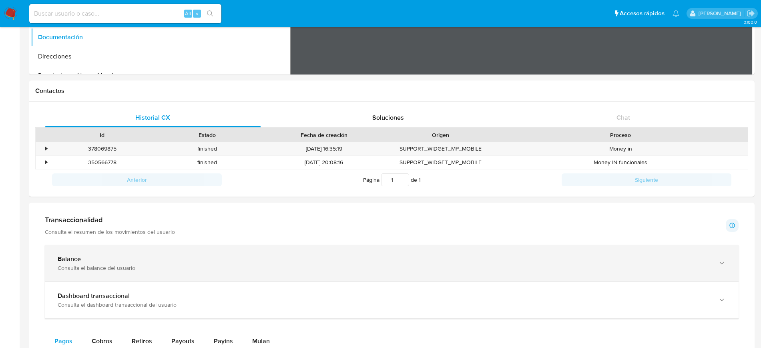
click at [560, 267] on div "Consulta el balance del usuario" at bounding box center [384, 267] width 652 height 7
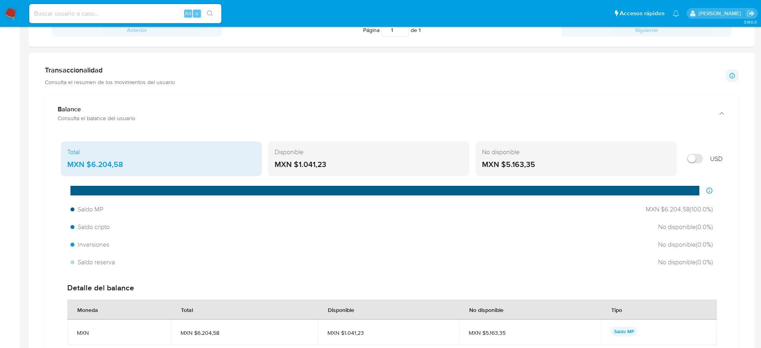
scroll to position [0, 0]
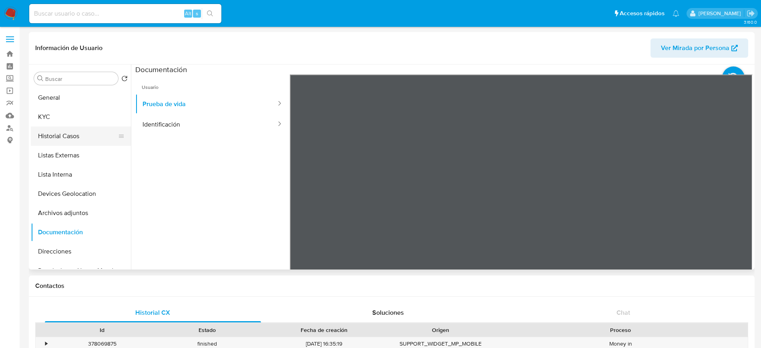
click at [74, 138] on button "Historial Casos" at bounding box center [78, 135] width 94 height 19
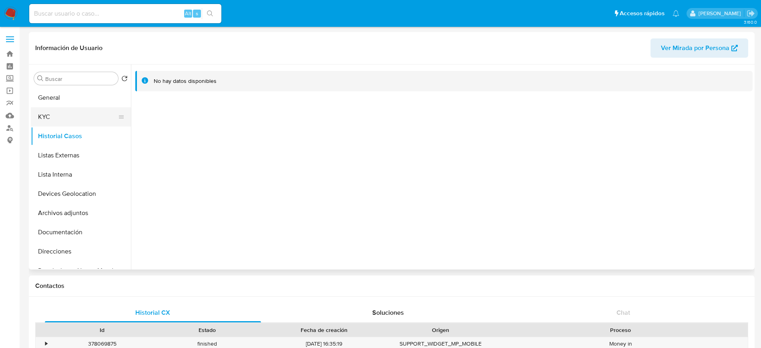
click at [65, 120] on button "KYC" at bounding box center [78, 116] width 94 height 19
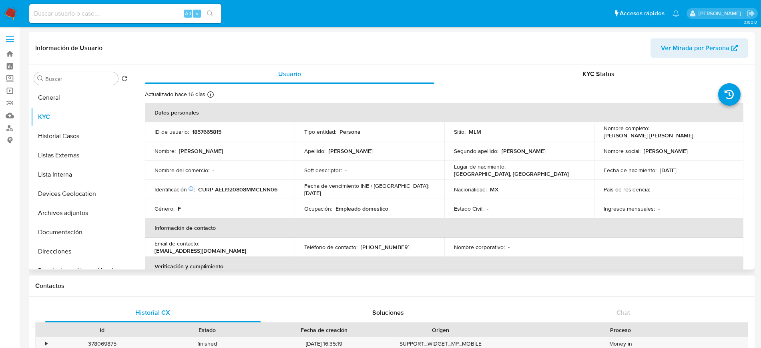
click at [206, 133] on p "1857665815" at bounding box center [206, 131] width 29 height 7
copy p "1857665815"
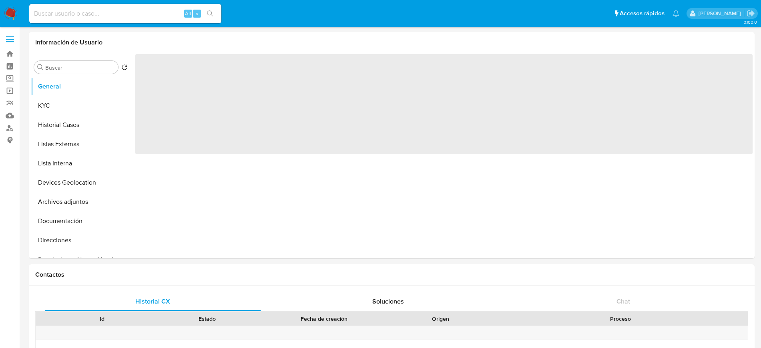
select select "10"
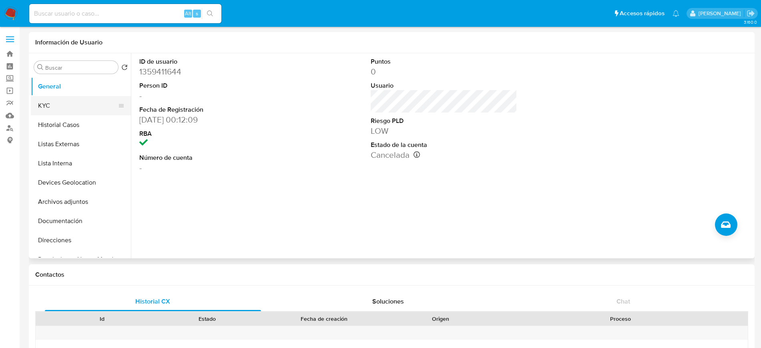
click at [59, 101] on button "KYC" at bounding box center [78, 105] width 94 height 19
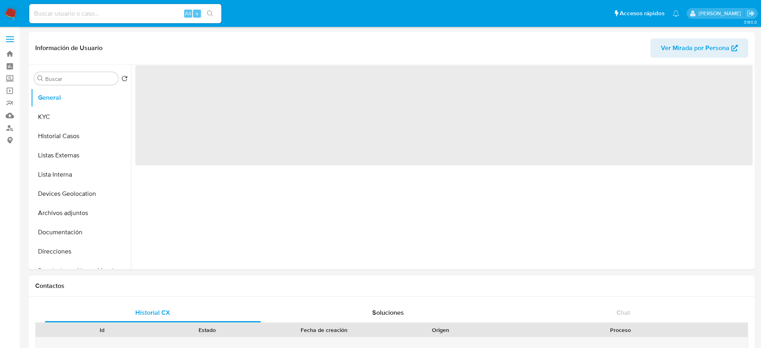
select select "10"
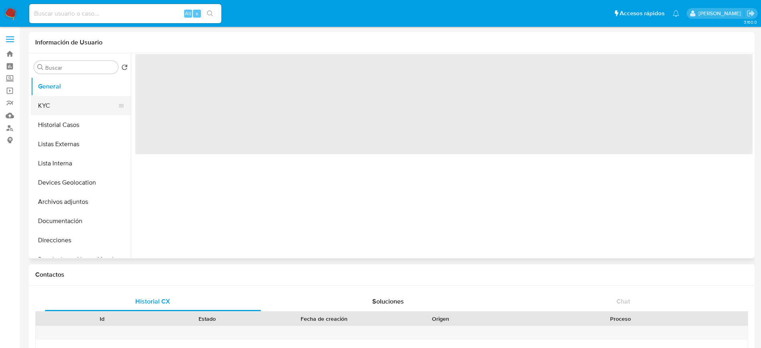
select select "10"
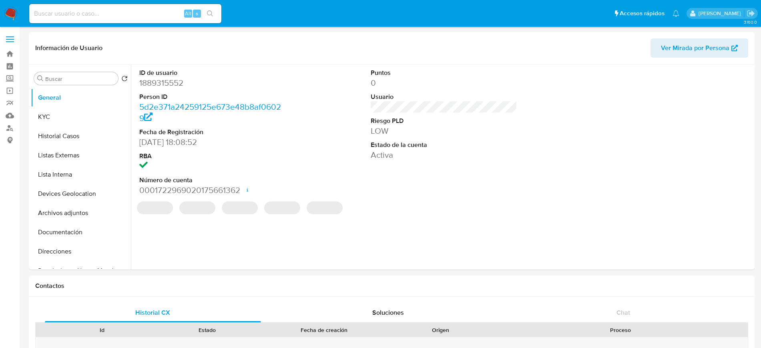
select select "10"
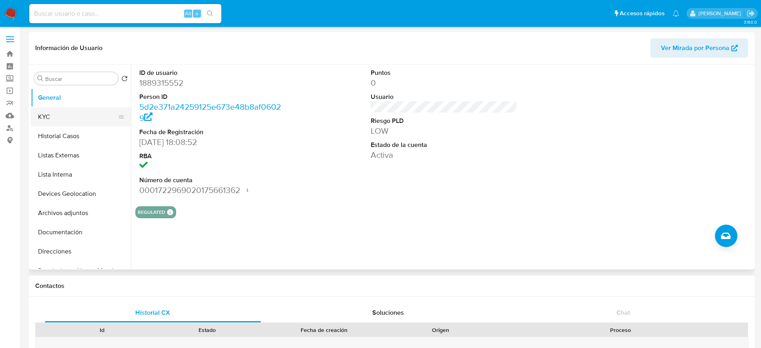
click at [114, 121] on button "KYC" at bounding box center [78, 116] width 94 height 19
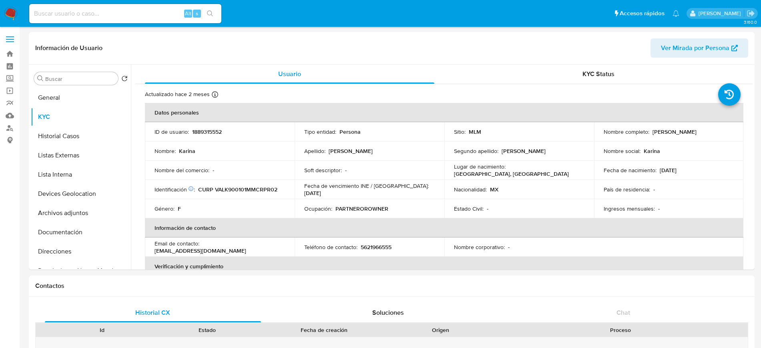
click at [117, 8] on input at bounding box center [125, 13] width 192 height 10
paste input "216958213"
type input "216958213"
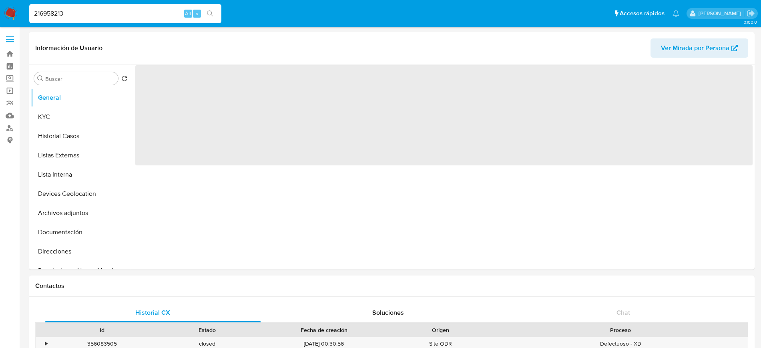
select select "10"
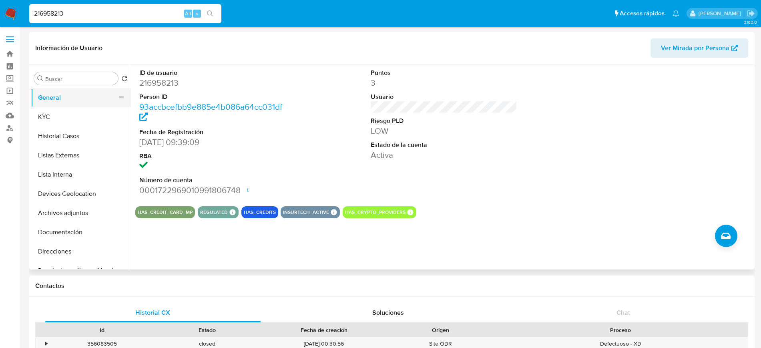
click at [70, 106] on button "General" at bounding box center [78, 97] width 94 height 19
click at [57, 120] on button "KYC" at bounding box center [78, 116] width 94 height 19
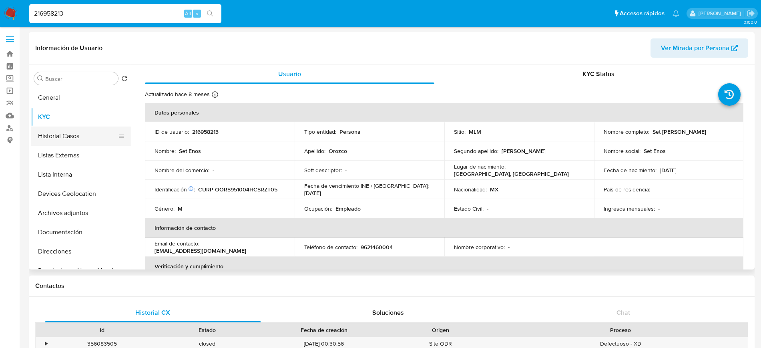
click at [57, 135] on button "Historial Casos" at bounding box center [78, 135] width 94 height 19
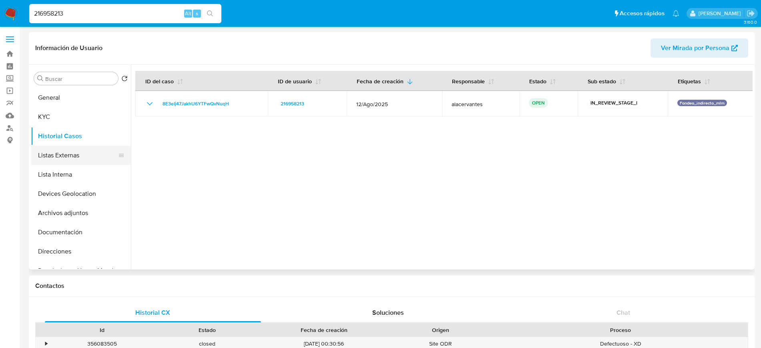
click at [64, 158] on button "Listas Externas" at bounding box center [78, 155] width 94 height 19
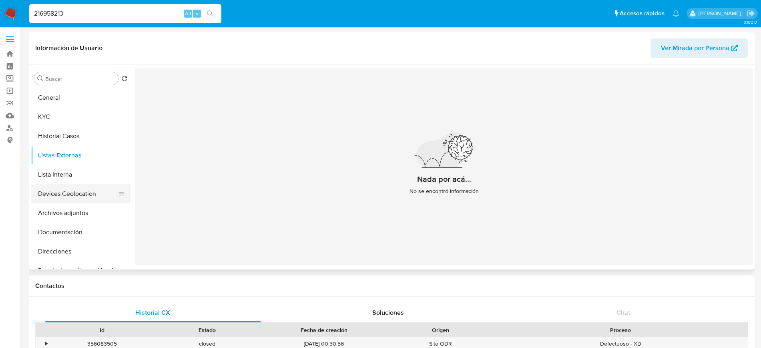
click at [62, 184] on button "Devices Geolocation" at bounding box center [78, 193] width 94 height 19
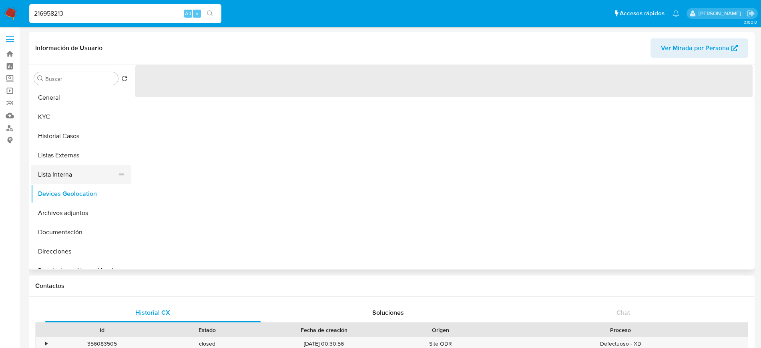
click at [59, 177] on button "Lista Interna" at bounding box center [78, 174] width 94 height 19
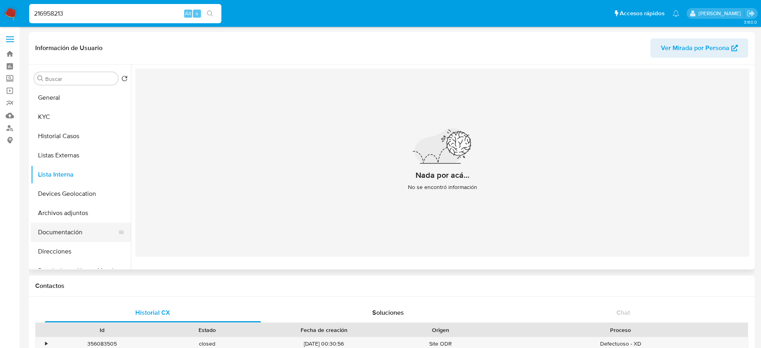
click at [62, 225] on button "Documentación" at bounding box center [78, 232] width 94 height 19
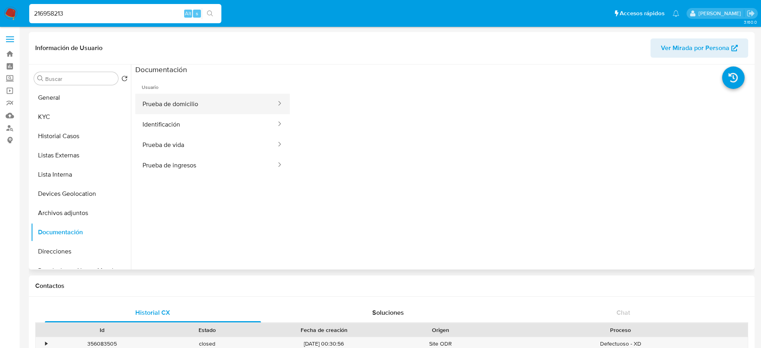
click at [179, 103] on button "Prueba de domicilio" at bounding box center [206, 104] width 142 height 20
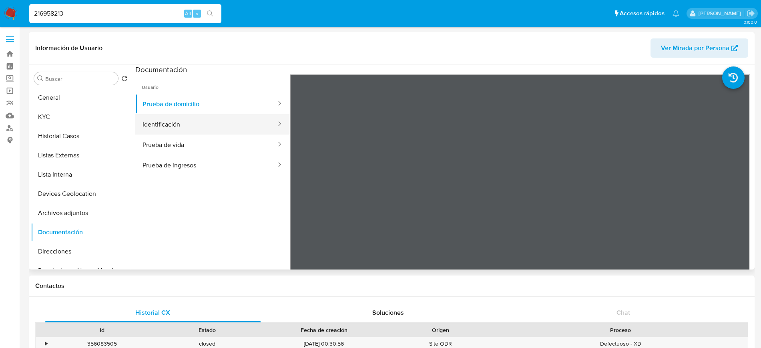
click at [175, 124] on button "Identificación" at bounding box center [206, 124] width 142 height 20
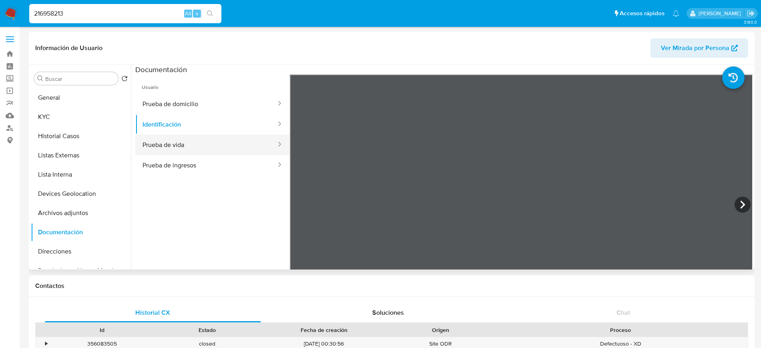
click at [225, 150] on button "Prueba de vida" at bounding box center [206, 145] width 142 height 20
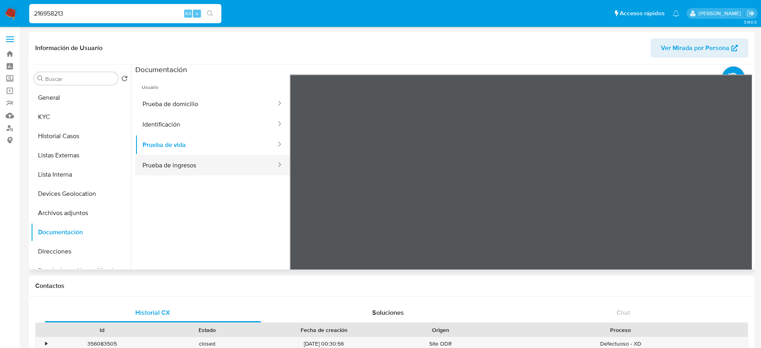
click at [164, 159] on button "Prueba de ingresos" at bounding box center [206, 165] width 142 height 20
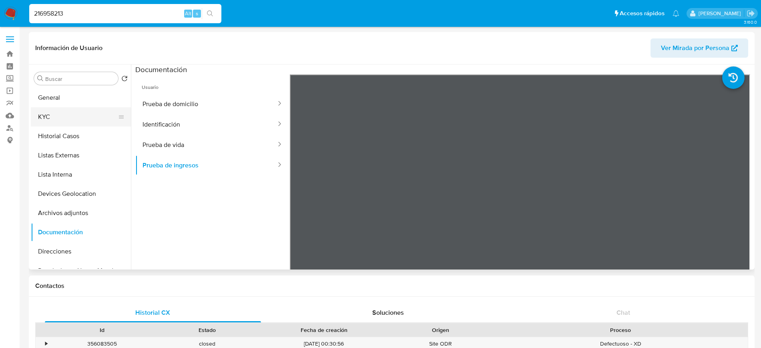
click at [79, 121] on button "KYC" at bounding box center [78, 116] width 94 height 19
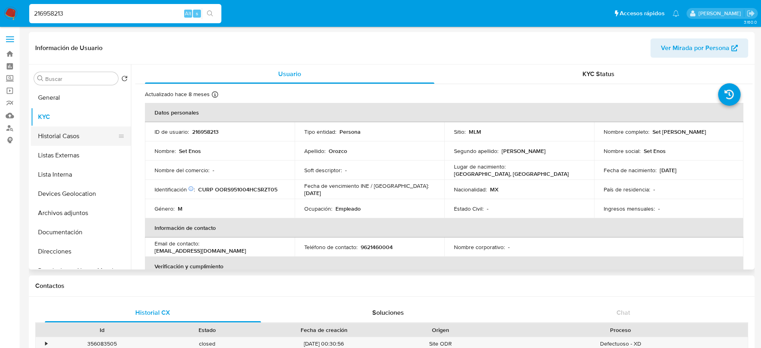
click at [76, 136] on button "Historial Casos" at bounding box center [78, 135] width 94 height 19
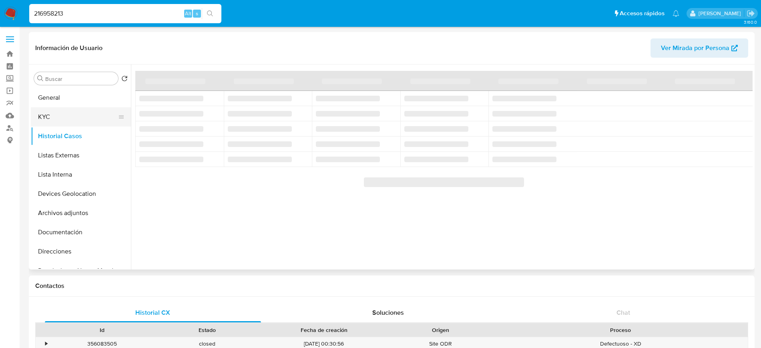
click at [58, 112] on button "KYC" at bounding box center [78, 116] width 94 height 19
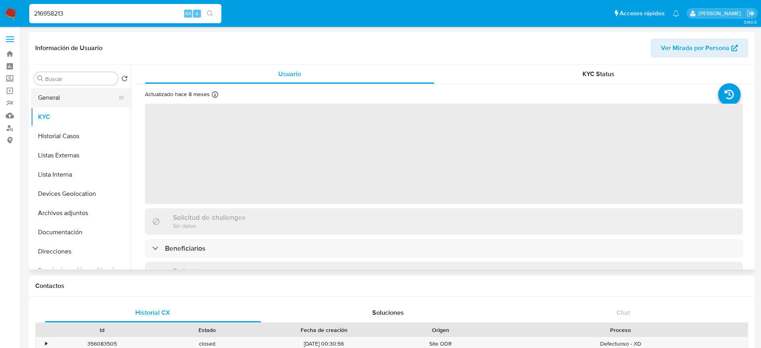
click at [60, 101] on button "General" at bounding box center [78, 97] width 94 height 19
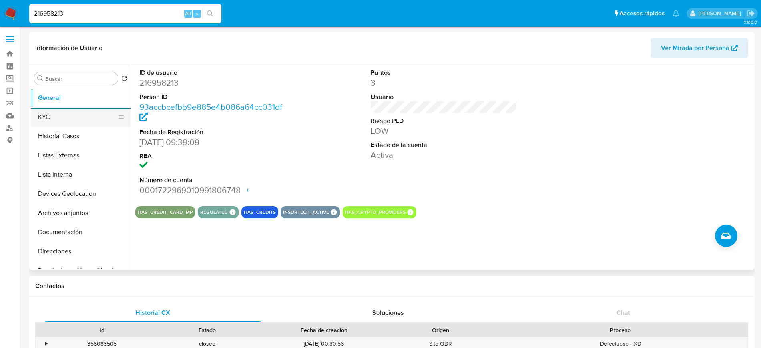
click at [78, 113] on button "KYC" at bounding box center [78, 116] width 94 height 19
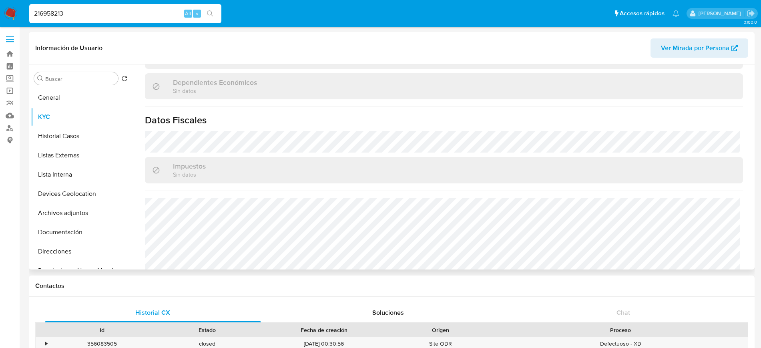
scroll to position [460, 0]
click at [67, 135] on button "Historial Casos" at bounding box center [78, 135] width 94 height 19
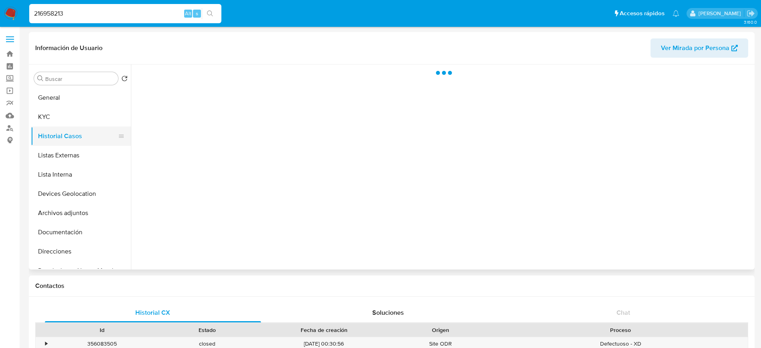
scroll to position [0, 0]
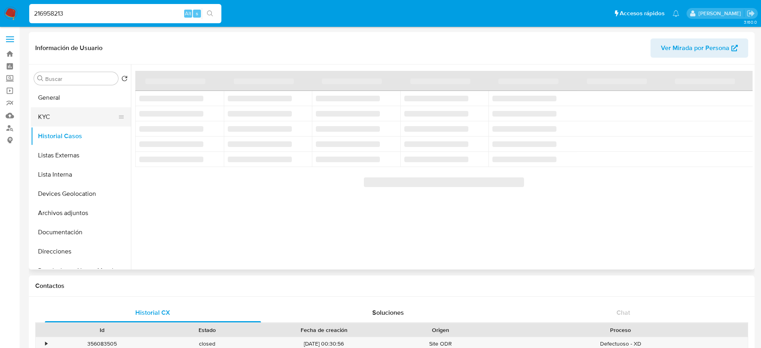
click at [70, 111] on button "KYC" at bounding box center [78, 116] width 94 height 19
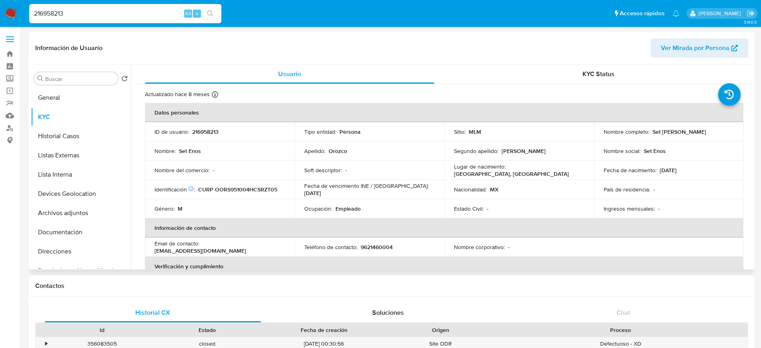
click at [431, 185] on div "Fecha de vencimiento INE / [GEOGRAPHIC_DATA] : [DATE]" at bounding box center [369, 189] width 131 height 14
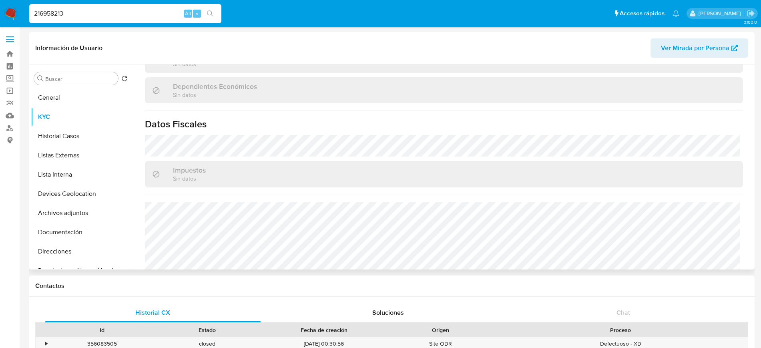
scroll to position [460, 0]
click at [62, 139] on button "Historial Casos" at bounding box center [78, 135] width 94 height 19
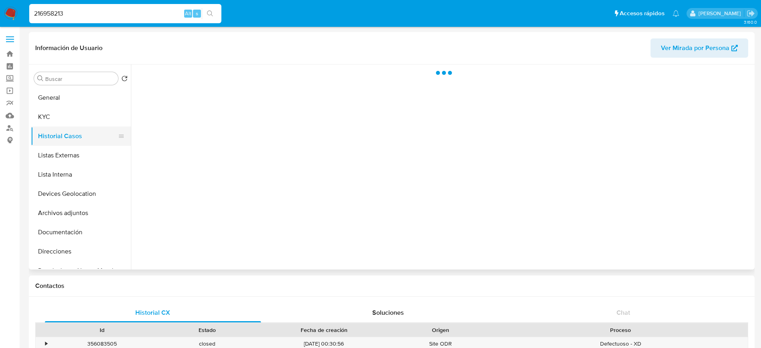
scroll to position [0, 0]
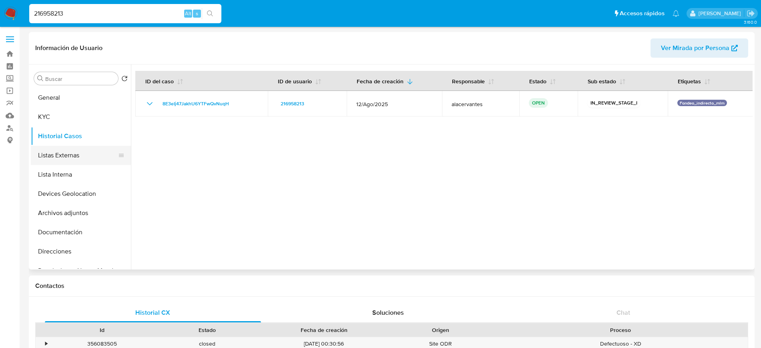
click at [53, 150] on button "Listas Externas" at bounding box center [78, 155] width 94 height 19
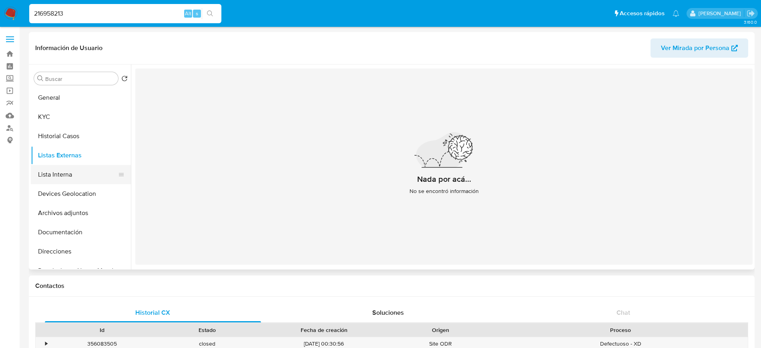
click at [70, 172] on button "Lista Interna" at bounding box center [78, 174] width 94 height 19
click at [80, 191] on button "Devices Geolocation" at bounding box center [78, 193] width 94 height 19
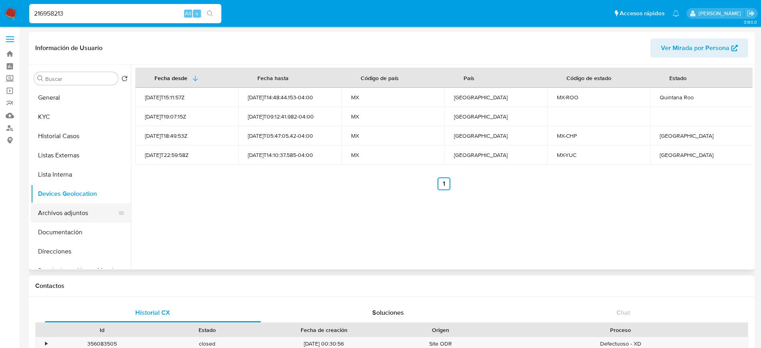
click at [83, 217] on button "Archivos adjuntos" at bounding box center [78, 212] width 94 height 19
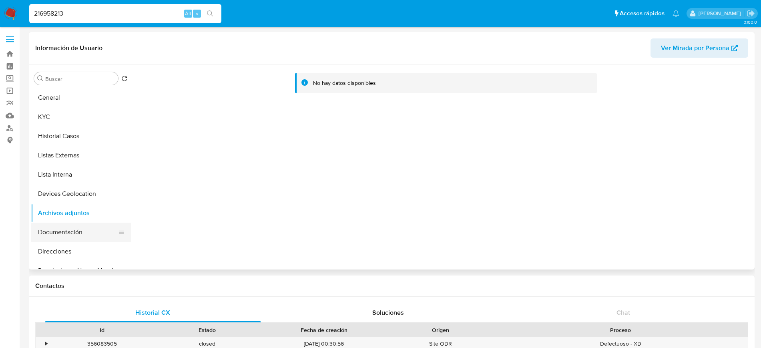
click at [72, 231] on button "Documentación" at bounding box center [78, 232] width 94 height 19
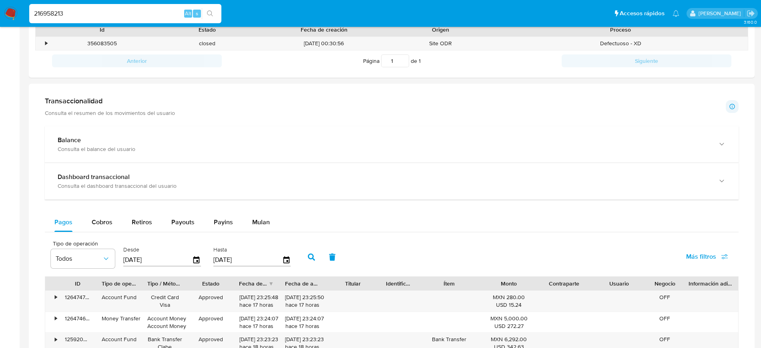
scroll to position [297, 0]
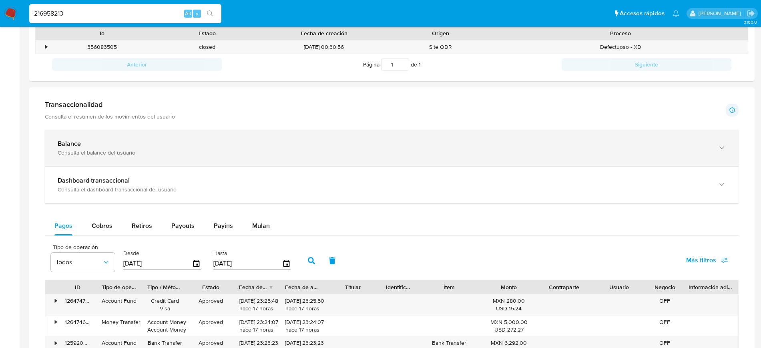
click at [694, 165] on div "Balance Consulta el balance del usuario" at bounding box center [392, 148] width 694 height 36
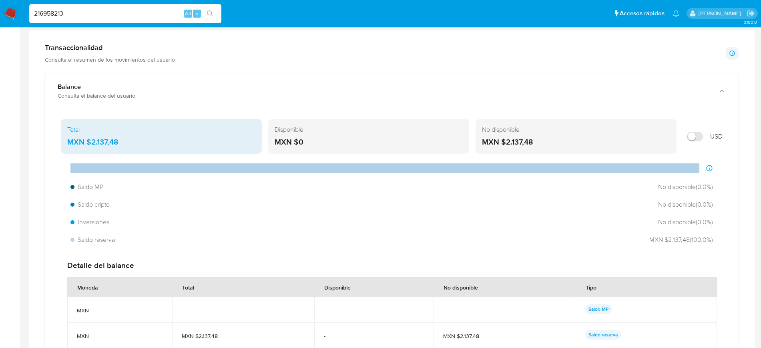
scroll to position [0, 0]
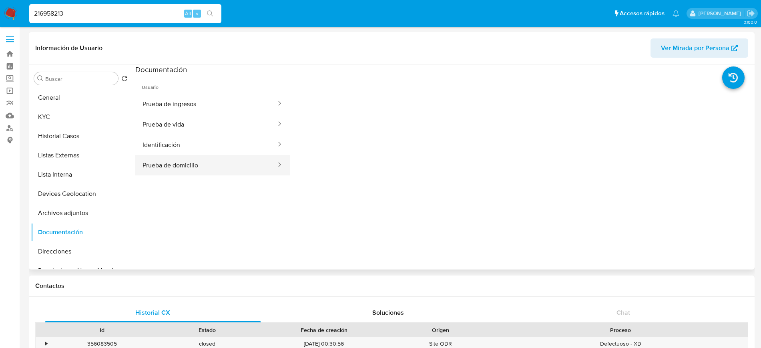
click at [227, 163] on button "Prueba de domicilio" at bounding box center [206, 165] width 142 height 20
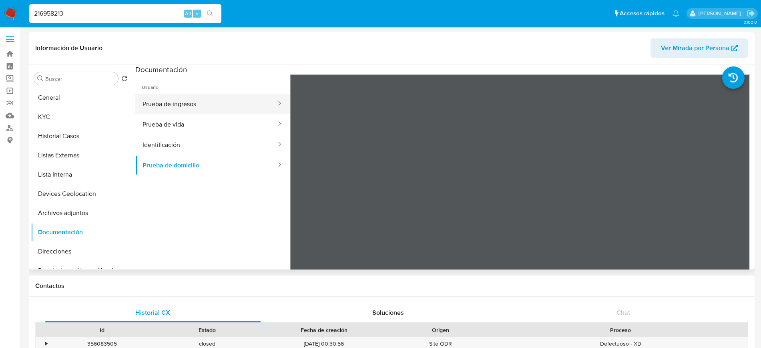
click at [214, 106] on button "Prueba de ingresos" at bounding box center [206, 104] width 142 height 20
